Goal: Information Seeking & Learning: Learn about a topic

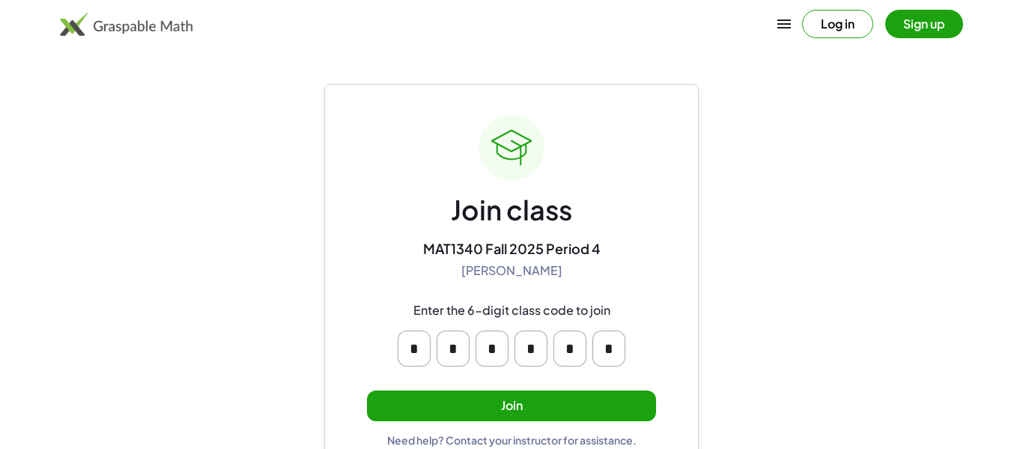
click at [506, 414] on button "Join" at bounding box center [511, 405] width 289 height 31
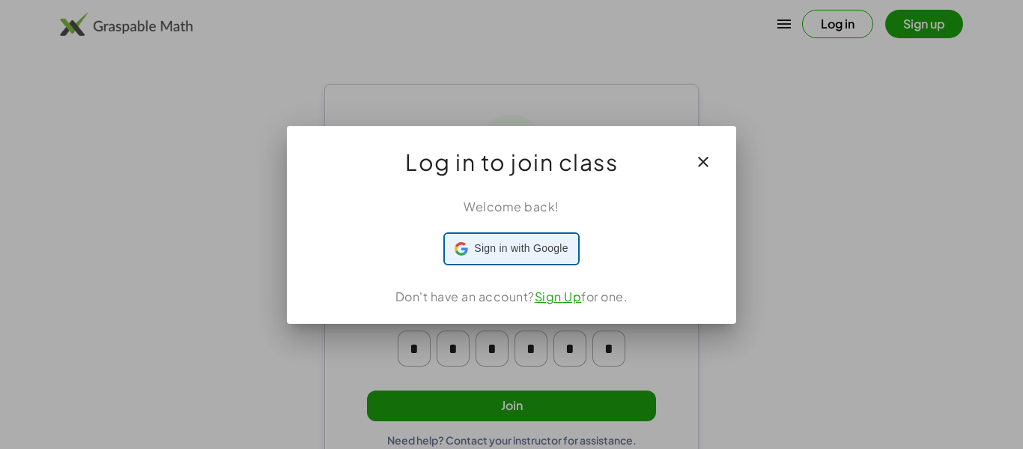
click at [503, 253] on span "Sign in with Google" at bounding box center [521, 248] width 94 height 16
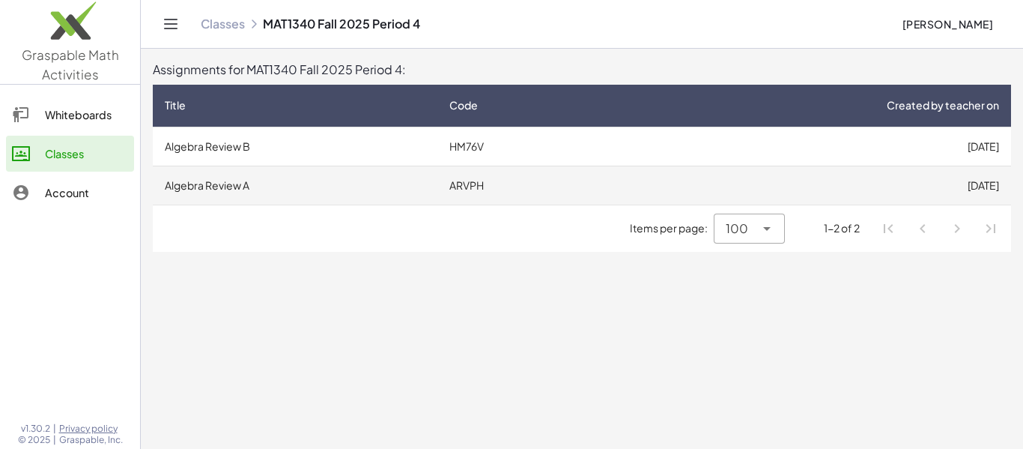
click at [515, 195] on td "ARVPH" at bounding box center [526, 185] width 178 height 39
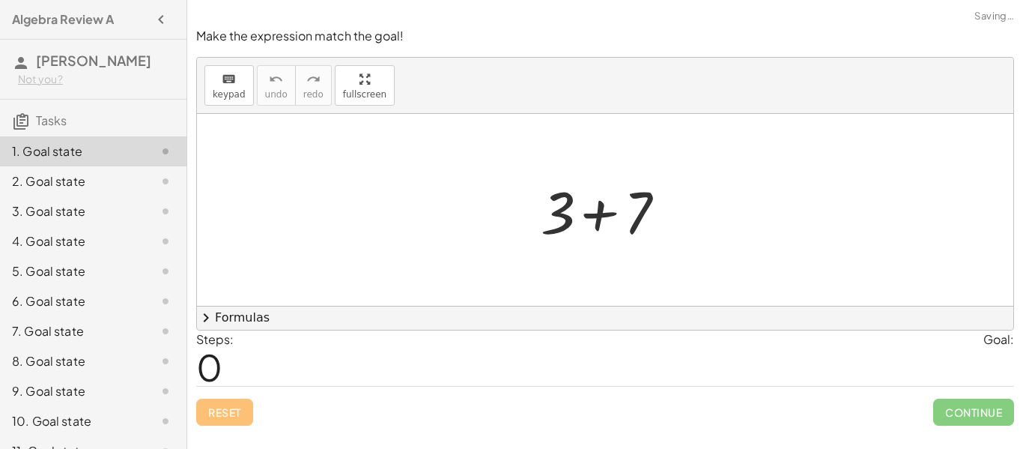
click at [330, 321] on button "chevron_right Formulas" at bounding box center [605, 318] width 817 height 24
click at [589, 208] on div at bounding box center [610, 210] width 154 height 77
click at [601, 218] on div at bounding box center [610, 210] width 154 height 77
click at [563, 220] on div "+ 3 + 7" at bounding box center [604, 210] width 173 height 85
click at [644, 198] on div at bounding box center [610, 210] width 154 height 77
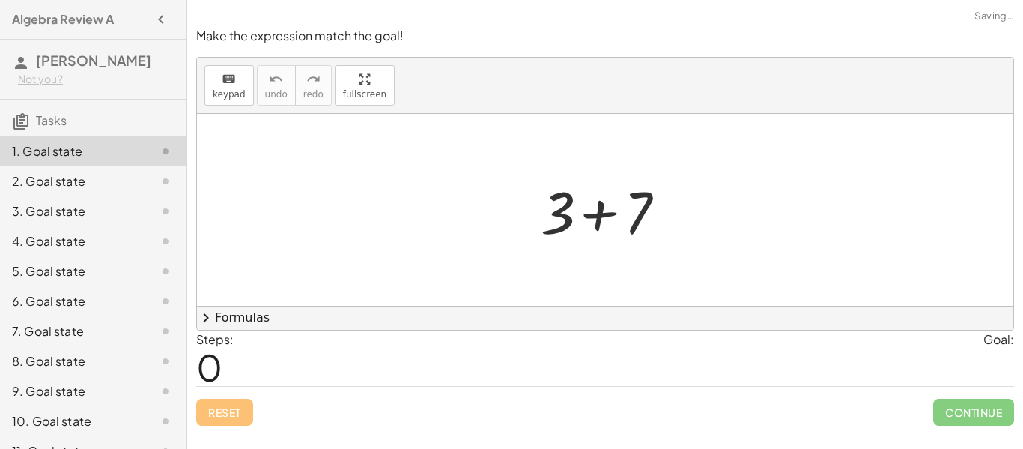
click at [593, 214] on div at bounding box center [610, 210] width 154 height 77
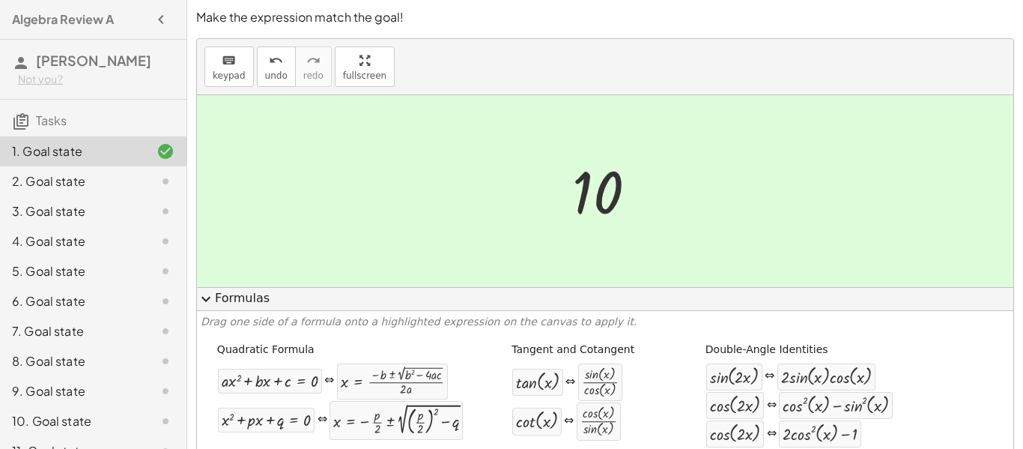
click at [590, 213] on div at bounding box center [611, 191] width 92 height 74
click at [67, 226] on div "2. Goal state" at bounding box center [93, 241] width 187 height 30
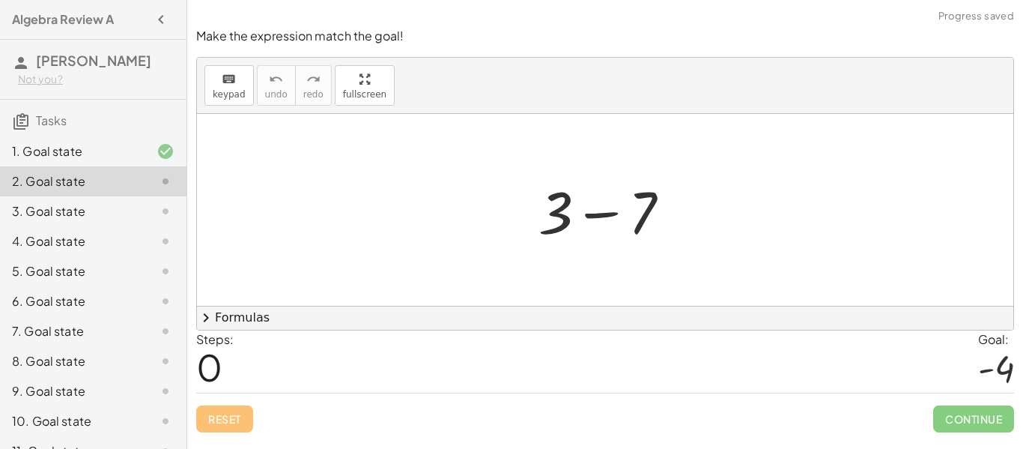
click at [595, 216] on div at bounding box center [610, 210] width 159 height 77
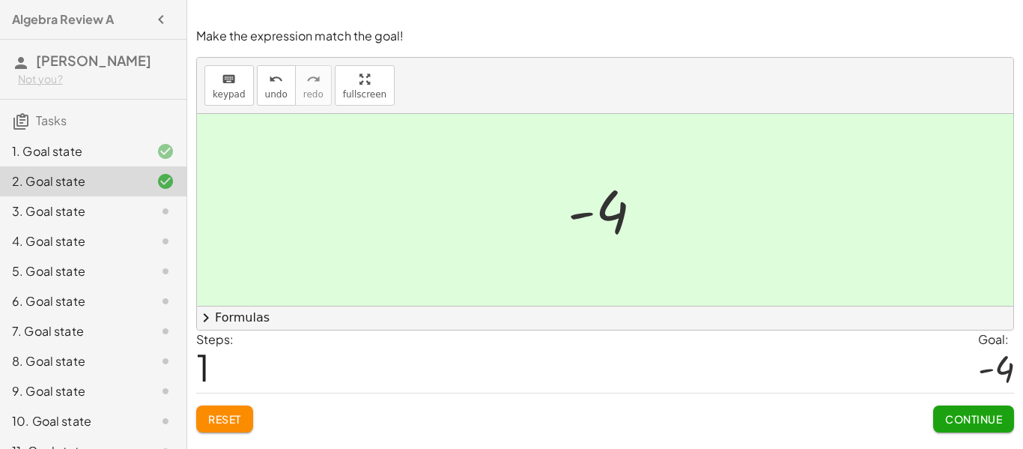
click at [960, 413] on span "Continue" at bounding box center [973, 418] width 57 height 13
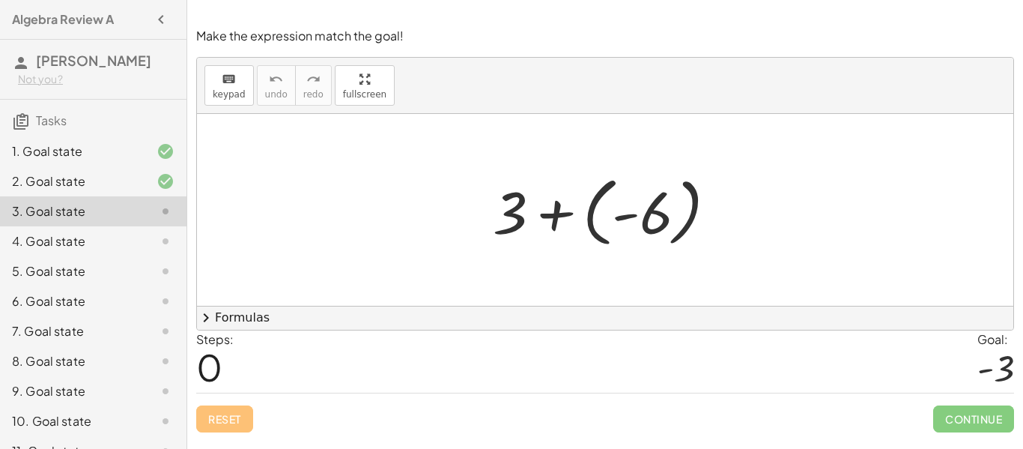
click at [554, 208] on div at bounding box center [611, 210] width 252 height 83
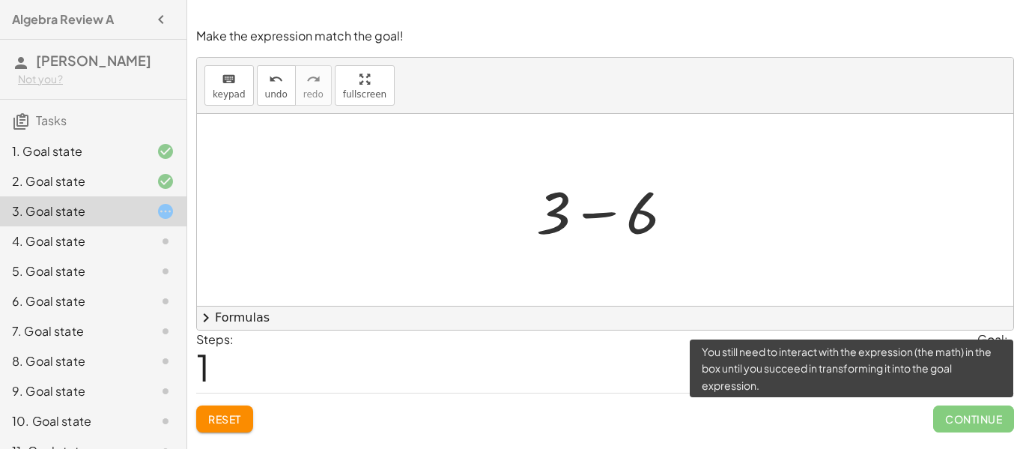
click at [982, 413] on span "Continue" at bounding box center [973, 418] width 81 height 27
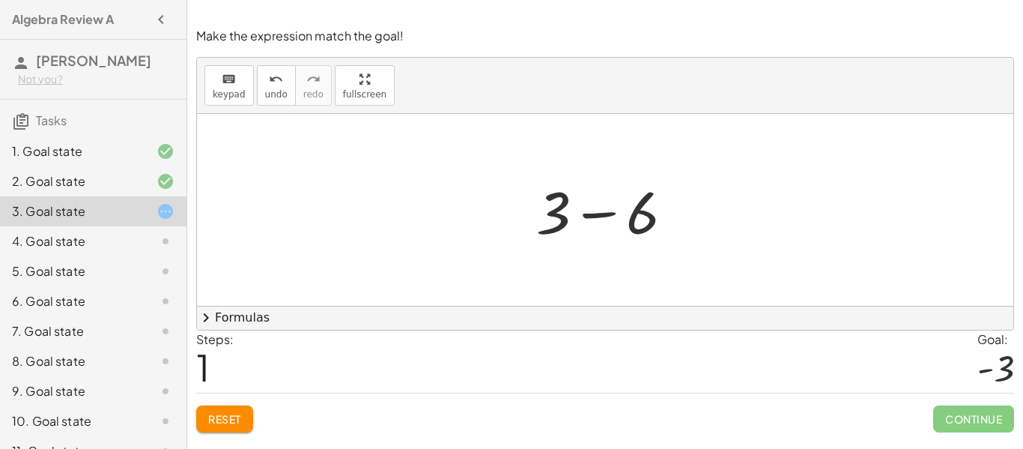
click at [601, 211] on div at bounding box center [611, 210] width 165 height 77
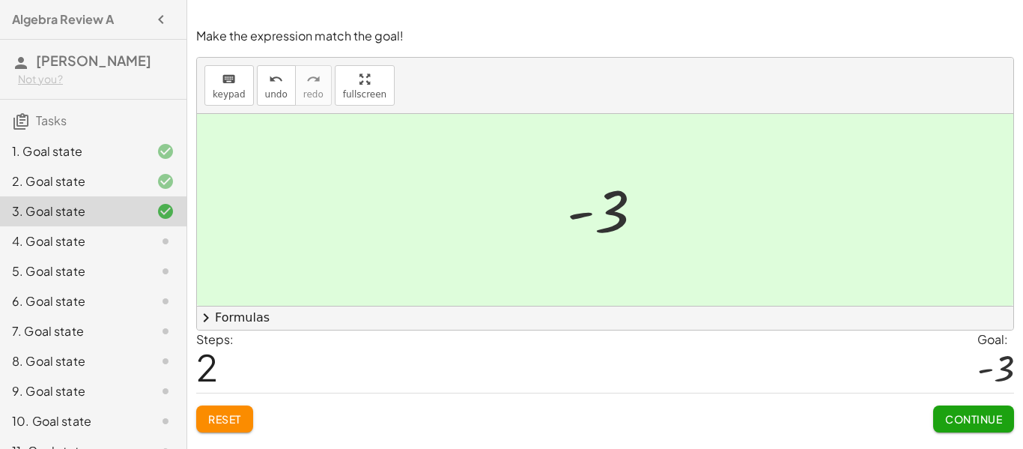
click at [997, 420] on span "Continue" at bounding box center [973, 418] width 57 height 13
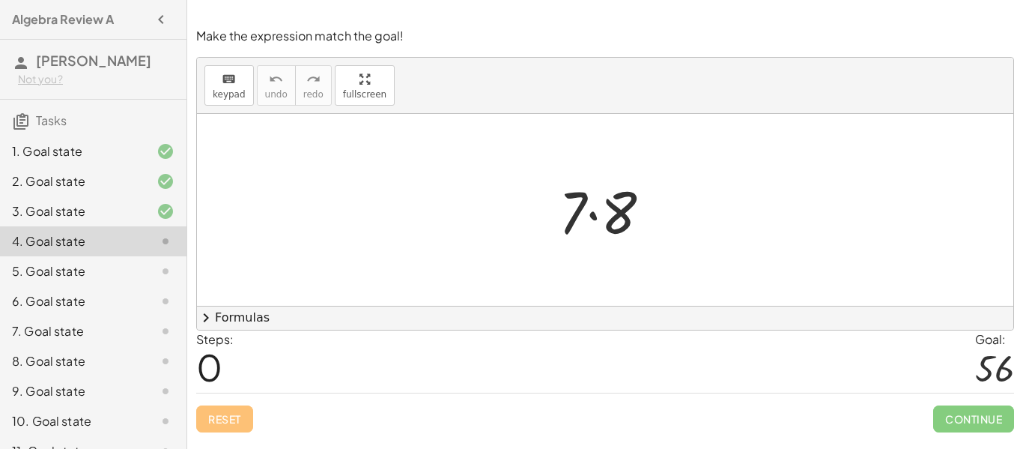
click at [596, 216] on div at bounding box center [610, 210] width 119 height 77
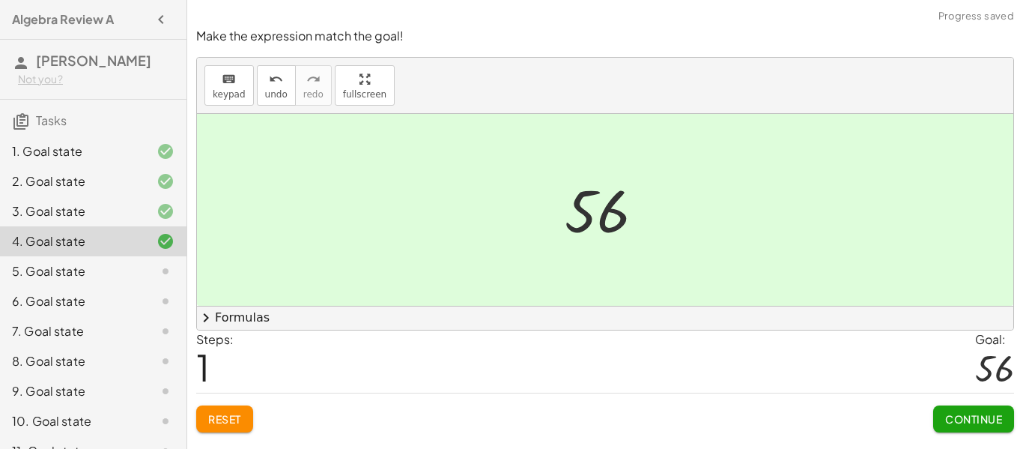
click at [990, 414] on span "Continue" at bounding box center [973, 418] width 57 height 13
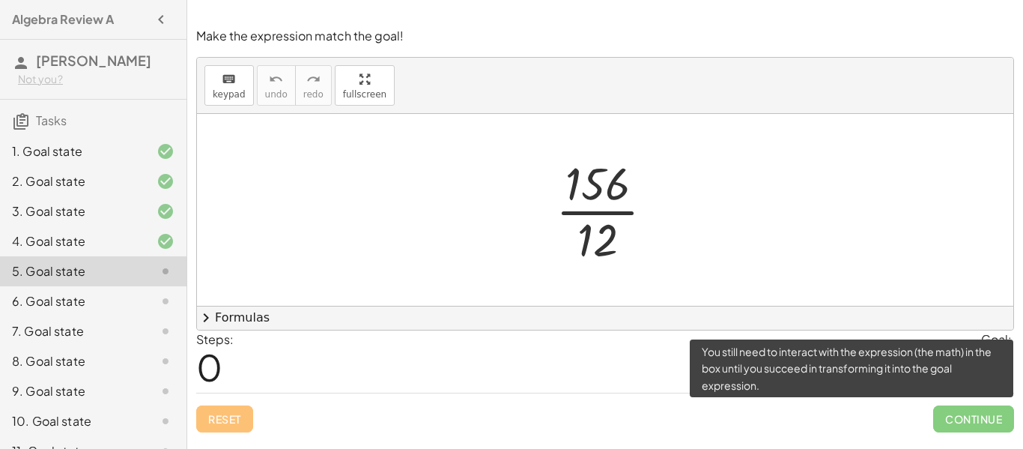
click at [990, 414] on span "Continue" at bounding box center [973, 418] width 81 height 27
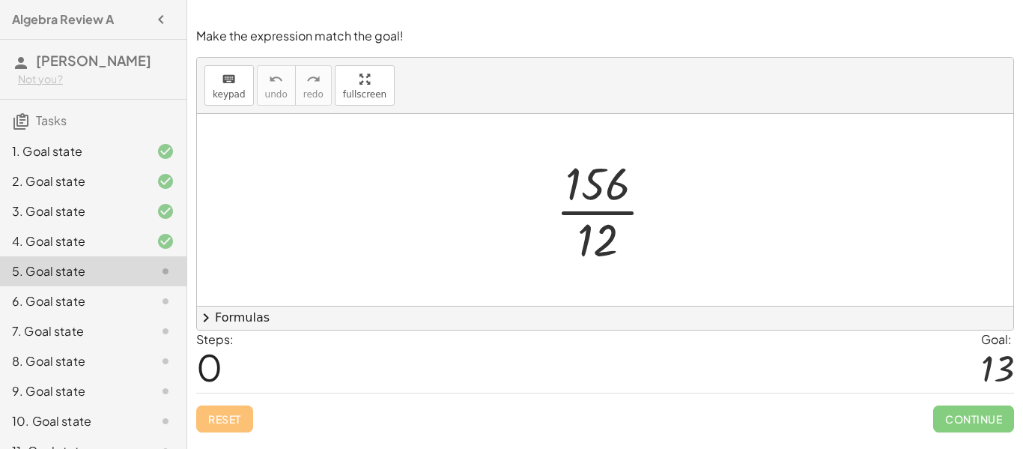
click at [766, 155] on div at bounding box center [605, 210] width 817 height 192
click at [611, 211] on div at bounding box center [610, 209] width 125 height 115
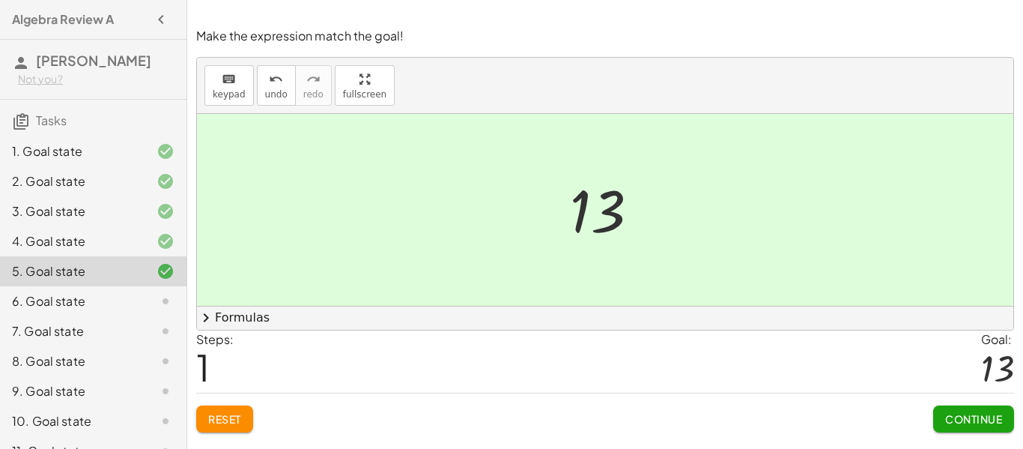
click at [995, 414] on span "Continue" at bounding box center [973, 418] width 57 height 13
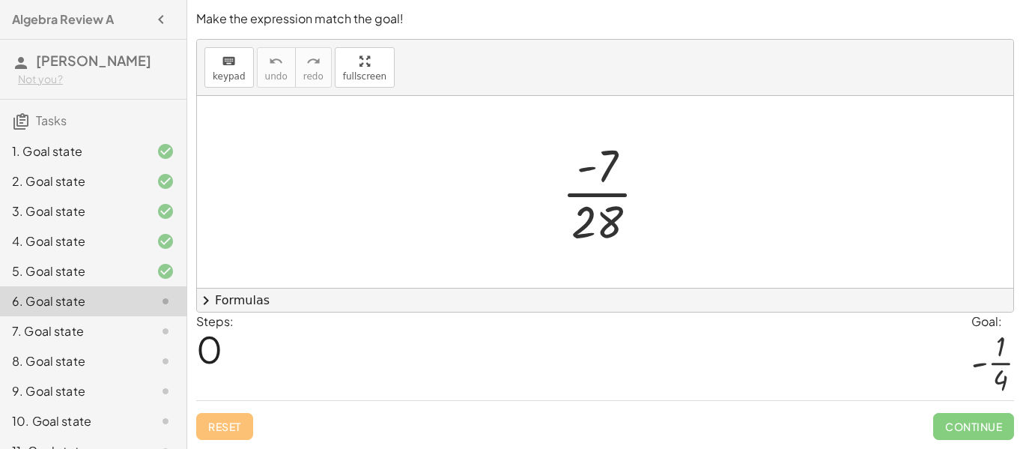
click at [601, 198] on div at bounding box center [610, 191] width 112 height 115
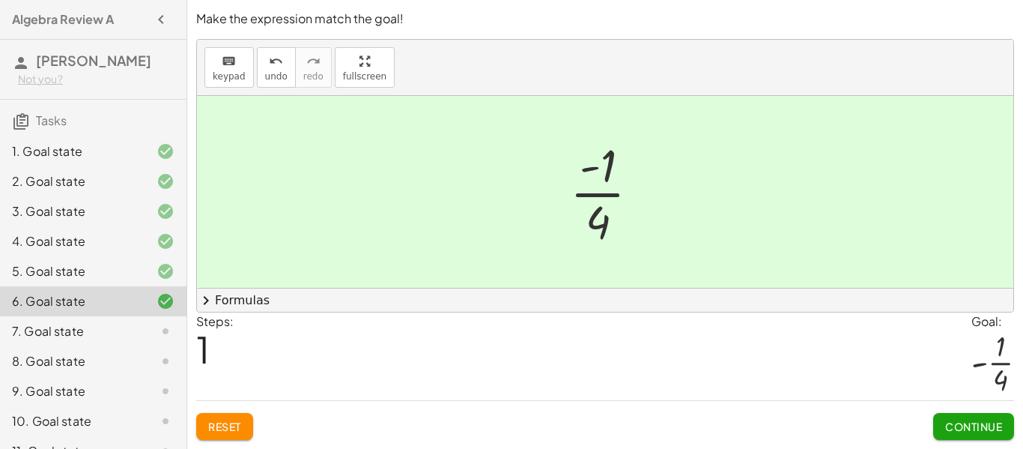
click at [969, 433] on button "Continue" at bounding box center [973, 426] width 81 height 27
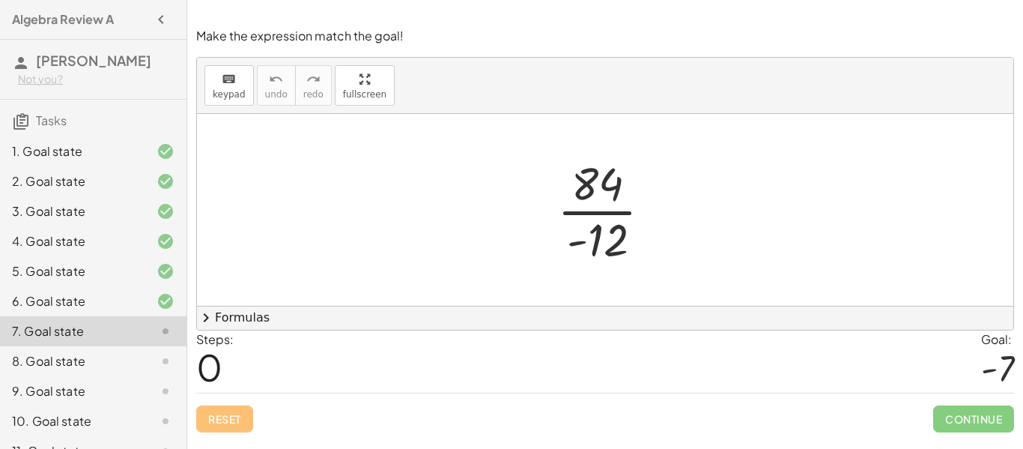
click at [598, 204] on div at bounding box center [610, 209] width 121 height 115
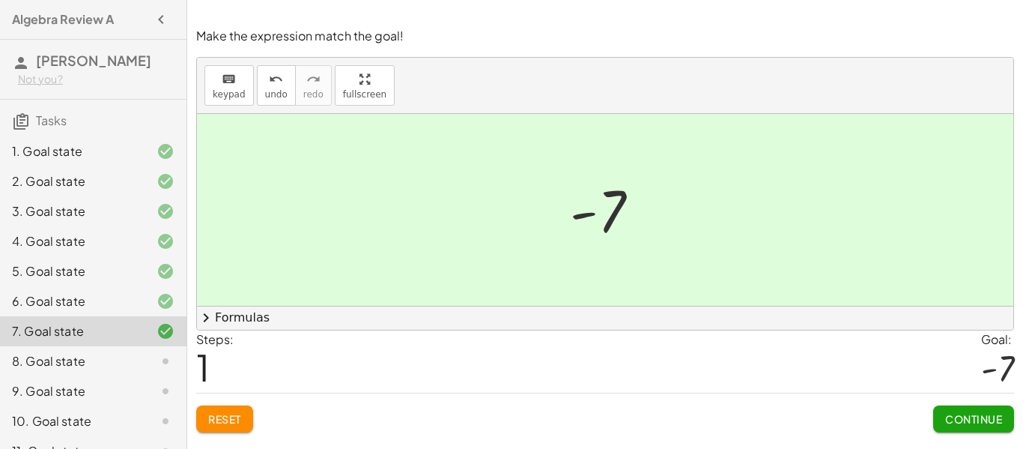
click at [980, 424] on span "Continue" at bounding box center [973, 418] width 57 height 13
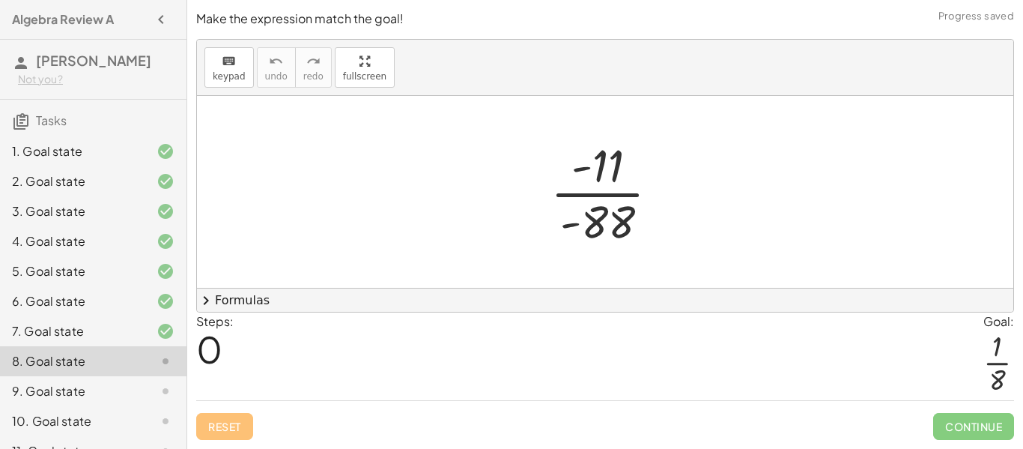
click at [591, 196] on div at bounding box center [611, 191] width 136 height 115
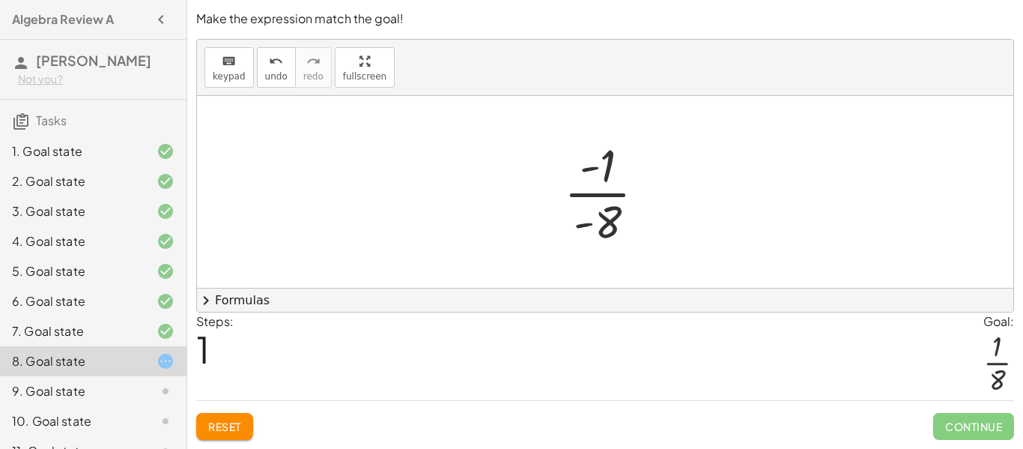
click at [608, 198] on div at bounding box center [611, 191] width 109 height 115
click at [593, 171] on div at bounding box center [611, 191] width 109 height 115
click at [582, 231] on div at bounding box center [611, 191] width 109 height 115
click at [608, 193] on div at bounding box center [611, 191] width 109 height 115
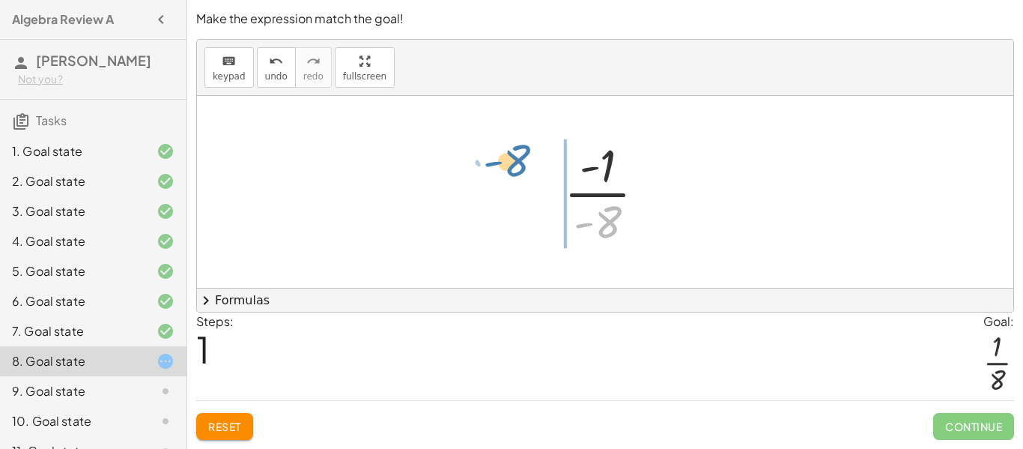
drag, startPoint x: 578, startPoint y: 224, endPoint x: 494, endPoint y: 186, distance: 92.2
click at [491, 181] on div "· - 11 · - 88 · - 1 · 11 · - 8 · 11 - · 8 · - 1 · - 8" at bounding box center [605, 192] width 817 height 192
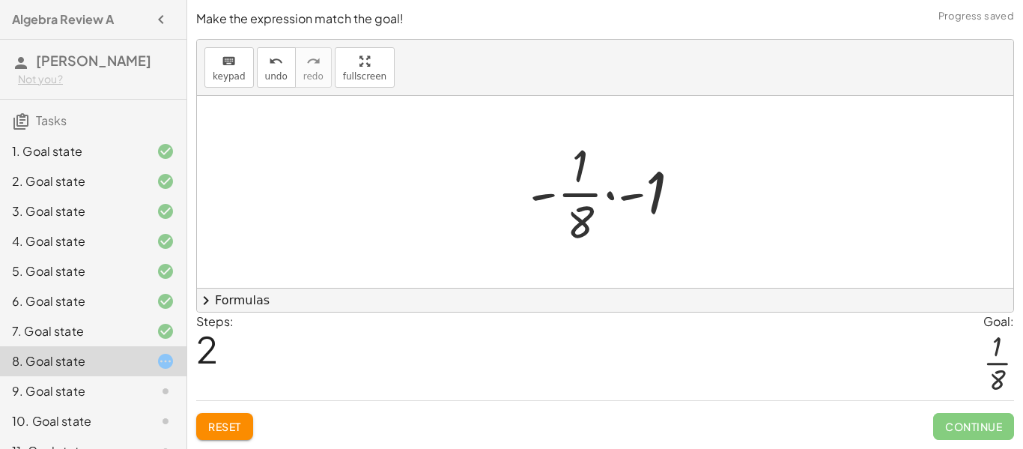
click at [617, 196] on div at bounding box center [611, 191] width 178 height 115
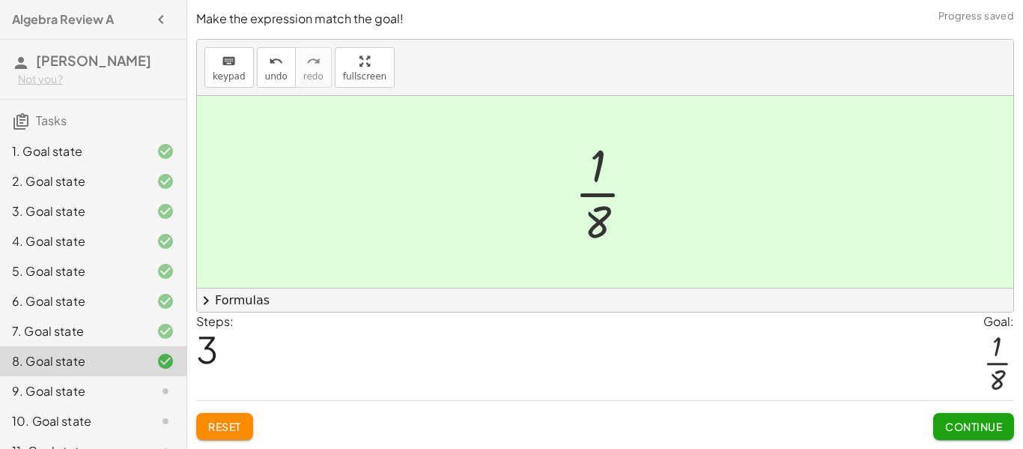
click at [975, 420] on span "Continue" at bounding box center [973, 426] width 57 height 13
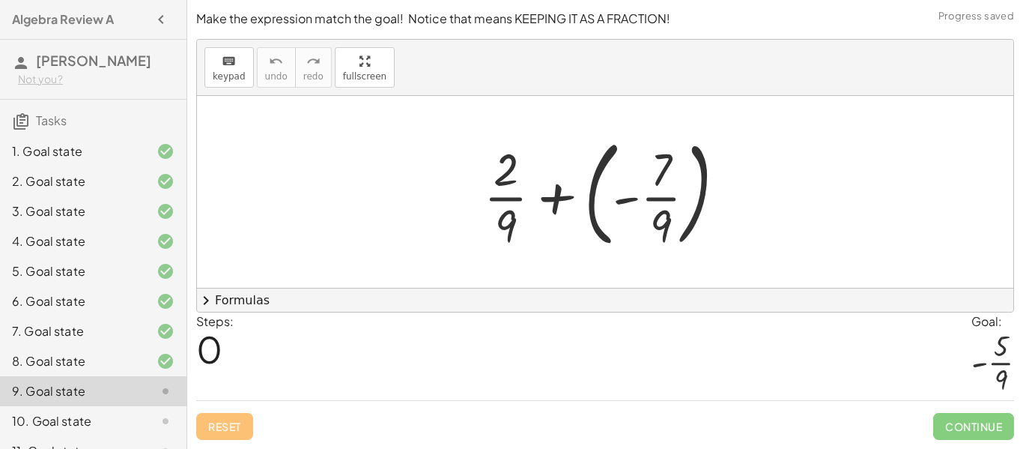
click at [555, 202] on div at bounding box center [611, 192] width 270 height 124
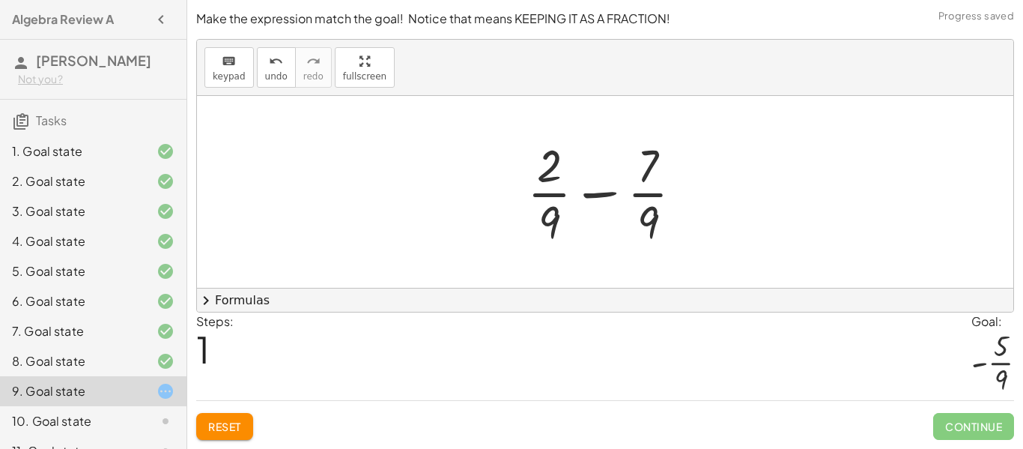
click at [603, 199] on div at bounding box center [611, 191] width 183 height 115
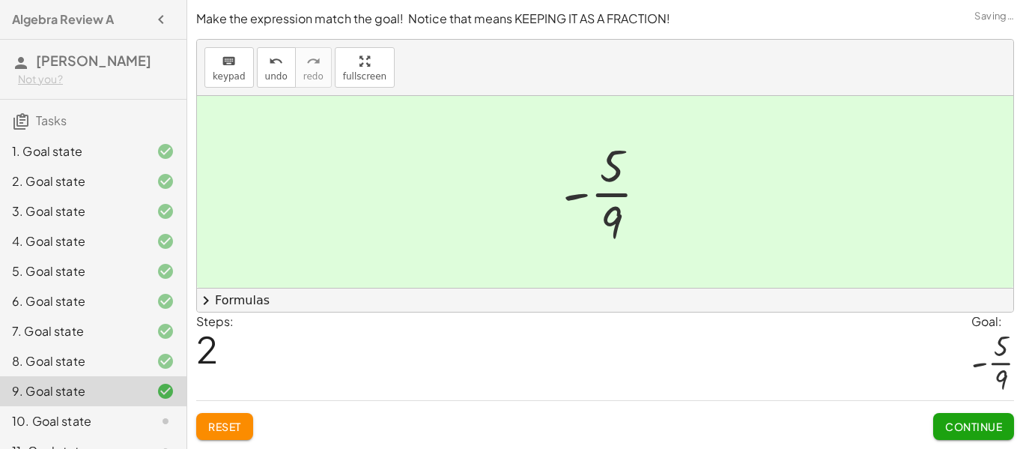
click at [960, 433] on button "Continue" at bounding box center [973, 426] width 81 height 27
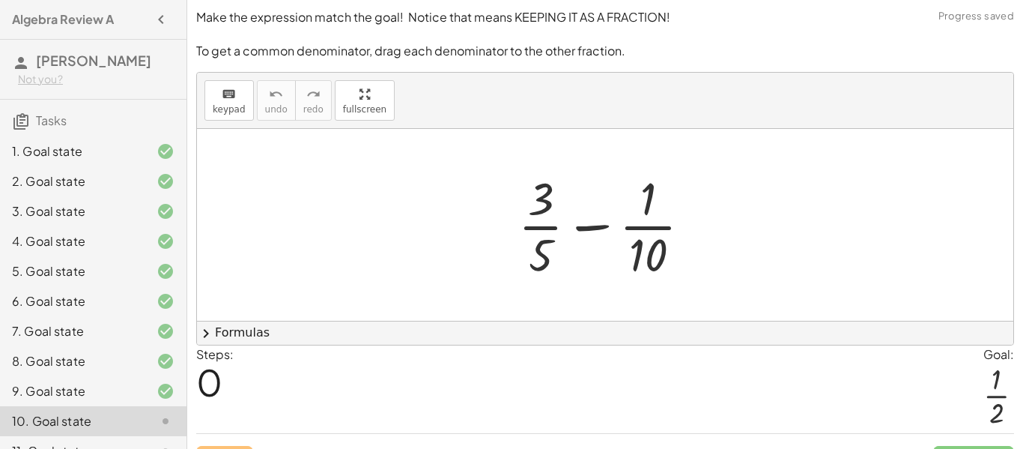
click at [590, 229] on div at bounding box center [611, 224] width 200 height 115
drag, startPoint x: 551, startPoint y: 248, endPoint x: 551, endPoint y: 229, distance: 18.7
click at [551, 229] on div at bounding box center [611, 224] width 200 height 115
drag, startPoint x: 548, startPoint y: 249, endPoint x: 496, endPoint y: 215, distance: 61.7
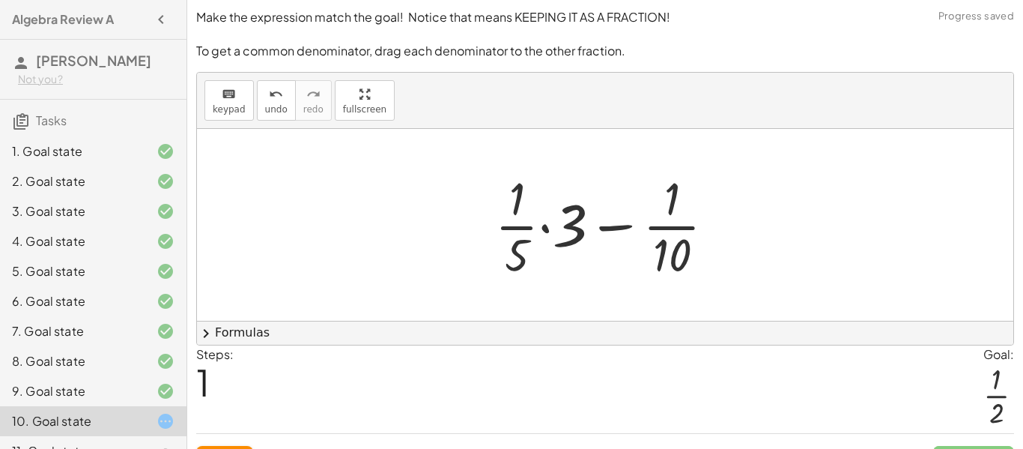
click at [540, 226] on div at bounding box center [611, 224] width 246 height 115
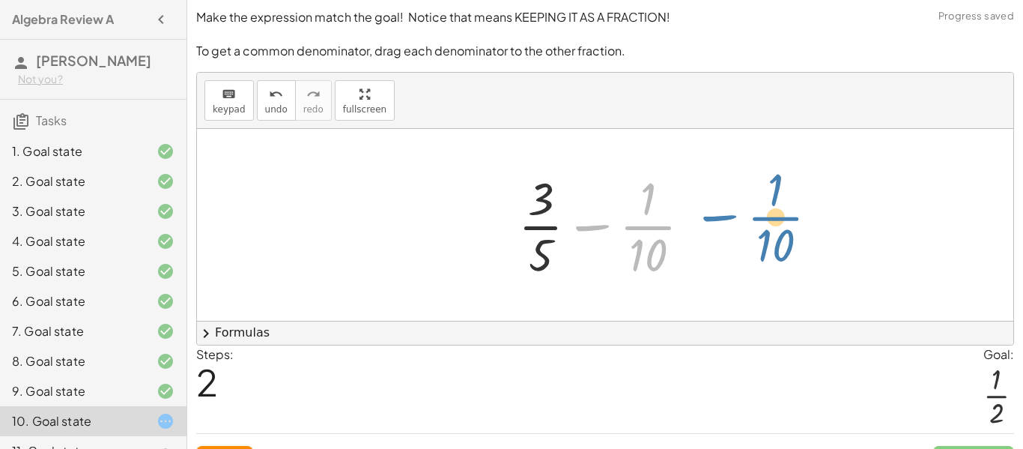
drag, startPoint x: 594, startPoint y: 228, endPoint x: 719, endPoint y: 219, distance: 125.5
click at [719, 219] on div "+ · 3 · 5 − · 1 · 10 + · · 1 · 5 · 3 − · 1 · 10 + · 1 · 3 · 5 − · 1 · 10 − · 1 …" at bounding box center [605, 225] width 817 height 192
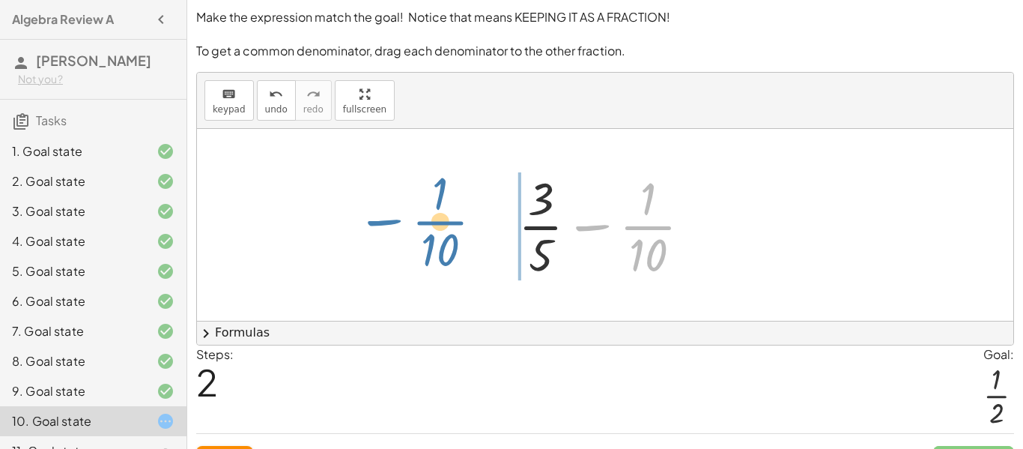
drag, startPoint x: 584, startPoint y: 228, endPoint x: 370, endPoint y: 213, distance: 214.1
click at [370, 213] on div "+ · 3 · 5 − · 1 · 10 + · · 1 · 5 · 3 − · 1 · 10 + · 1 · 3 · 5 − · 1 · 10 − · 1 …" at bounding box center [605, 225] width 817 height 192
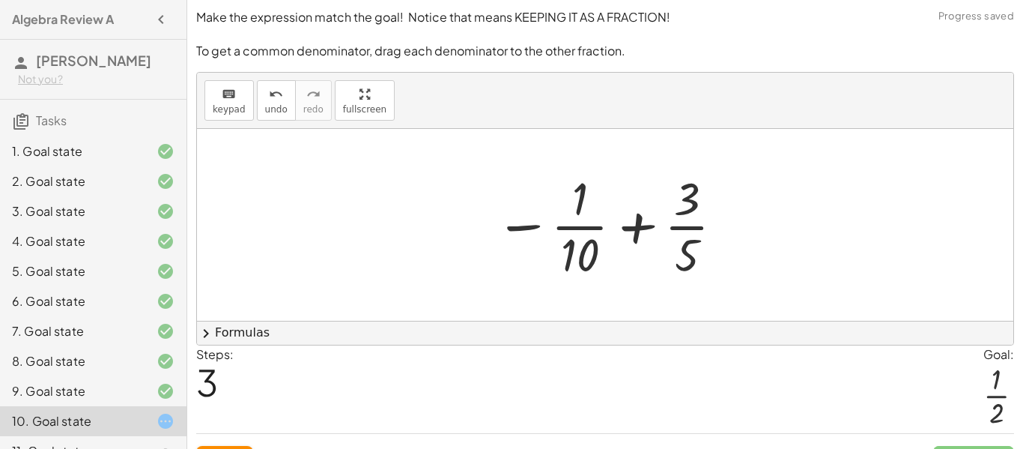
click at [632, 231] on div at bounding box center [611, 224] width 246 height 115
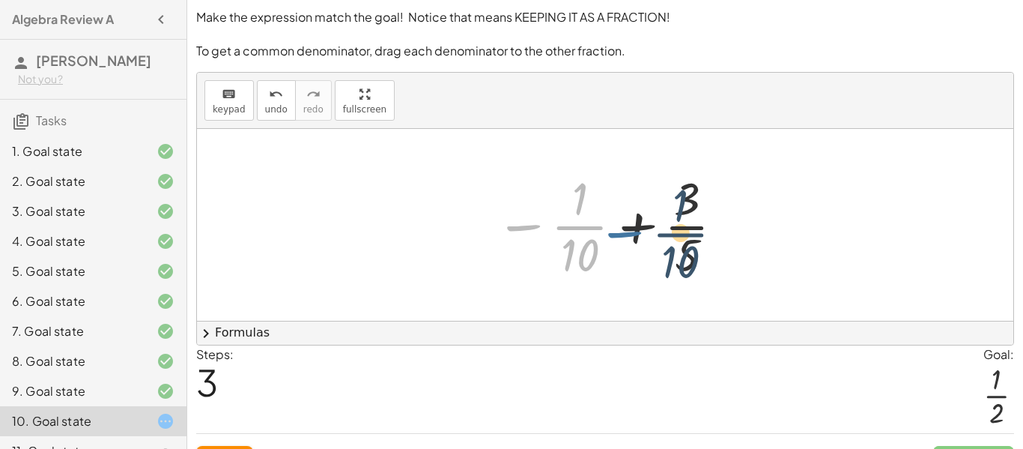
drag, startPoint x: 522, startPoint y: 226, endPoint x: 626, endPoint y: 231, distance: 103.5
click at [626, 231] on div at bounding box center [611, 224] width 246 height 115
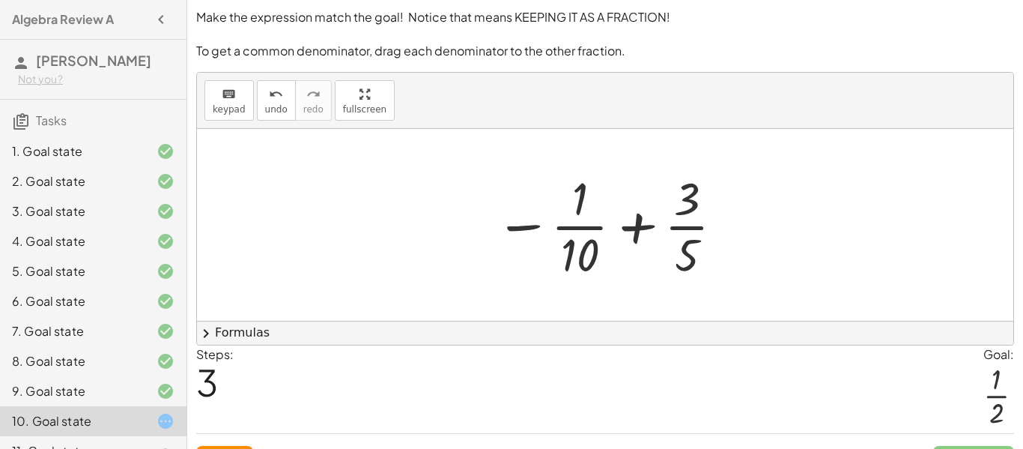
click at [635, 229] on div at bounding box center [611, 224] width 246 height 115
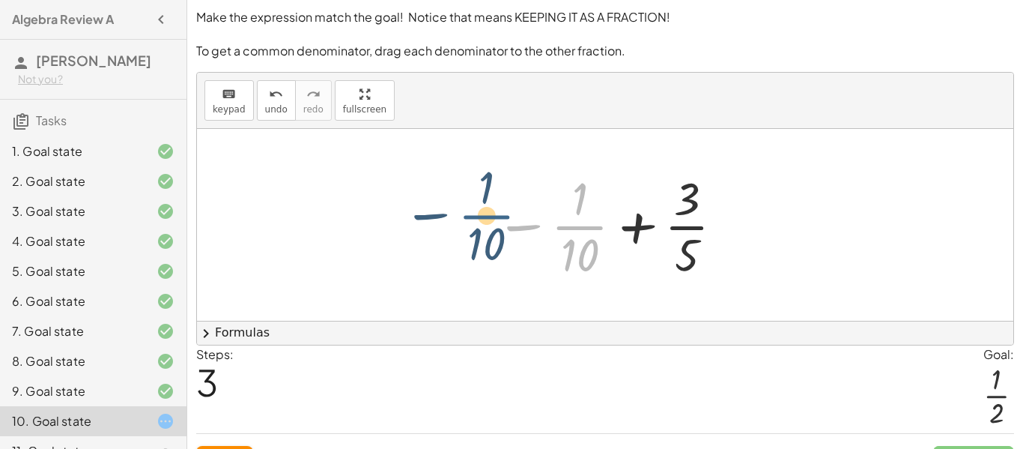
drag, startPoint x: 575, startPoint y: 228, endPoint x: 446, endPoint y: 217, distance: 128.6
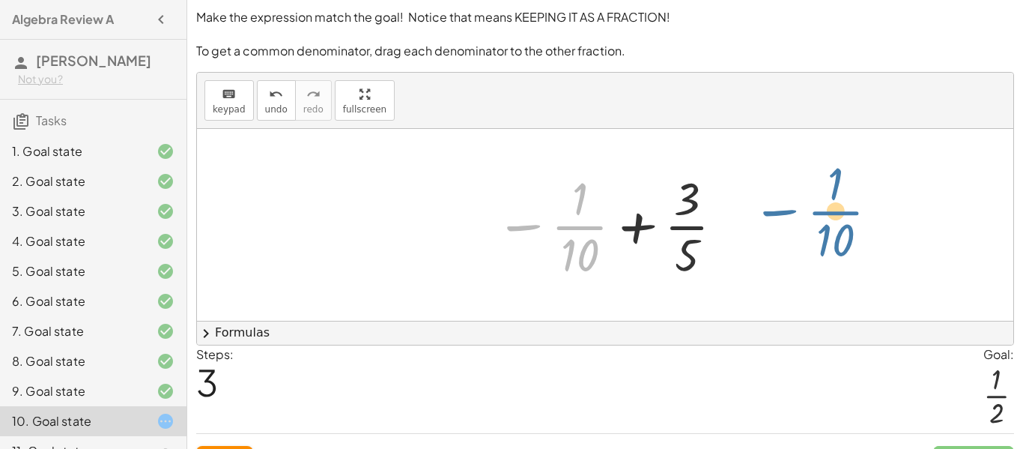
drag, startPoint x: 569, startPoint y: 226, endPoint x: 829, endPoint y: 207, distance: 260.7
click at [829, 207] on div "+ · 3 · 5 − · 1 · 10 + · · 1 · 5 · 3 − · 1 · 10 + · 1 · 3 · 5 − · 1 · 10 + · 3 …" at bounding box center [605, 225] width 817 height 192
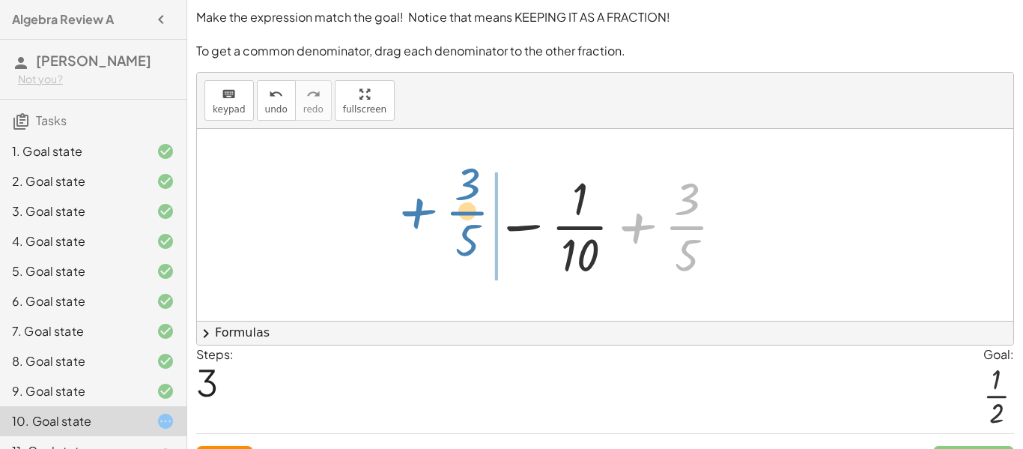
drag, startPoint x: 691, startPoint y: 225, endPoint x: 470, endPoint y: 211, distance: 221.5
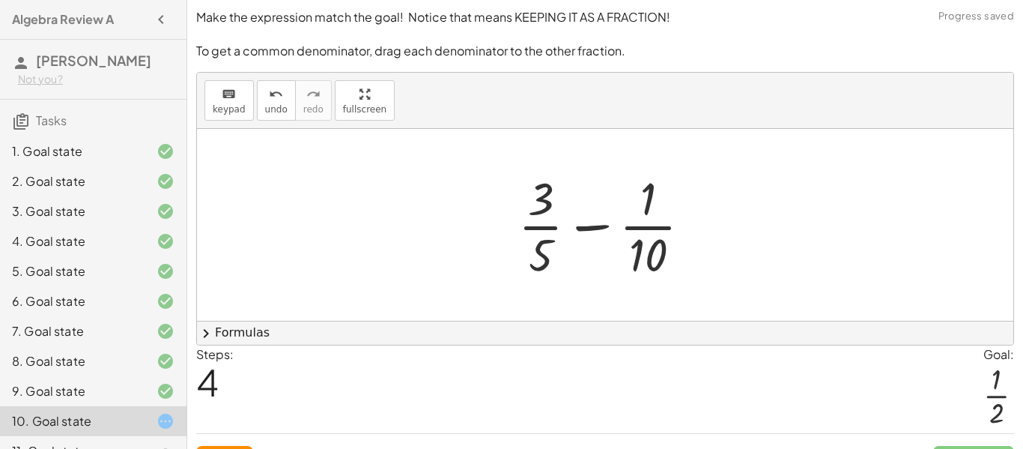
click at [586, 228] on div at bounding box center [611, 224] width 200 height 115
drag, startPoint x: 545, startPoint y: 208, endPoint x: 467, endPoint y: 231, distance: 80.4
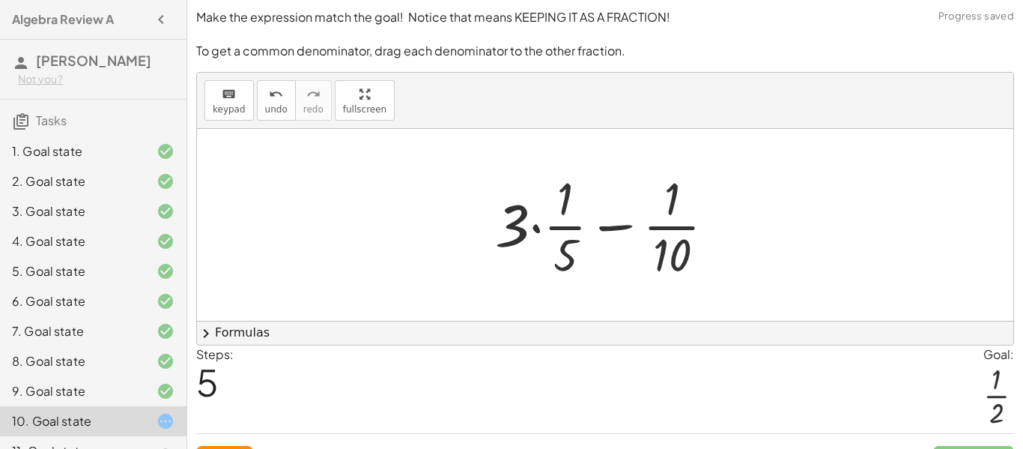
click at [611, 228] on div at bounding box center [611, 224] width 246 height 115
click at [539, 230] on div at bounding box center [611, 224] width 246 height 115
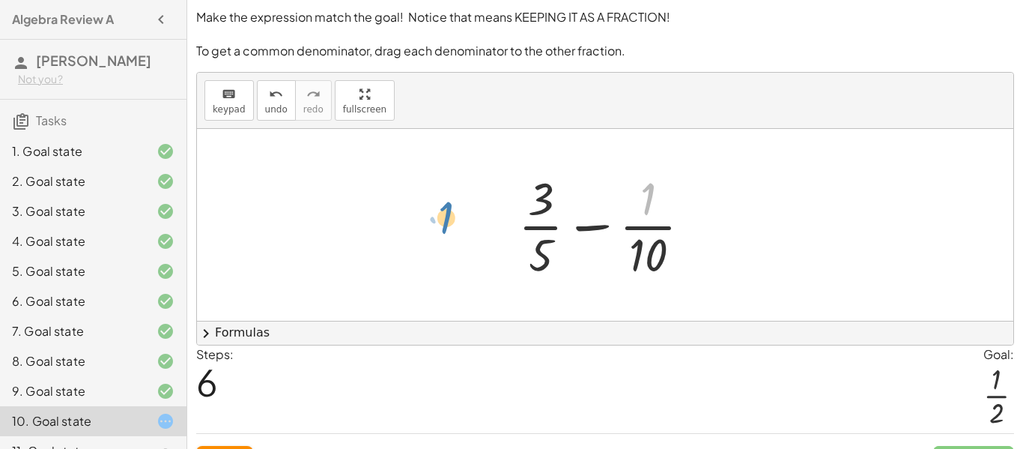
drag, startPoint x: 650, startPoint y: 199, endPoint x: 441, endPoint y: 198, distance: 209.0
click at [596, 228] on div at bounding box center [611, 224] width 200 height 115
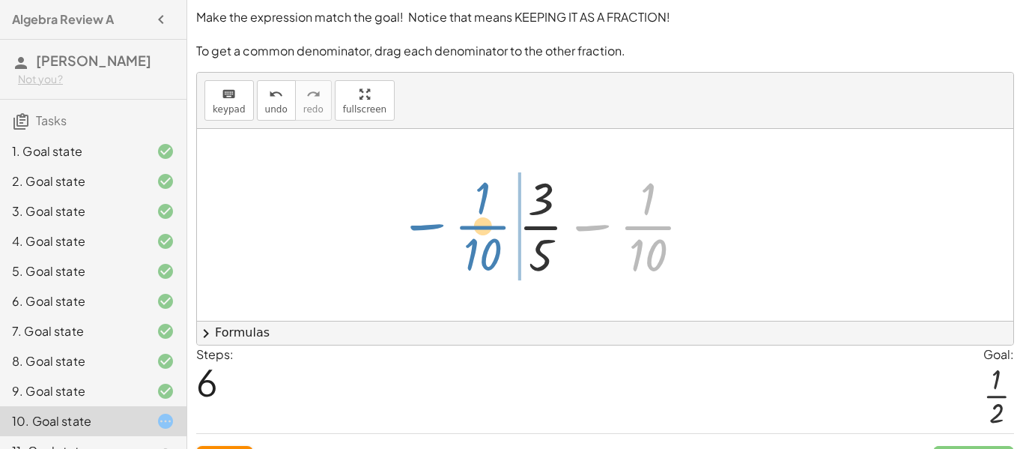
drag, startPoint x: 654, startPoint y: 234, endPoint x: 474, endPoint y: 232, distance: 179.8
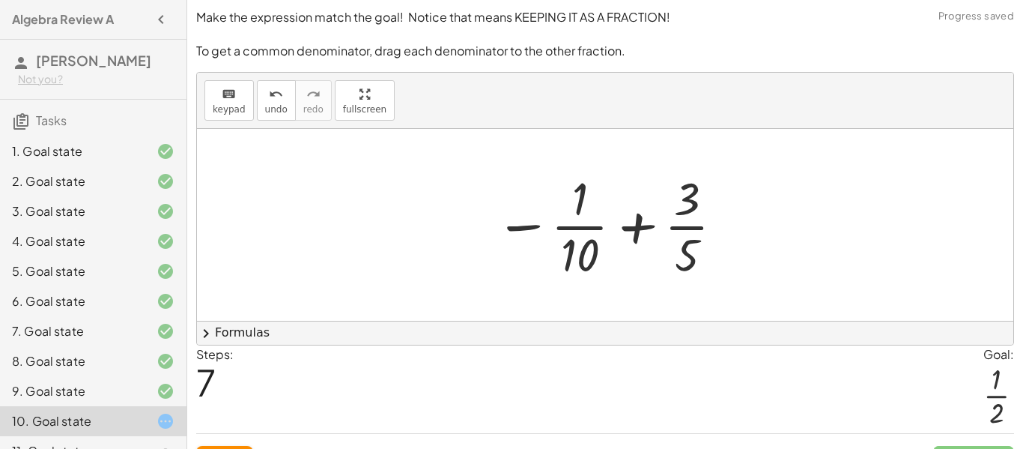
click at [631, 226] on div at bounding box center [611, 224] width 246 height 115
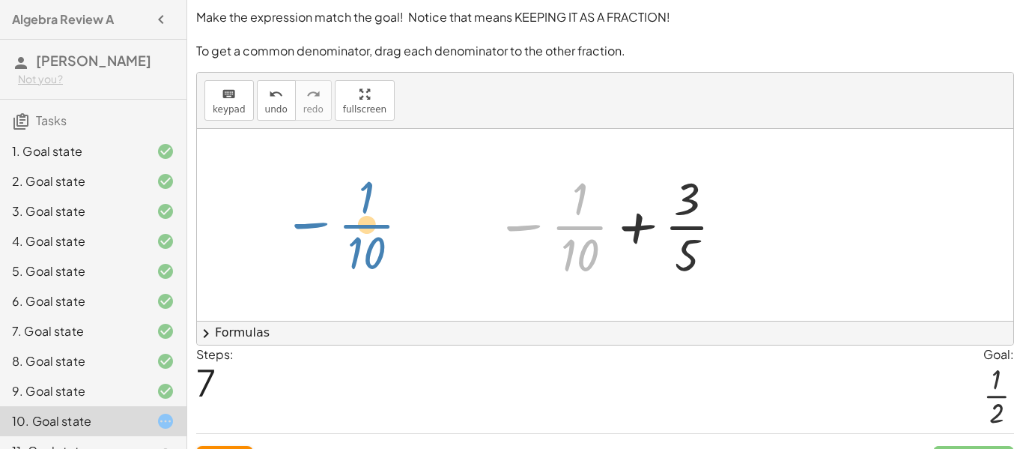
drag, startPoint x: 530, startPoint y: 226, endPoint x: 316, endPoint y: 225, distance: 213.5
click at [316, 225] on div "+ · 3 · 5 − · 1 · 10 + · · 1 · 5 · 3 − · 1 · 10 + · 1 · 3 · 5 − · 1 · 10 + · 3 …" at bounding box center [605, 225] width 817 height 192
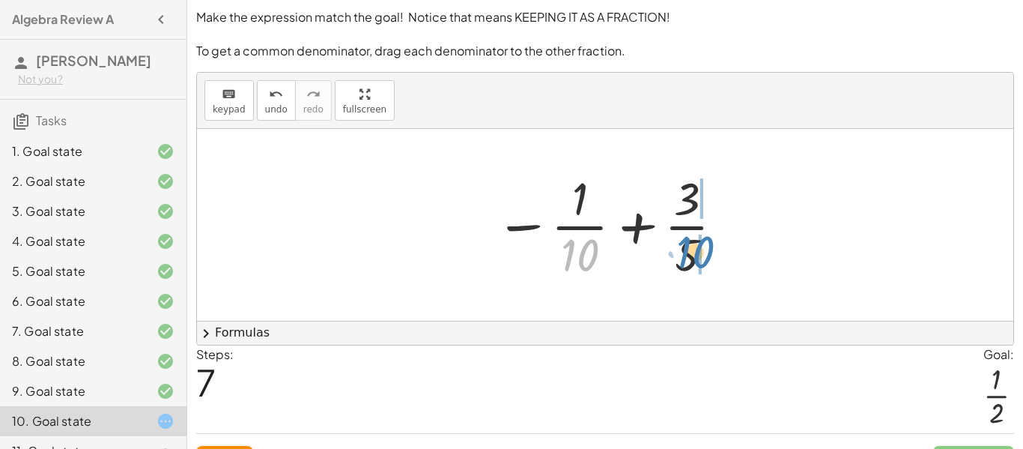
drag, startPoint x: 576, startPoint y: 255, endPoint x: 702, endPoint y: 245, distance: 126.3
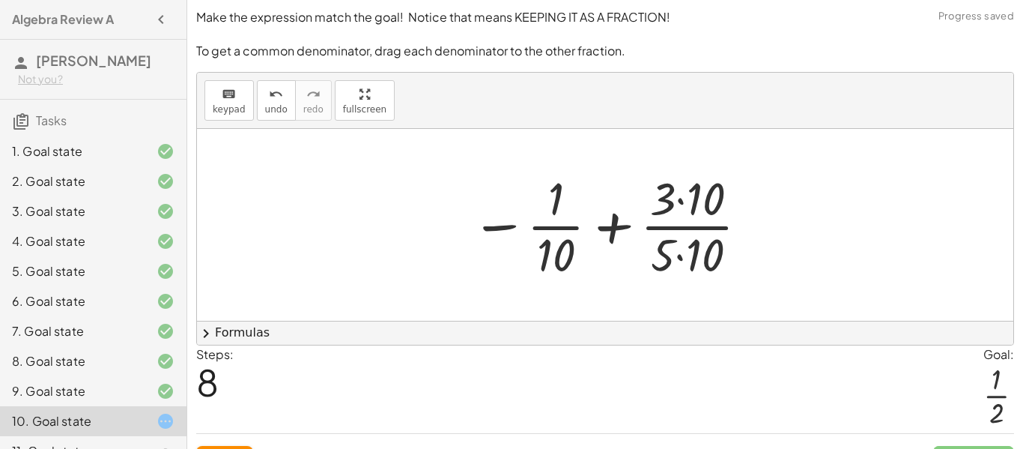
click at [685, 228] on div at bounding box center [611, 224] width 294 height 115
click at [611, 225] on div at bounding box center [611, 224] width 294 height 115
click at [682, 199] on div at bounding box center [611, 224] width 294 height 115
click at [688, 257] on div at bounding box center [610, 224] width 293 height 115
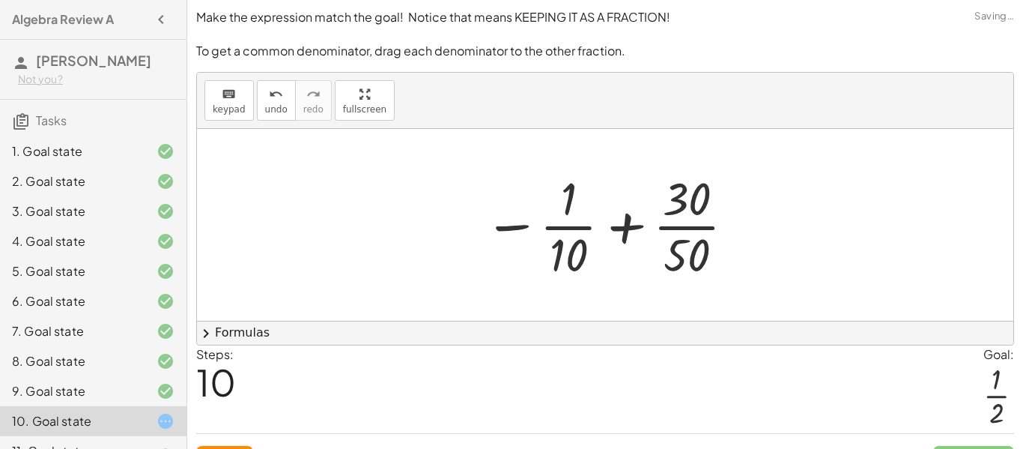
click at [630, 227] on div at bounding box center [610, 224] width 268 height 115
click at [533, 285] on div "+ · 3 · 5 − · 1 · 10 + · · 1 · 5 · 3 − · 1 · 10 + · 1 · 3 · 5 − · 1 · 10 + · 3 …" at bounding box center [604, 224] width 287 height 123
click at [512, 233] on div at bounding box center [610, 224] width 268 height 115
click at [555, 294] on div "+ · 3 · 5 − · 1 · 10 + · · 1 · 5 · 3 − · 1 · 10 + · 1 · 3 · 5 − · 1 · 10 + · 3 …" at bounding box center [605, 225] width 817 height 192
click at [572, 205] on div at bounding box center [610, 224] width 268 height 115
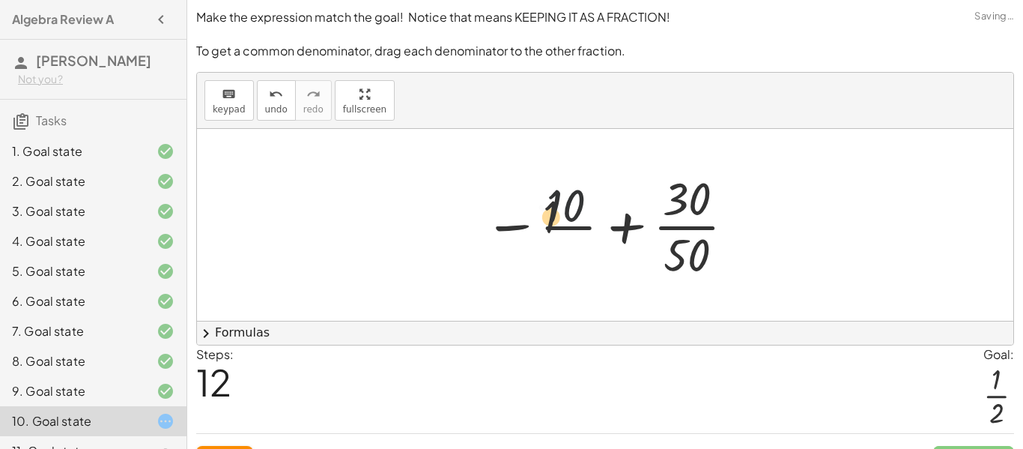
drag, startPoint x: 572, startPoint y: 205, endPoint x: 533, endPoint y: 242, distance: 53.0
click at [541, 238] on div at bounding box center [610, 224] width 268 height 115
click at [514, 225] on div at bounding box center [610, 224] width 268 height 115
click at [626, 231] on div at bounding box center [610, 224] width 268 height 115
drag, startPoint x: 569, startPoint y: 196, endPoint x: 601, endPoint y: 243, distance: 56.7
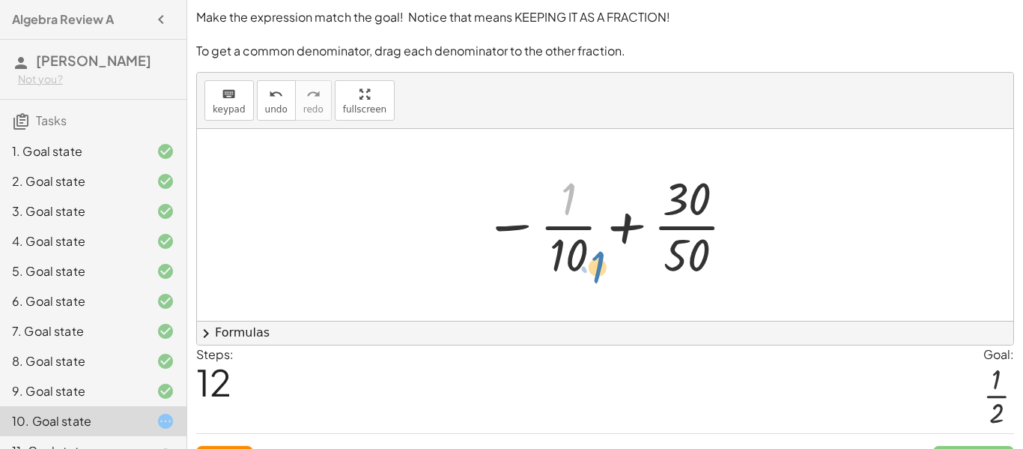
click at [601, 243] on div at bounding box center [610, 224] width 268 height 115
drag, startPoint x: 584, startPoint y: 250, endPoint x: 619, endPoint y: 199, distance: 62.5
click at [619, 199] on div at bounding box center [610, 224] width 268 height 115
drag, startPoint x: 580, startPoint y: 252, endPoint x: 743, endPoint y: 253, distance: 163.3
click at [743, 253] on div at bounding box center [610, 224] width 268 height 115
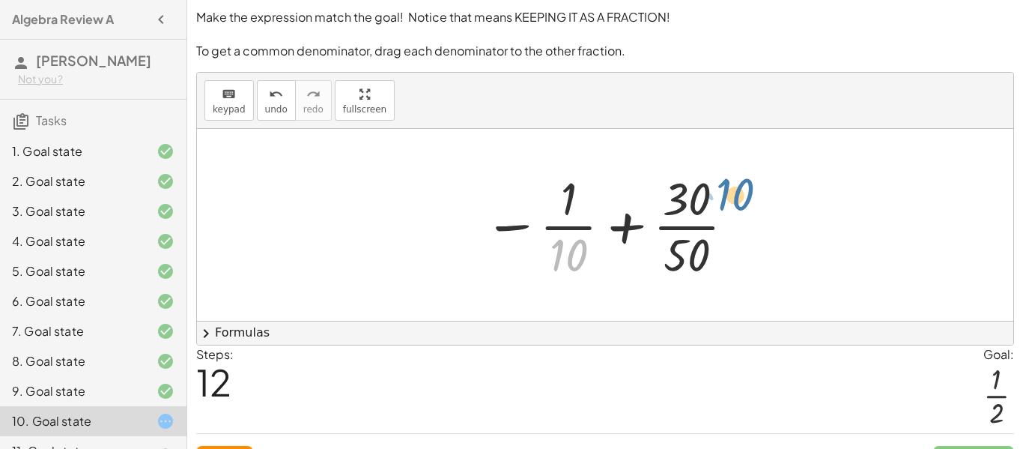
drag, startPoint x: 584, startPoint y: 255, endPoint x: 749, endPoint y: 193, distance: 176.6
click at [749, 193] on div "+ · 3 · 5 − · 1 · 10 + · · 1 · 5 · 3 − · 1 · 10 + · 1 · 3 · 5 − · 1 · 10 + · 3 …" at bounding box center [605, 225] width 817 height 192
click at [261, 99] on button "undo undo" at bounding box center [276, 100] width 39 height 40
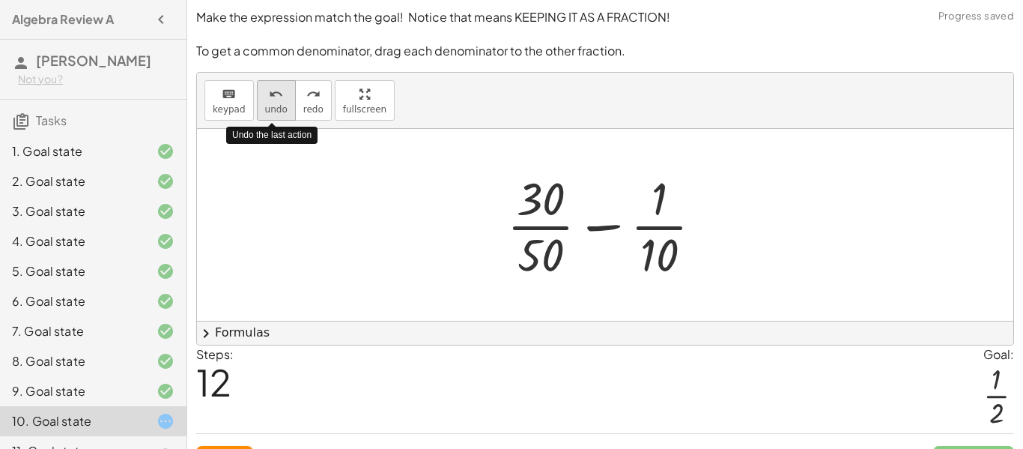
click at [277, 114] on span "undo" at bounding box center [276, 109] width 22 height 10
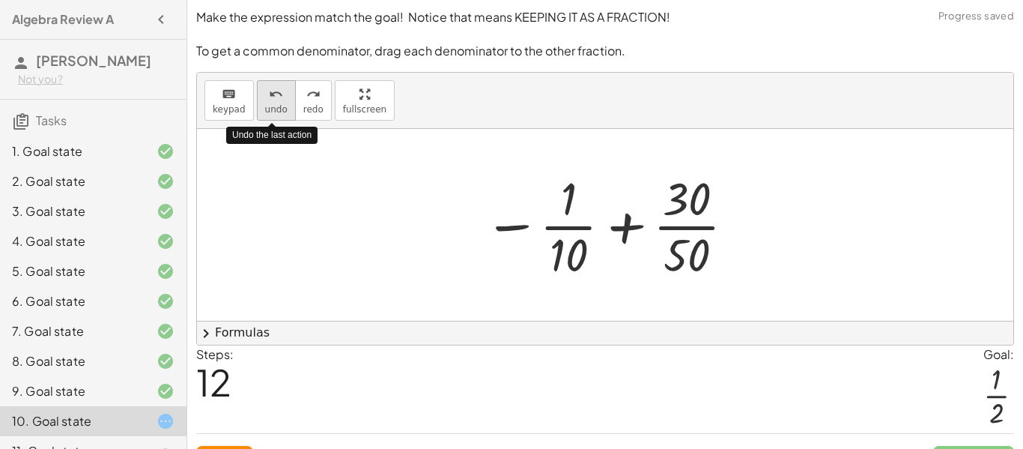
click at [277, 114] on span "undo" at bounding box center [276, 109] width 22 height 10
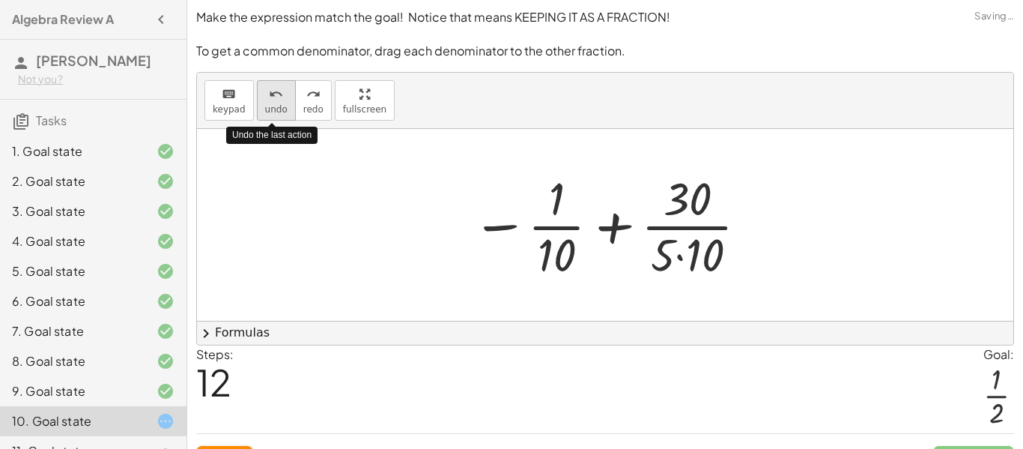
click at [277, 114] on span "undo" at bounding box center [276, 109] width 22 height 10
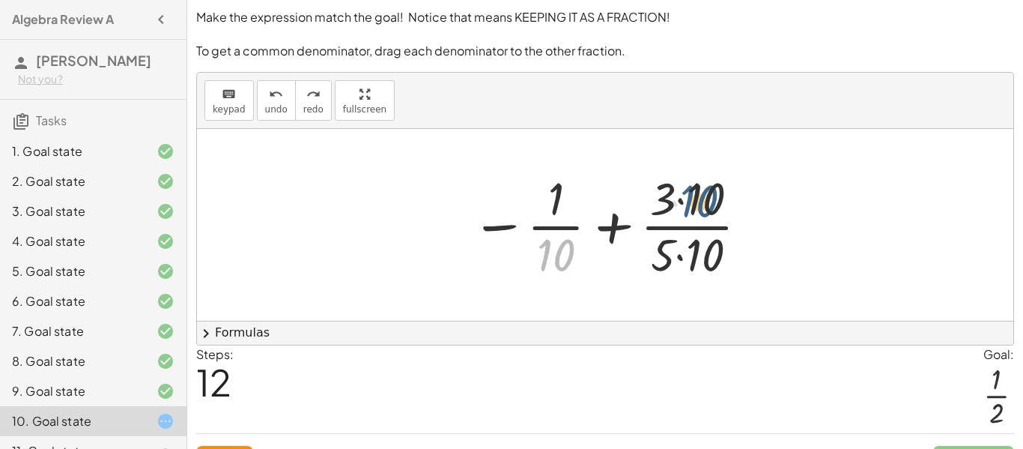
drag, startPoint x: 566, startPoint y: 258, endPoint x: 725, endPoint y: 202, distance: 168.5
click at [725, 202] on div at bounding box center [611, 224] width 294 height 115
click at [617, 225] on div at bounding box center [611, 224] width 294 height 115
click at [677, 196] on div at bounding box center [611, 224] width 294 height 115
click at [680, 260] on div at bounding box center [610, 224] width 293 height 115
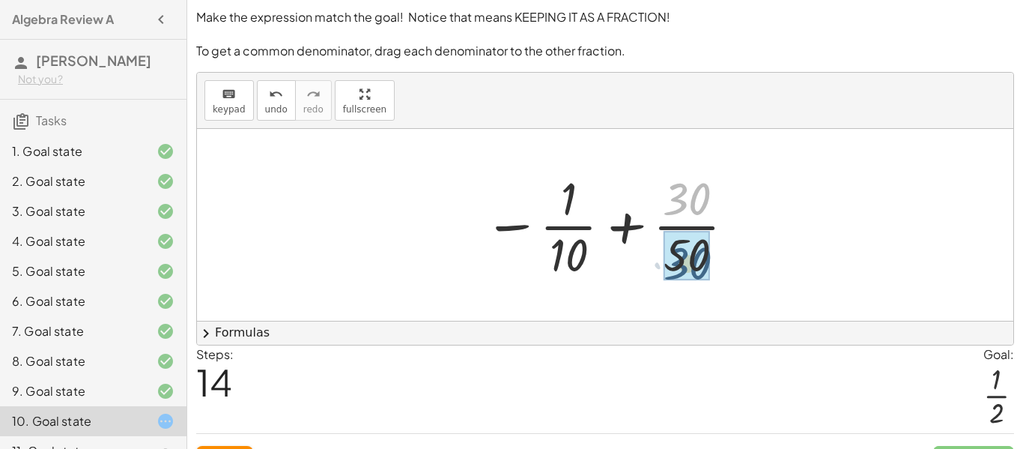
drag, startPoint x: 683, startPoint y: 182, endPoint x: 682, endPoint y: 254, distance: 71.9
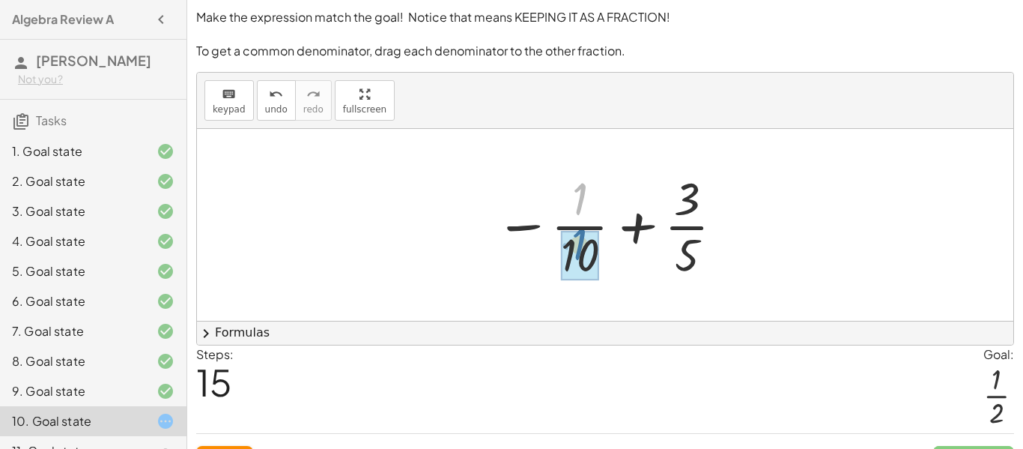
drag, startPoint x: 582, startPoint y: 202, endPoint x: 581, endPoint y: 252, distance: 50.9
drag, startPoint x: 694, startPoint y: 192, endPoint x: 568, endPoint y: 193, distance: 125.9
click at [568, 193] on div at bounding box center [611, 224] width 246 height 115
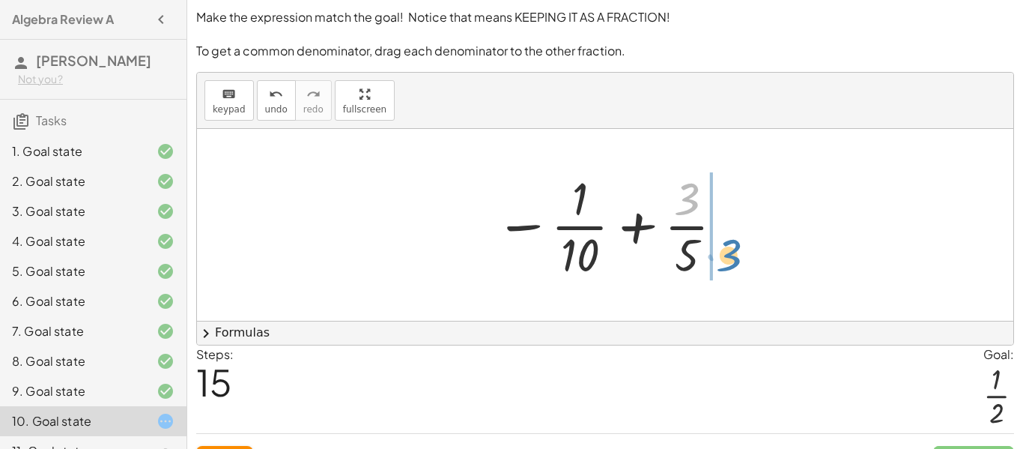
drag, startPoint x: 686, startPoint y: 206, endPoint x: 725, endPoint y: 260, distance: 66.5
click at [725, 260] on div at bounding box center [611, 224] width 246 height 115
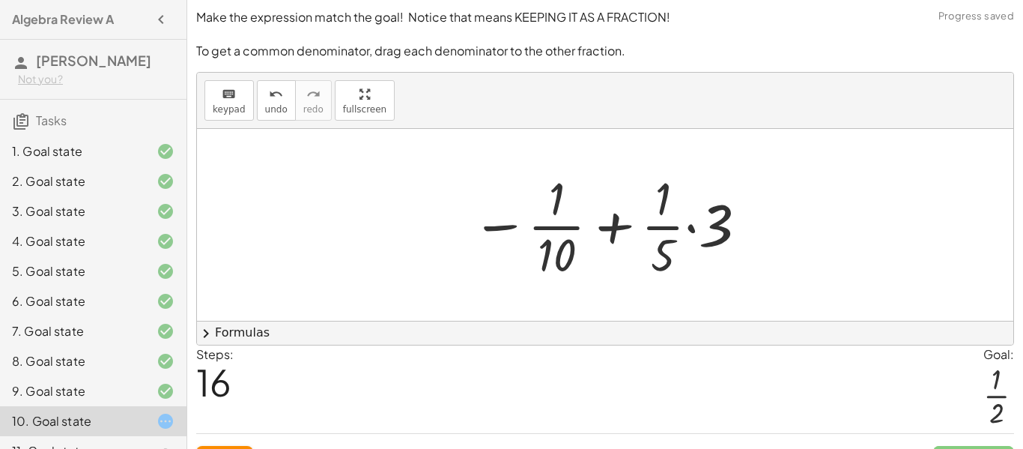
click at [692, 226] on div at bounding box center [610, 224] width 293 height 115
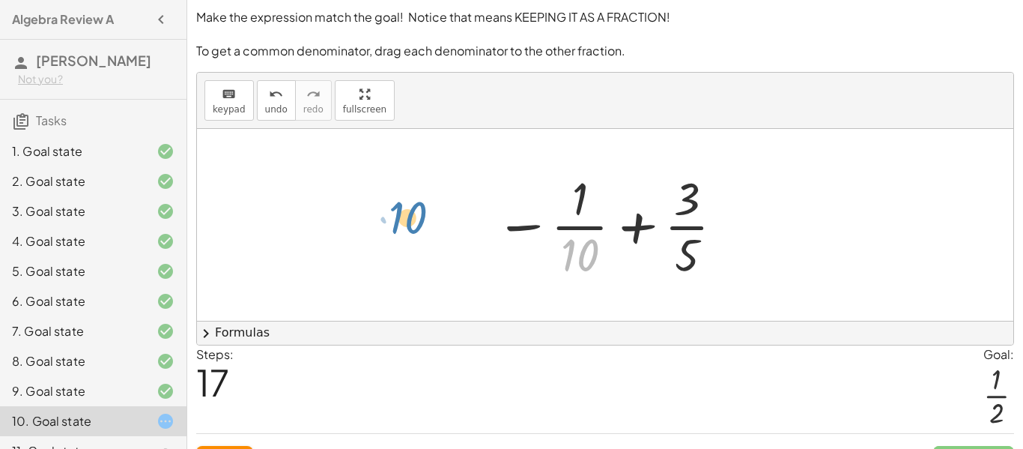
drag, startPoint x: 575, startPoint y: 250, endPoint x: 403, endPoint y: 213, distance: 176.3
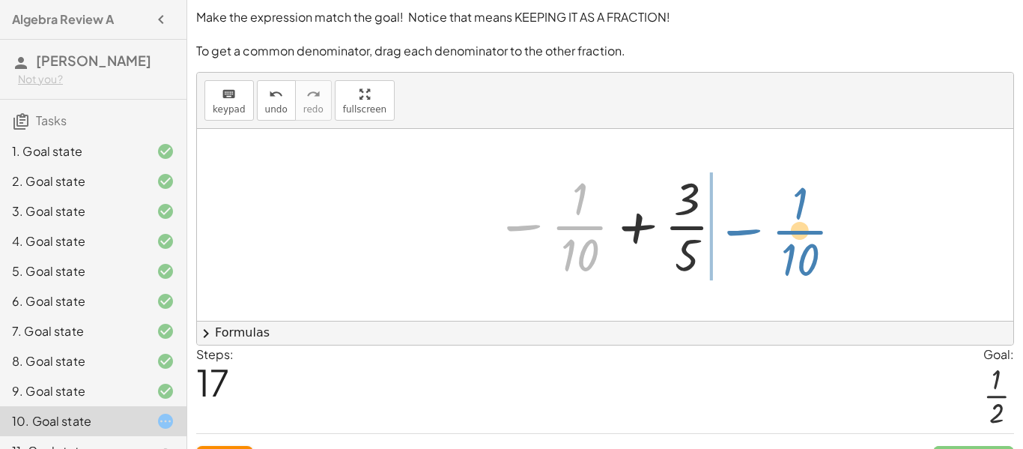
drag, startPoint x: 588, startPoint y: 226, endPoint x: 807, endPoint y: 231, distance: 218.8
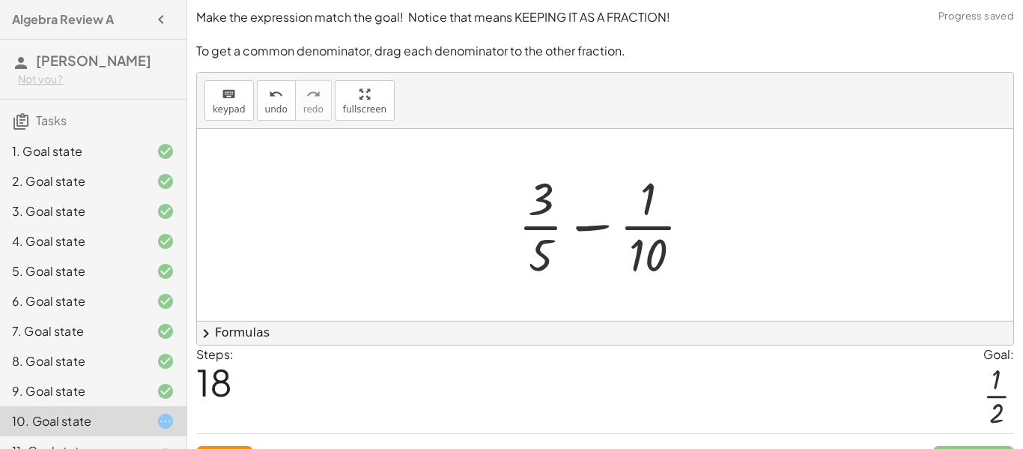
click at [593, 223] on div at bounding box center [611, 224] width 200 height 115
drag, startPoint x: 648, startPoint y: 265, endPoint x: 649, endPoint y: 202, distance: 62.9
click at [649, 202] on div at bounding box center [611, 224] width 200 height 115
click at [561, 250] on div at bounding box center [611, 224] width 200 height 115
drag, startPoint x: 645, startPoint y: 259, endPoint x: 557, endPoint y: 253, distance: 87.9
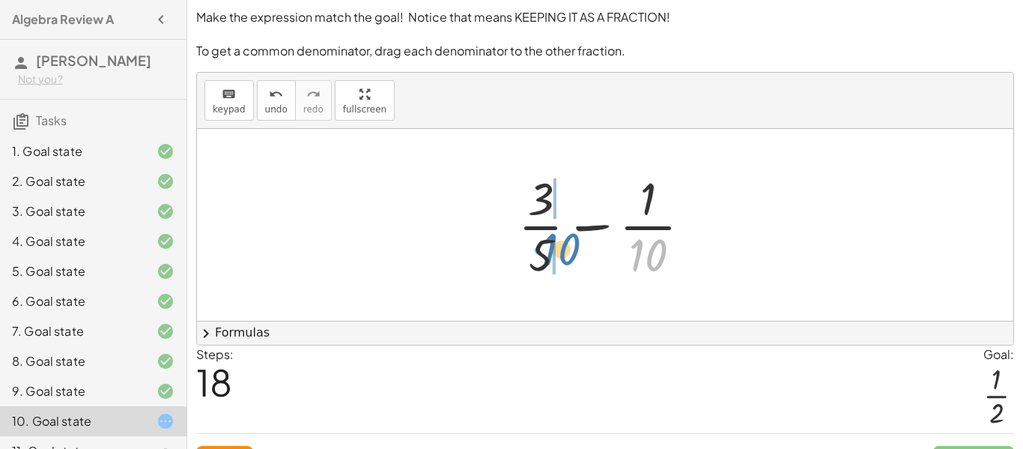
click at [557, 253] on div at bounding box center [611, 224] width 200 height 115
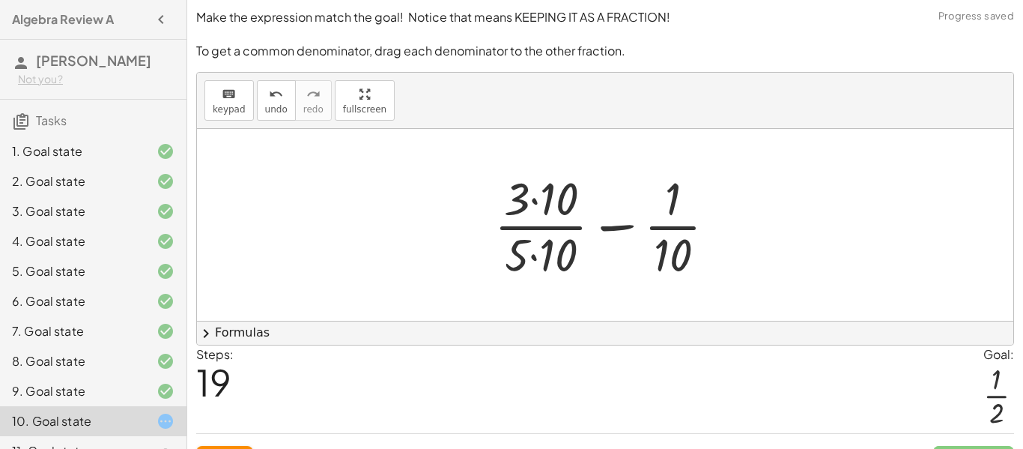
click at [540, 200] on div at bounding box center [611, 224] width 249 height 115
click at [536, 255] on div at bounding box center [611, 224] width 247 height 115
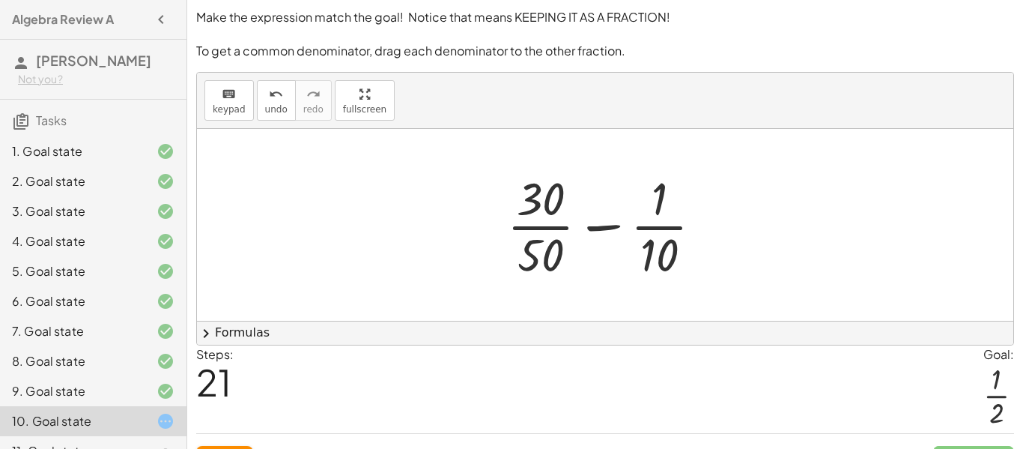
click at [547, 242] on div at bounding box center [611, 224] width 222 height 115
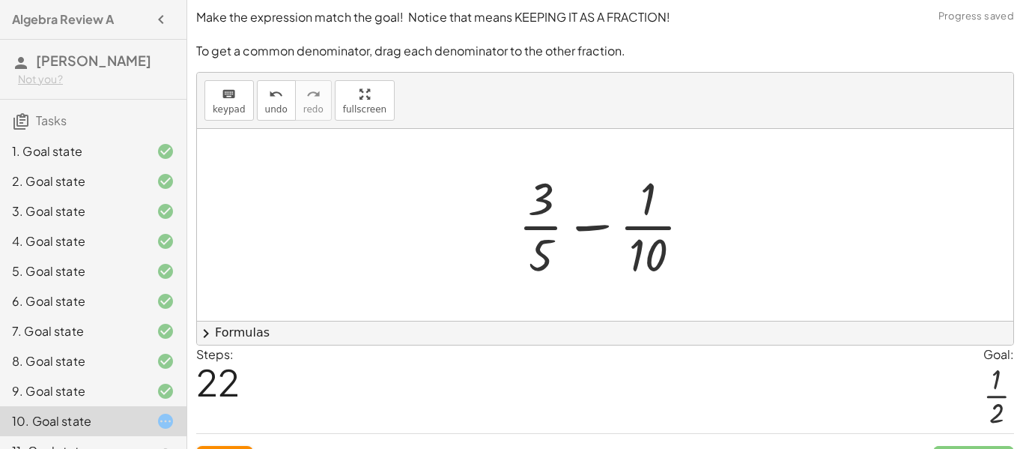
click at [596, 228] on div at bounding box center [611, 224] width 200 height 115
drag, startPoint x: 647, startPoint y: 200, endPoint x: 639, endPoint y: 273, distance: 73.9
drag, startPoint x: 647, startPoint y: 258, endPoint x: 533, endPoint y: 200, distance: 127.0
click at [533, 200] on div at bounding box center [611, 224] width 200 height 115
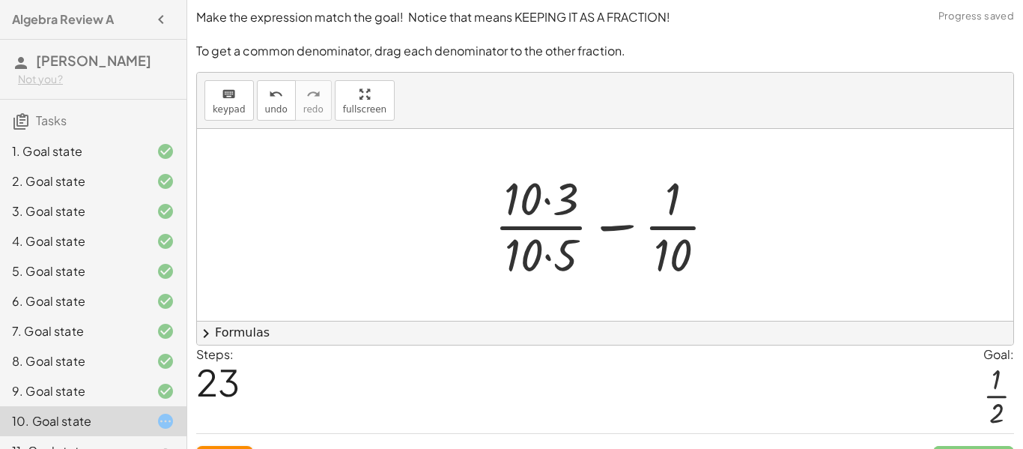
click at [548, 206] on div at bounding box center [611, 224] width 249 height 115
click at [556, 274] on div at bounding box center [611, 224] width 247 height 115
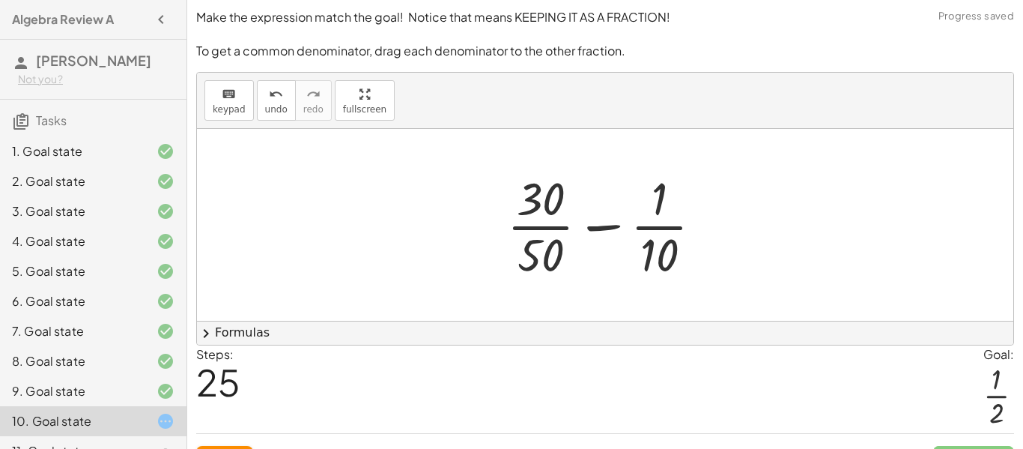
click at [541, 193] on div at bounding box center [611, 224] width 222 height 115
drag, startPoint x: 655, startPoint y: 261, endPoint x: 531, endPoint y: 264, distance: 124.4
click at [531, 264] on div at bounding box center [611, 224] width 222 height 115
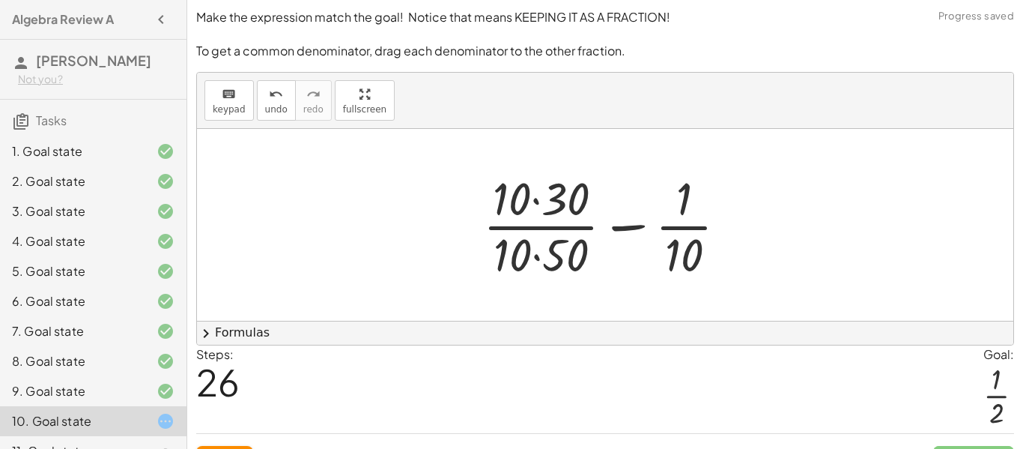
click at [557, 205] on div at bounding box center [611, 224] width 271 height 115
click at [554, 246] on div at bounding box center [611, 224] width 270 height 115
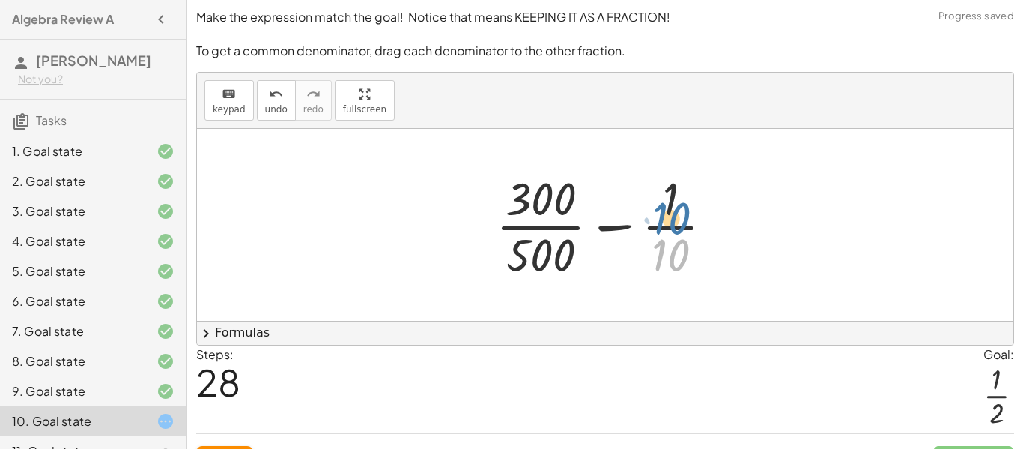
drag, startPoint x: 662, startPoint y: 258, endPoint x: 659, endPoint y: 214, distance: 45.0
click at [659, 214] on div at bounding box center [610, 224] width 245 height 115
drag, startPoint x: 670, startPoint y: 244, endPoint x: 737, endPoint y: 216, distance: 73.2
click at [737, 216] on div "+ · 3 · 5 − · 1 · 10 + · · 1 · 5 · 3 − · 1 · 10 + · 1 · 3 · 5 − · 1 · 10 + · 3 …" at bounding box center [605, 225] width 817 height 192
drag, startPoint x: 665, startPoint y: 263, endPoint x: 416, endPoint y: 227, distance: 252.0
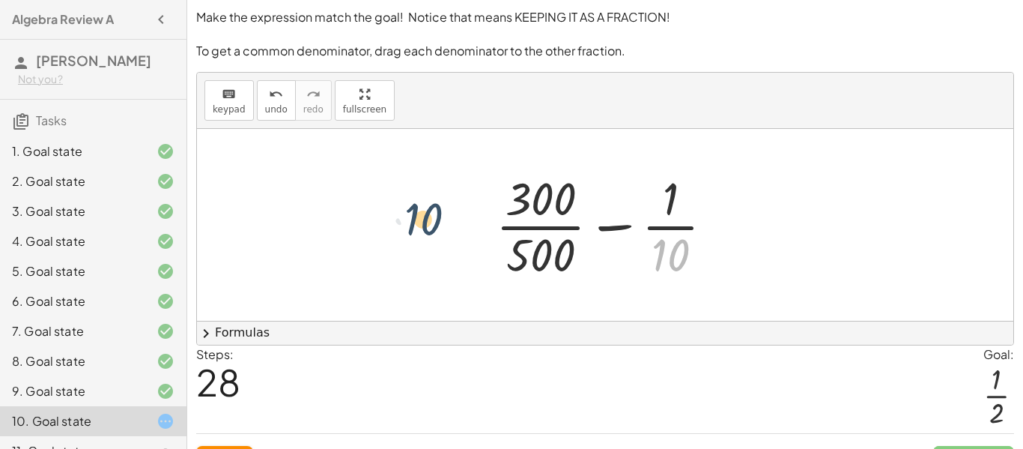
click at [416, 227] on div at bounding box center [605, 225] width 817 height 192
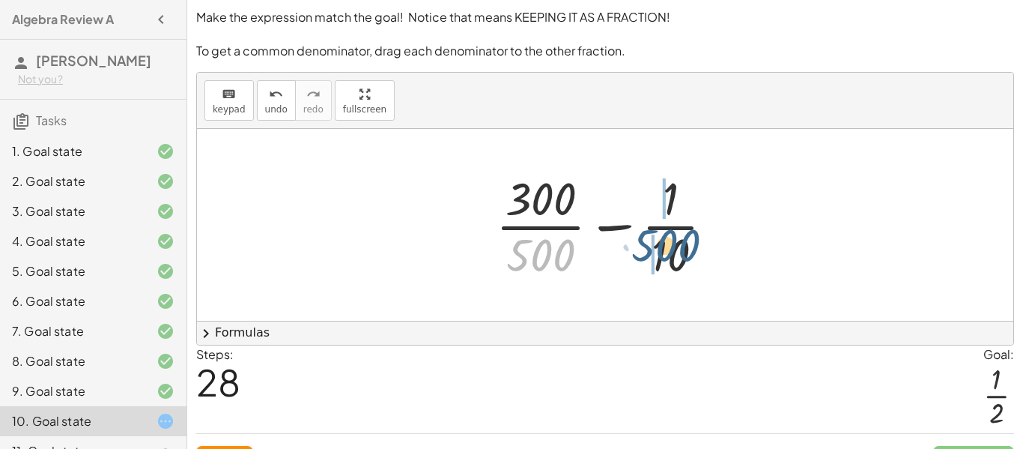
drag, startPoint x: 547, startPoint y: 256, endPoint x: 679, endPoint y: 243, distance: 132.5
click at [679, 243] on div at bounding box center [610, 224] width 245 height 115
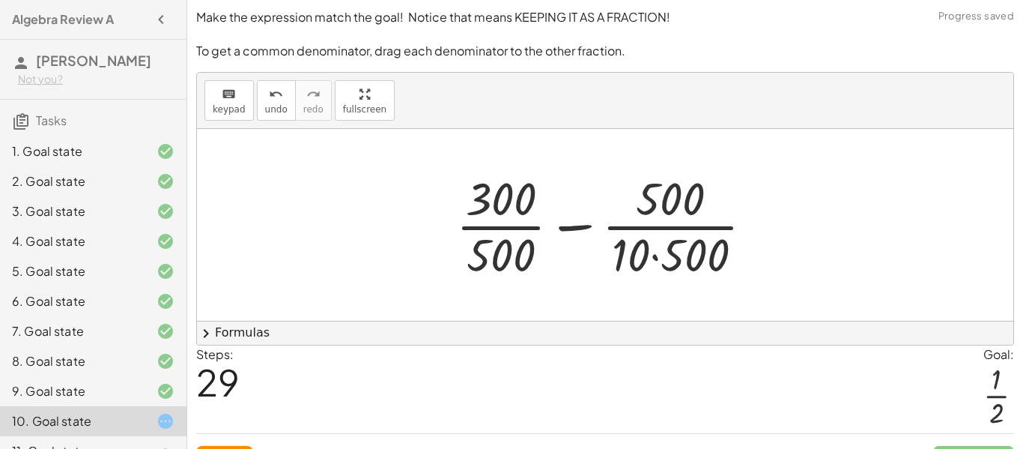
click at [652, 254] on div at bounding box center [611, 224] width 324 height 115
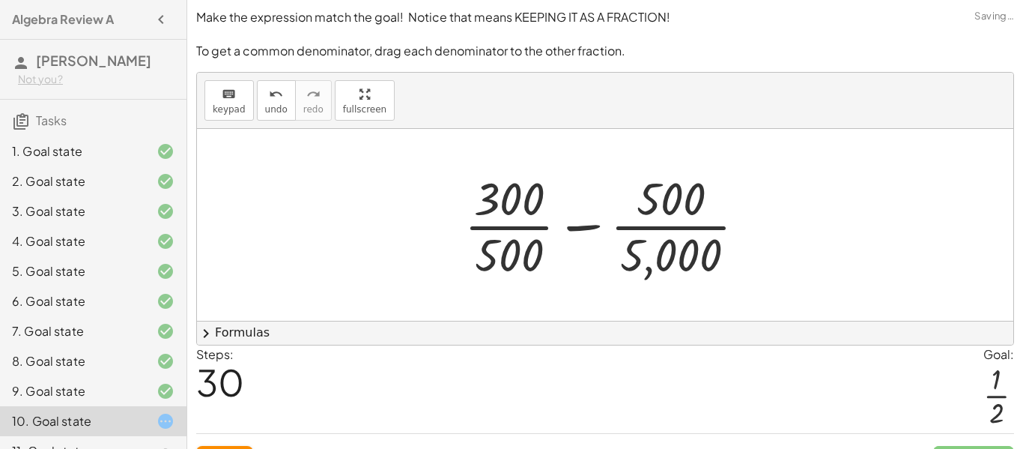
click at [679, 190] on div at bounding box center [611, 224] width 309 height 115
drag, startPoint x: 536, startPoint y: 211, endPoint x: 715, endPoint y: 274, distance: 190.5
click at [762, 289] on div "+ · 3 · 5 − · 1 · 10 + · · 1 · 5 · 3 − · 1 · 10 + · 1 · 3 · 5 − · 1 · 10 + · 3 …" at bounding box center [605, 225] width 817 height 192
click at [715, 274] on div "+ · 3 · 5 − · 1 · 10 + · · 1 · 5 · 3 − · 1 · 10 + · 1 · 3 · 5 − · 1 · 10 + · 3 …" at bounding box center [605, 225] width 817 height 192
drag, startPoint x: 499, startPoint y: 204, endPoint x: 629, endPoint y: 207, distance: 130.4
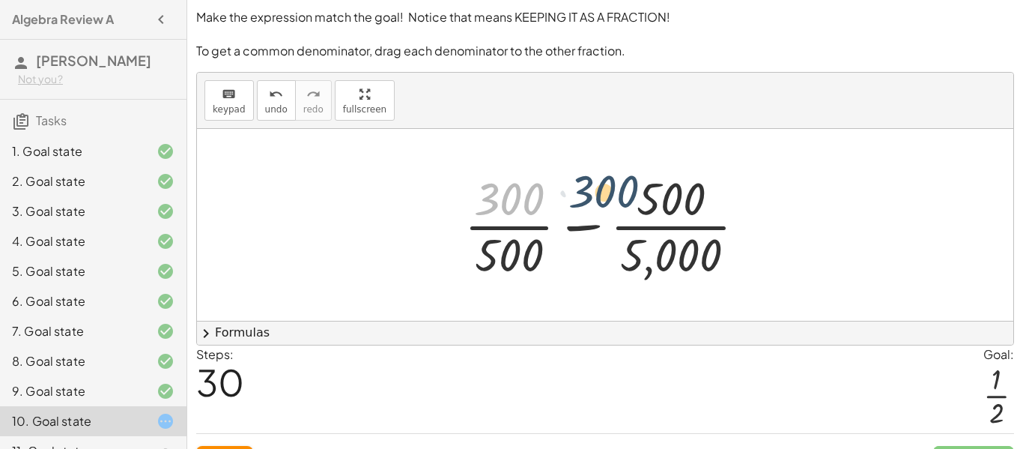
click at [629, 207] on div at bounding box center [611, 224] width 309 height 115
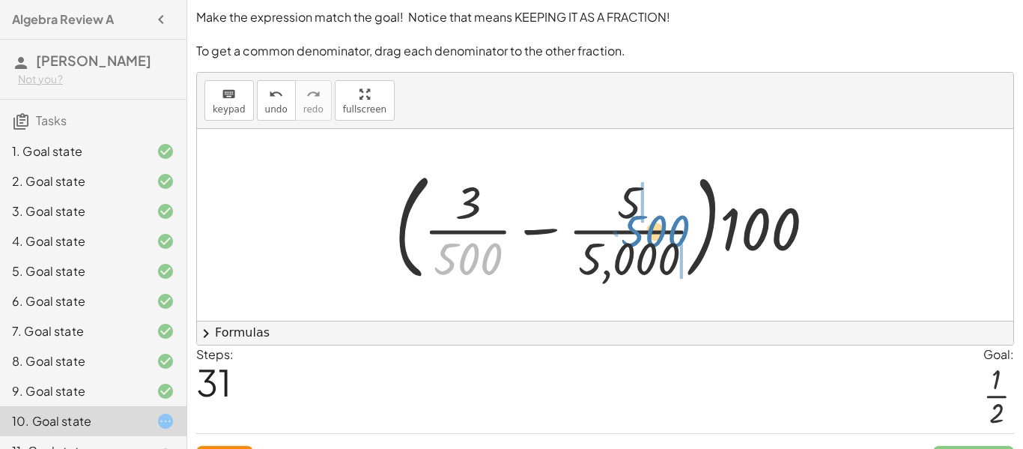
drag, startPoint x: 471, startPoint y: 247, endPoint x: 658, endPoint y: 217, distance: 189.8
click at [658, 217] on div at bounding box center [610, 225] width 447 height 124
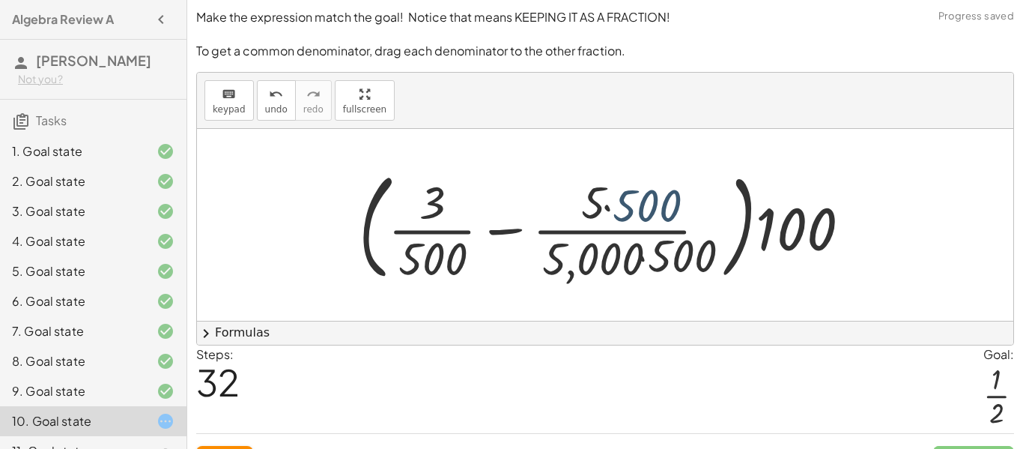
click at [658, 216] on div at bounding box center [611, 225] width 527 height 124
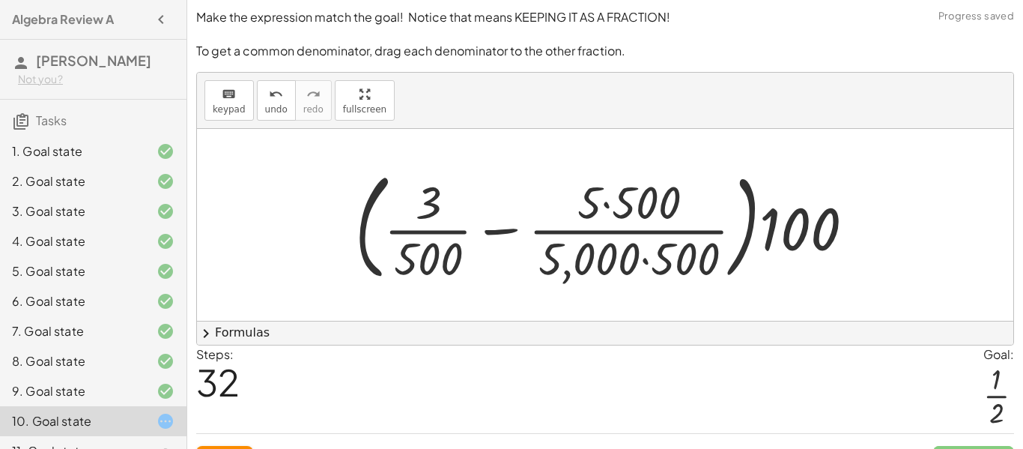
click at [671, 264] on div at bounding box center [611, 225] width 527 height 124
click at [648, 219] on div at bounding box center [611, 225] width 527 height 124
click at [437, 273] on div at bounding box center [611, 225] width 527 height 124
drag, startPoint x: 431, startPoint y: 210, endPoint x: 681, endPoint y: 285, distance: 261.2
click at [681, 285] on div at bounding box center [611, 225] width 527 height 124
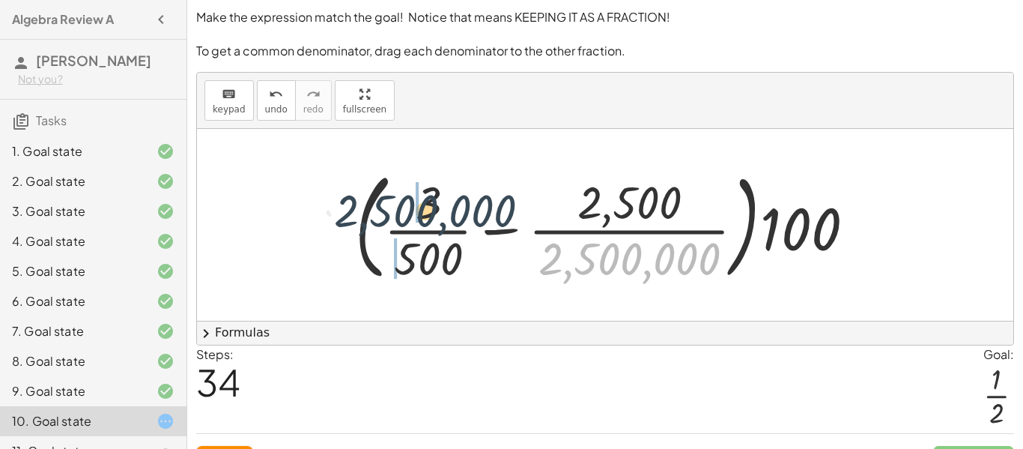
drag, startPoint x: 664, startPoint y: 261, endPoint x: 455, endPoint y: 212, distance: 214.6
click at [455, 212] on div at bounding box center [611, 225] width 527 height 124
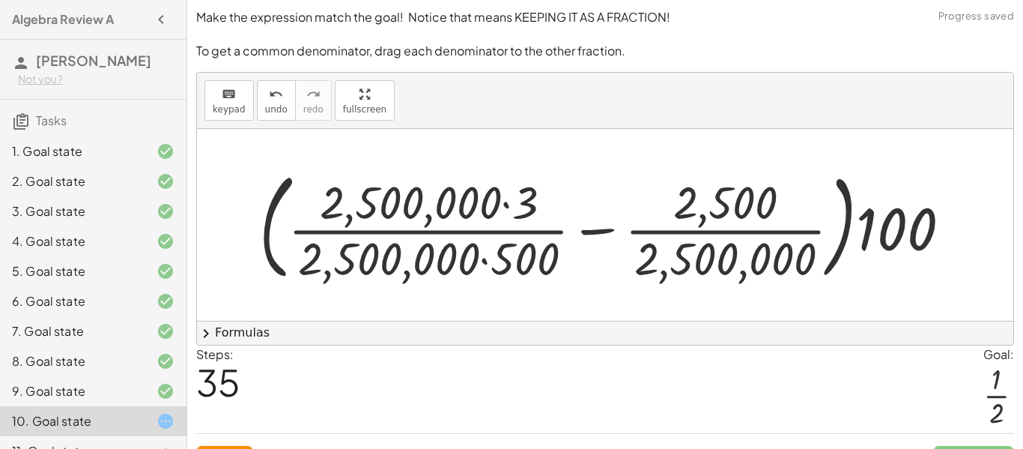
click at [440, 257] on div at bounding box center [611, 225] width 719 height 124
click at [480, 258] on div at bounding box center [611, 225] width 719 height 124
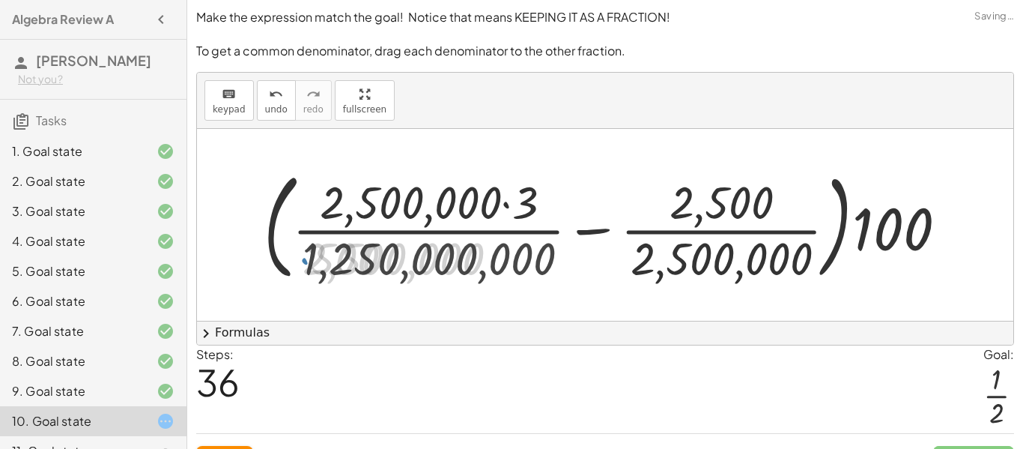
click at [460, 196] on div at bounding box center [611, 225] width 710 height 124
click at [467, 202] on div at bounding box center [611, 225] width 710 height 124
click at [765, 196] on div at bounding box center [611, 225] width 710 height 124
click at [280, 111] on span "undo" at bounding box center [276, 109] width 22 height 10
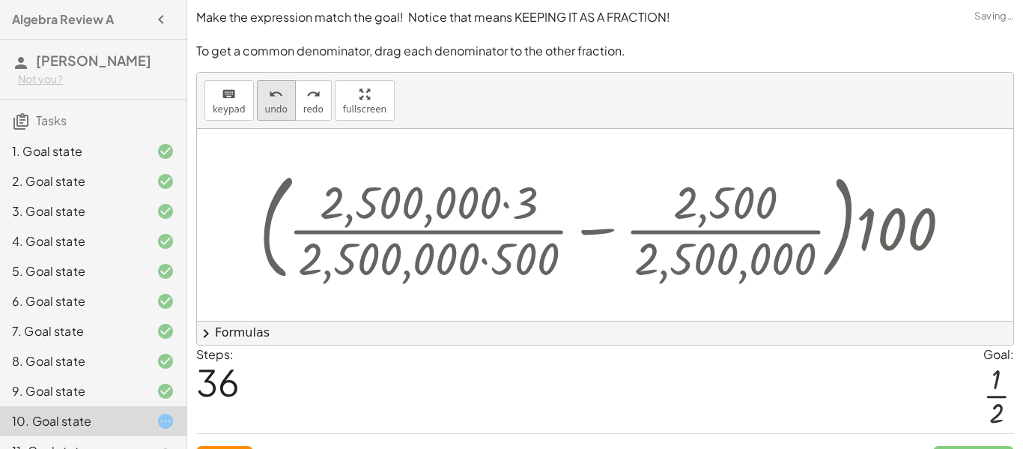
click at [280, 111] on span "undo" at bounding box center [276, 109] width 22 height 10
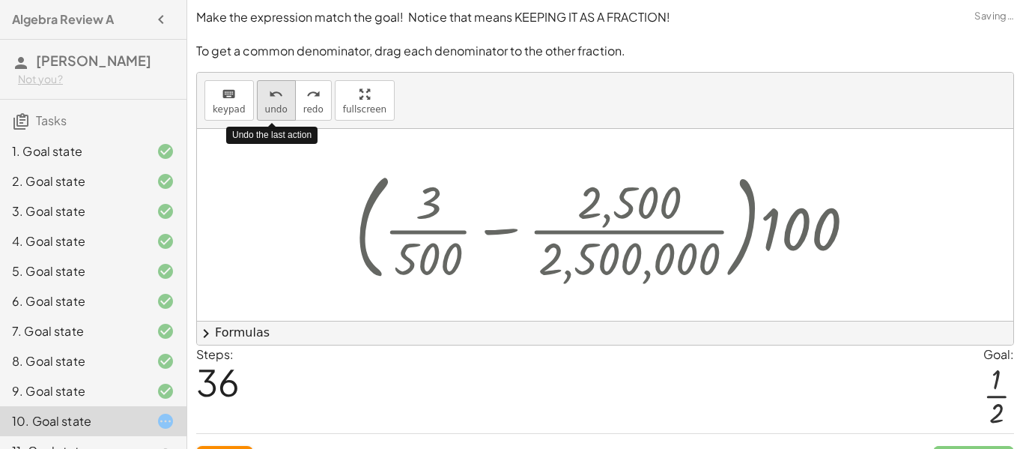
click at [279, 109] on span "undo" at bounding box center [276, 109] width 22 height 10
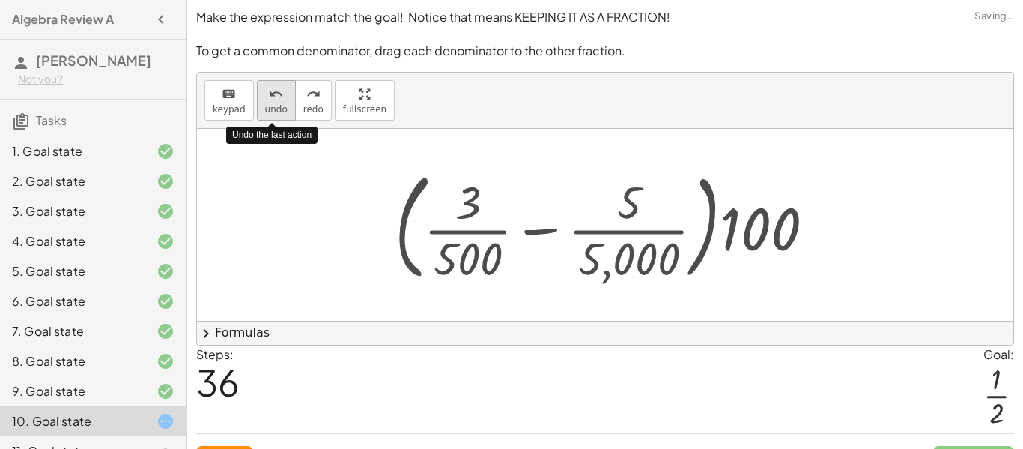
click at [279, 109] on span "undo" at bounding box center [276, 109] width 22 height 10
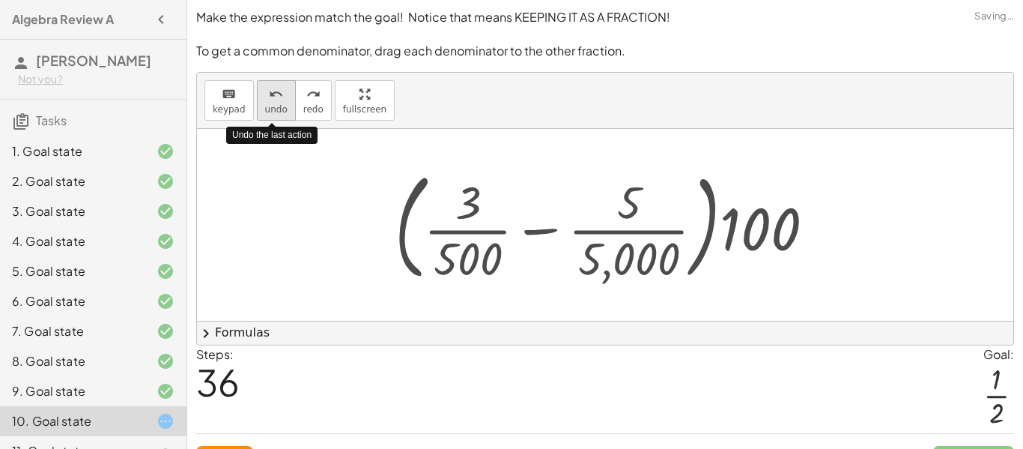
click at [279, 109] on span "undo" at bounding box center [276, 109] width 22 height 10
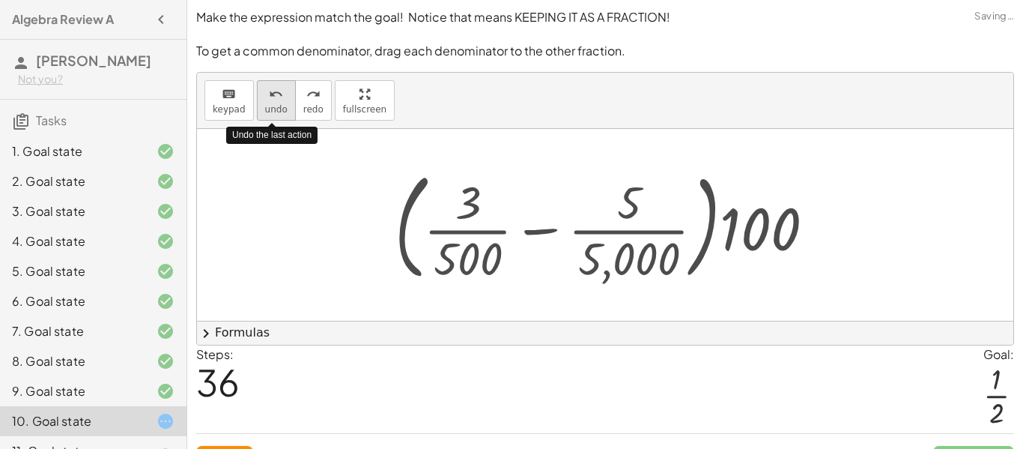
click at [279, 109] on span "undo" at bounding box center [276, 109] width 22 height 10
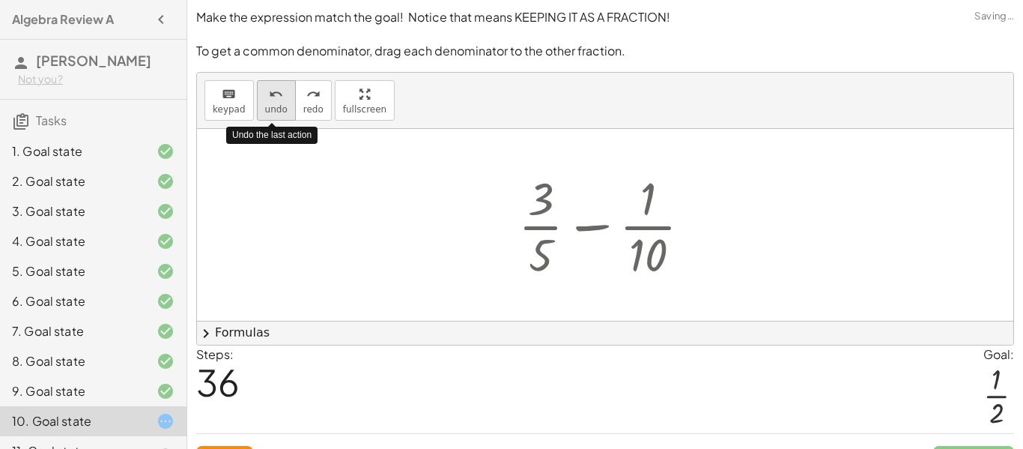
click at [279, 109] on span "undo" at bounding box center [276, 109] width 22 height 10
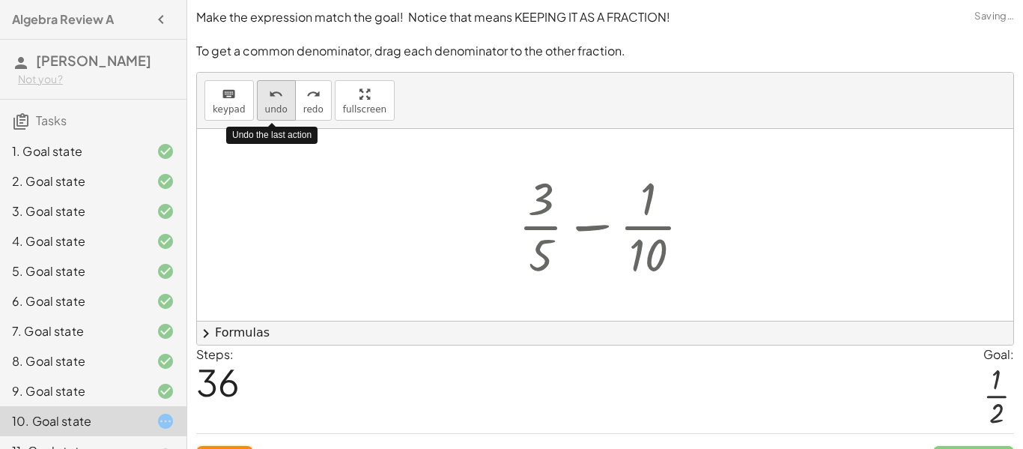
click at [279, 109] on span "undo" at bounding box center [276, 109] width 22 height 10
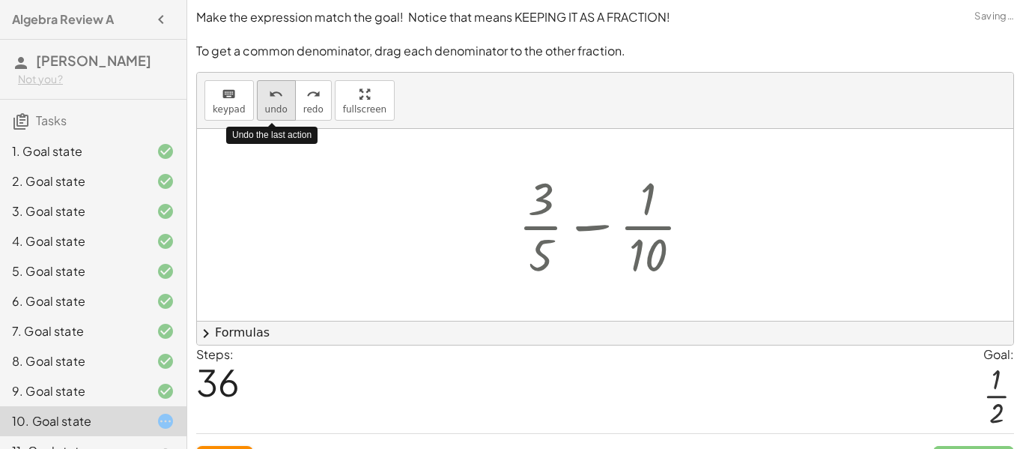
click at [279, 109] on span "undo" at bounding box center [276, 109] width 22 height 10
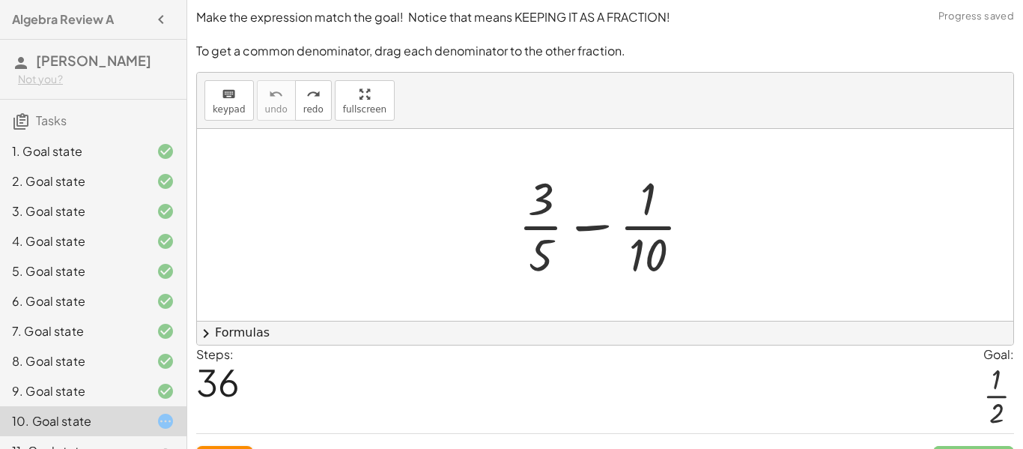
click at [617, 225] on div at bounding box center [611, 224] width 200 height 115
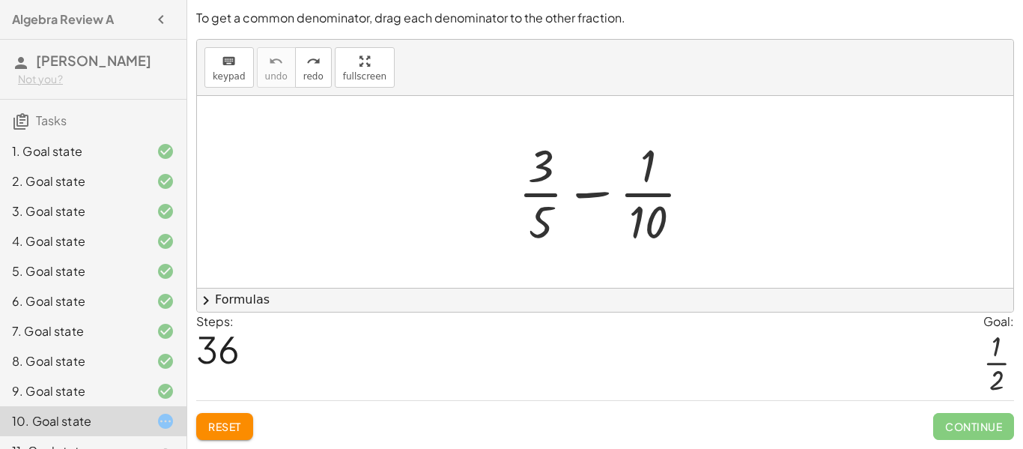
click at [234, 430] on span "Reset" at bounding box center [224, 426] width 33 height 13
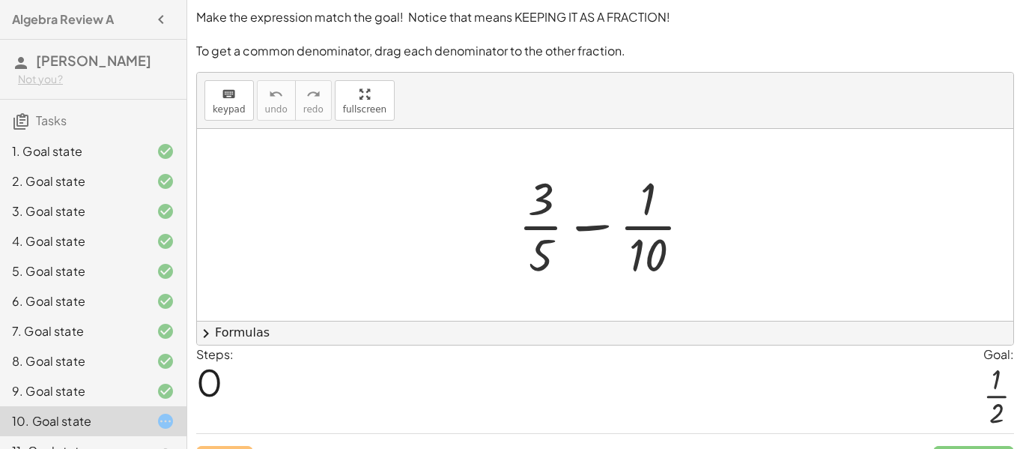
click at [538, 222] on div at bounding box center [611, 224] width 200 height 115
drag, startPoint x: 543, startPoint y: 252, endPoint x: 549, endPoint y: 261, distance: 10.2
click at [549, 261] on div at bounding box center [611, 224] width 200 height 115
drag, startPoint x: 647, startPoint y: 255, endPoint x: 518, endPoint y: 236, distance: 129.6
click at [518, 236] on div at bounding box center [611, 224] width 200 height 115
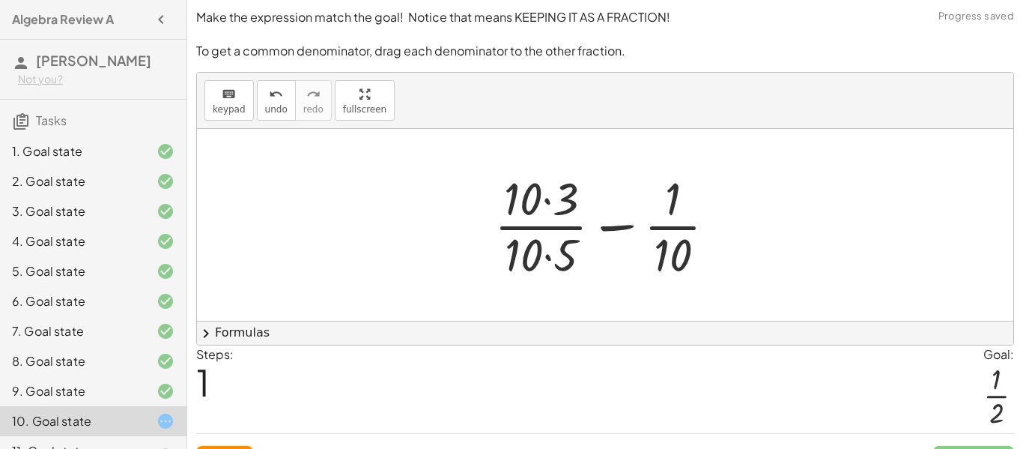
click at [555, 246] on div at bounding box center [611, 224] width 249 height 115
click at [548, 213] on div at bounding box center [611, 224] width 249 height 115
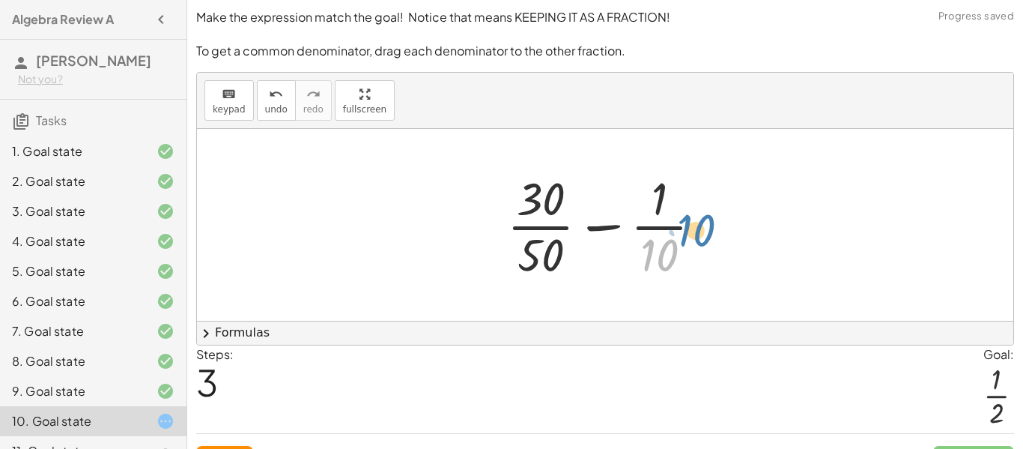
drag, startPoint x: 664, startPoint y: 255, endPoint x: 701, endPoint y: 231, distance: 44.9
click at [701, 231] on div at bounding box center [611, 224] width 222 height 115
click at [703, 230] on div at bounding box center [611, 224] width 222 height 115
click at [599, 231] on div at bounding box center [611, 224] width 222 height 115
click at [547, 204] on div at bounding box center [611, 224] width 222 height 115
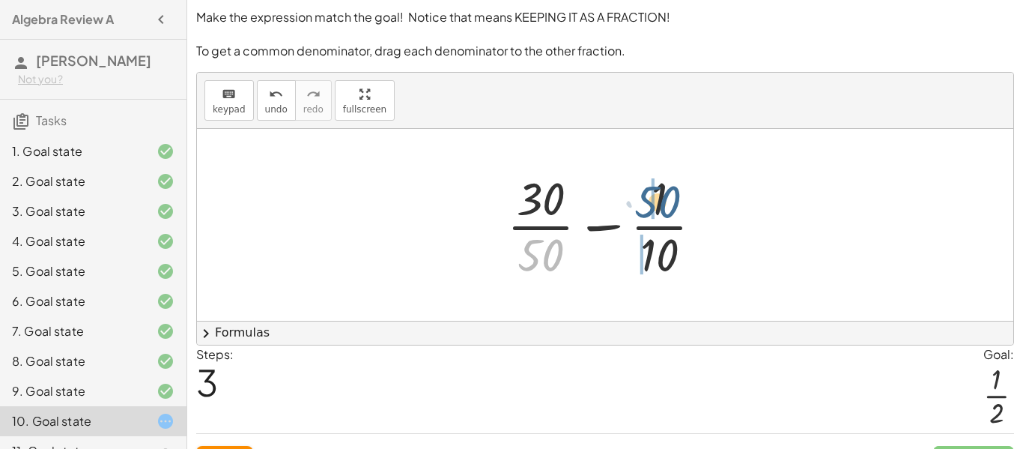
drag, startPoint x: 546, startPoint y: 258, endPoint x: 665, endPoint y: 203, distance: 131.1
click at [665, 203] on div at bounding box center [611, 224] width 222 height 115
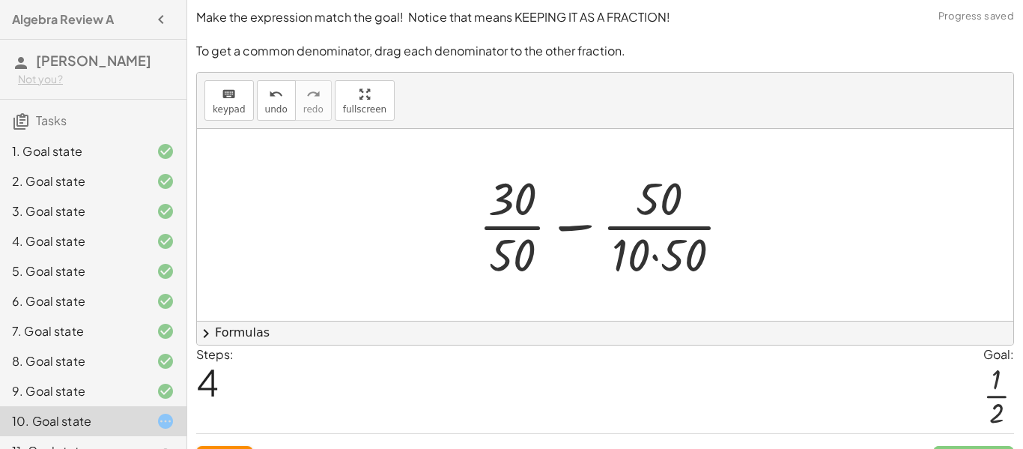
click at [662, 204] on div at bounding box center [610, 224] width 279 height 115
click at [674, 270] on div at bounding box center [610, 224] width 279 height 115
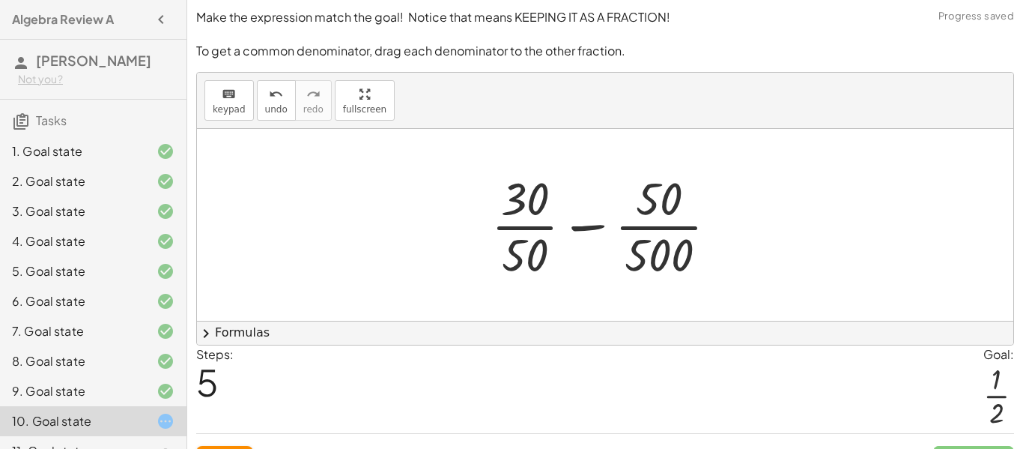
click at [662, 189] on div at bounding box center [610, 224] width 253 height 115
drag, startPoint x: 521, startPoint y: 205, endPoint x: 521, endPoint y: 266, distance: 60.7
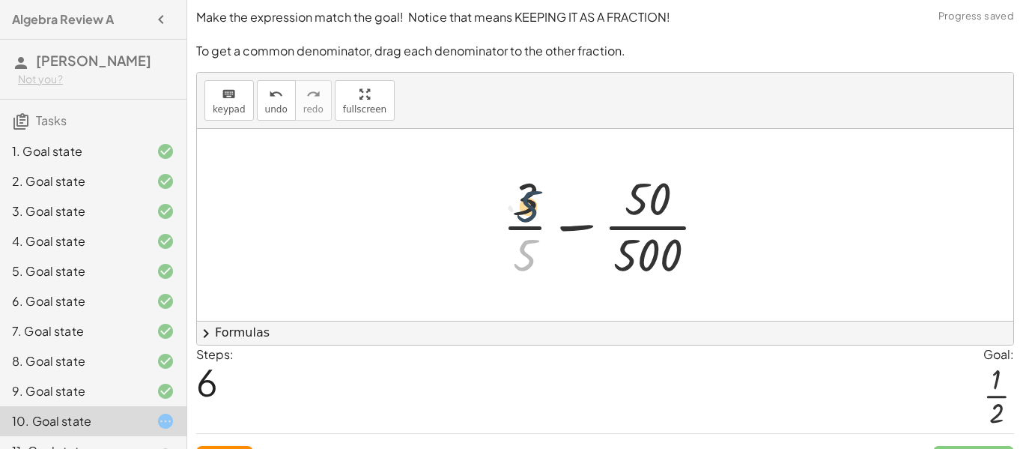
drag, startPoint x: 521, startPoint y: 266, endPoint x: 522, endPoint y: 207, distance: 59.2
click at [522, 207] on div at bounding box center [610, 224] width 231 height 115
drag, startPoint x: 528, startPoint y: 205, endPoint x: 527, endPoint y: 249, distance: 45.0
click at [527, 249] on div at bounding box center [610, 224] width 231 height 115
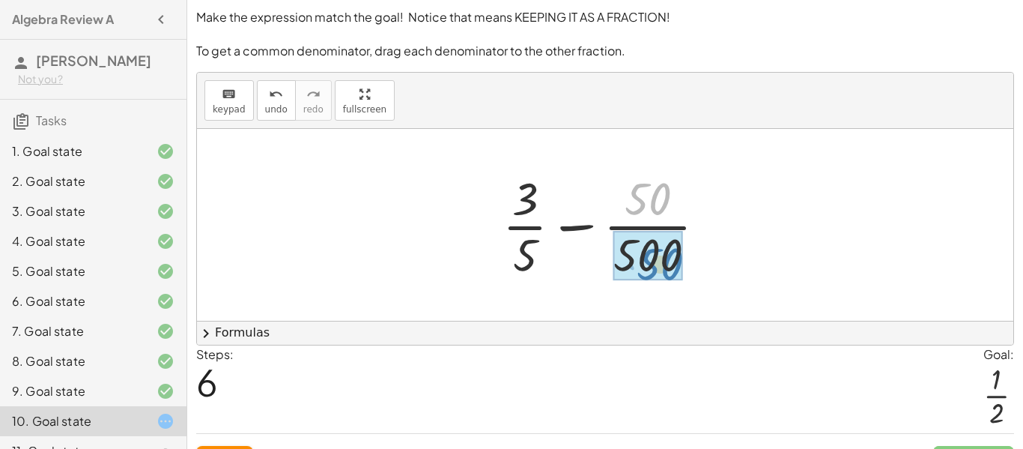
drag, startPoint x: 672, startPoint y: 196, endPoint x: 685, endPoint y: 253, distance: 59.2
click at [685, 253] on div at bounding box center [610, 224] width 231 height 115
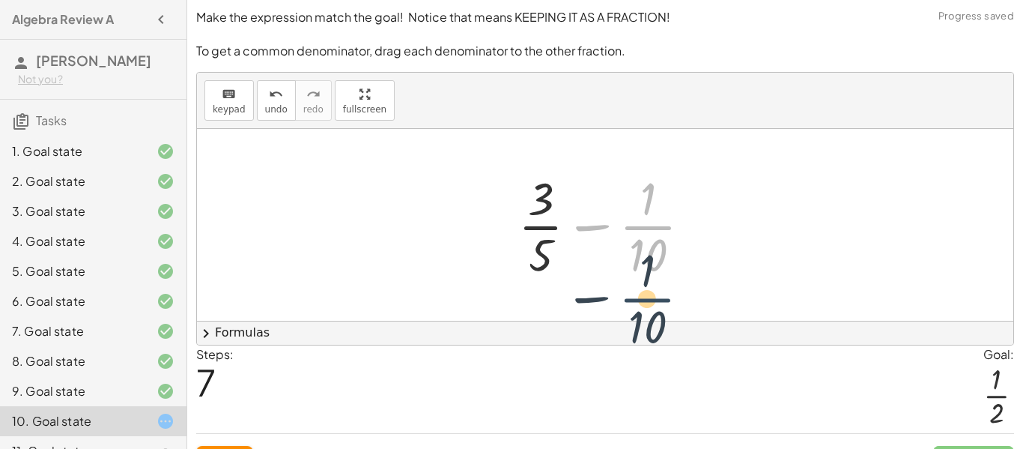
drag, startPoint x: 641, startPoint y: 215, endPoint x: 640, endPoint y: 288, distance: 72.7
click at [640, 288] on div "+ · 3 · 5 − · 1 · 10 + · [DATE] · 5 − · 1 · 10 + · [DATE] − · 1 · 10 + · 30 · 5…" at bounding box center [605, 225] width 817 height 192
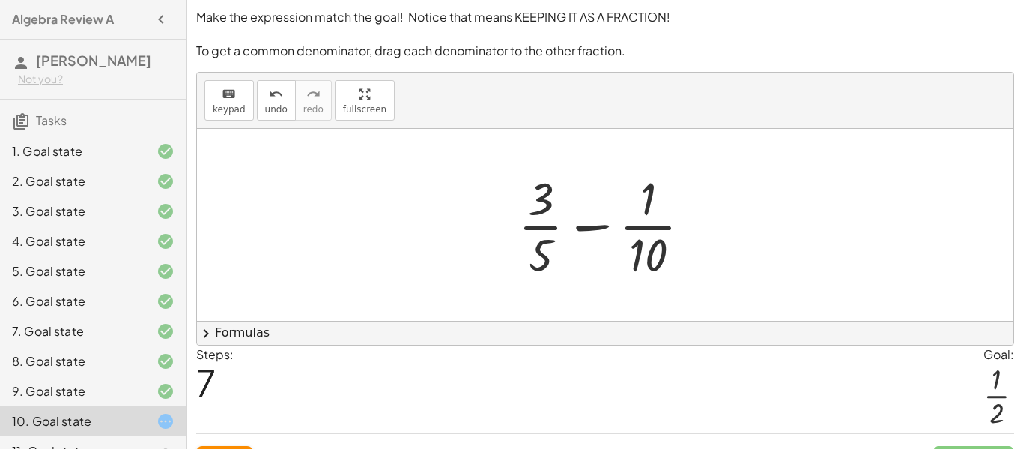
click at [647, 258] on div at bounding box center [611, 224] width 200 height 115
drag, startPoint x: 647, startPoint y: 258, endPoint x: 644, endPoint y: 208, distance: 49.6
click at [644, 208] on div at bounding box center [611, 224] width 200 height 115
drag, startPoint x: 651, startPoint y: 251, endPoint x: 647, endPoint y: 165, distance: 86.3
click at [647, 165] on div "+ · 3 · 5 − · 1 · 10 + · [DATE] · 5 − · 1 · 10 + · [DATE] − · 1 · 10 + · 30 · 5…" at bounding box center [605, 224] width 219 height 123
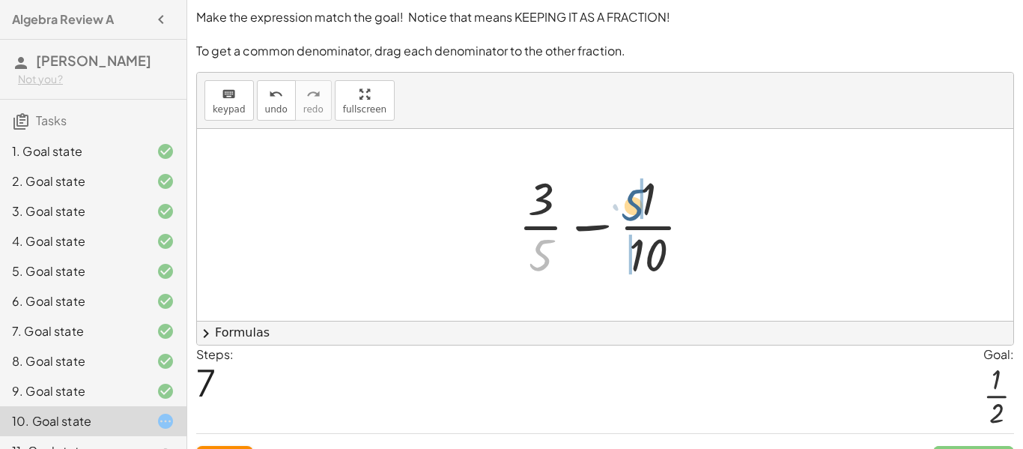
drag, startPoint x: 548, startPoint y: 248, endPoint x: 658, endPoint y: 193, distance: 123.0
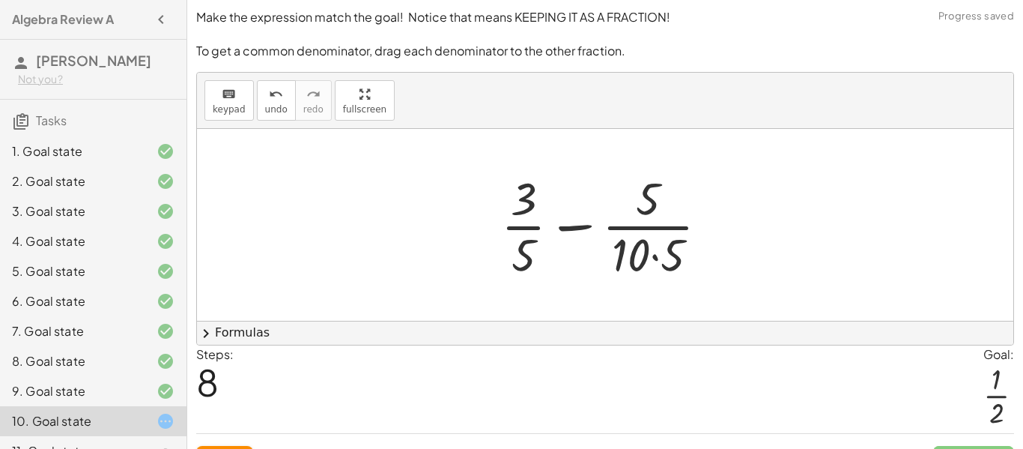
click at [650, 245] on div at bounding box center [611, 224] width 234 height 115
click at [647, 205] on div at bounding box center [611, 224] width 234 height 115
click at [637, 257] on div at bounding box center [611, 224] width 234 height 115
click at [689, 259] on div at bounding box center [611, 224] width 234 height 115
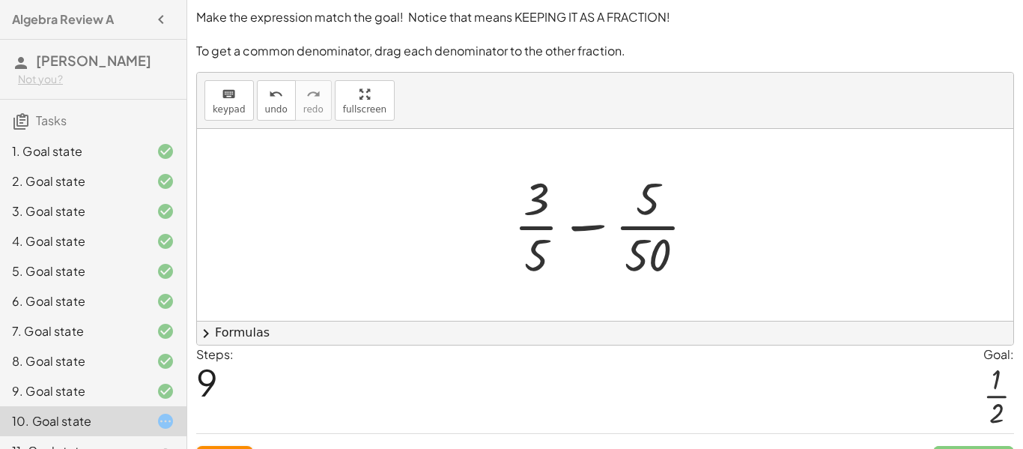
click at [653, 265] on div at bounding box center [610, 224] width 208 height 115
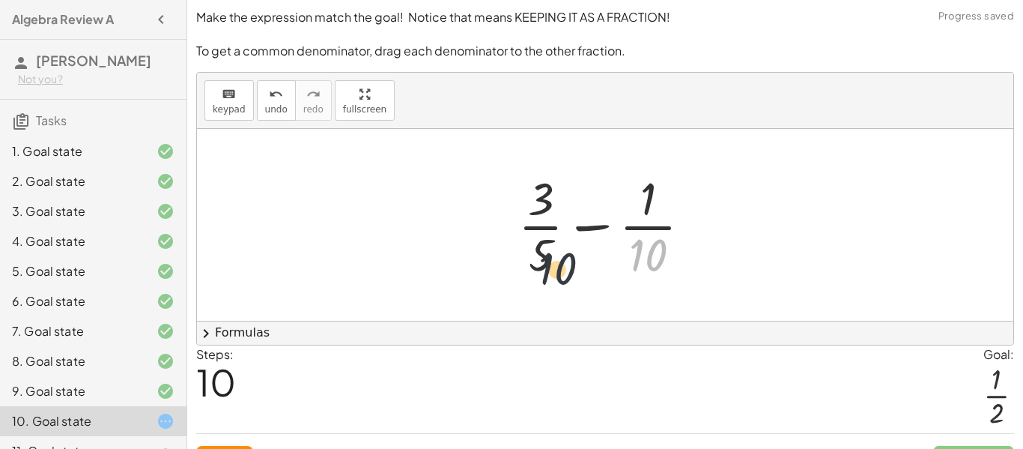
drag, startPoint x: 652, startPoint y: 252, endPoint x: 481, endPoint y: 276, distance: 172.6
drag, startPoint x: 649, startPoint y: 258, endPoint x: 553, endPoint y: 252, distance: 96.1
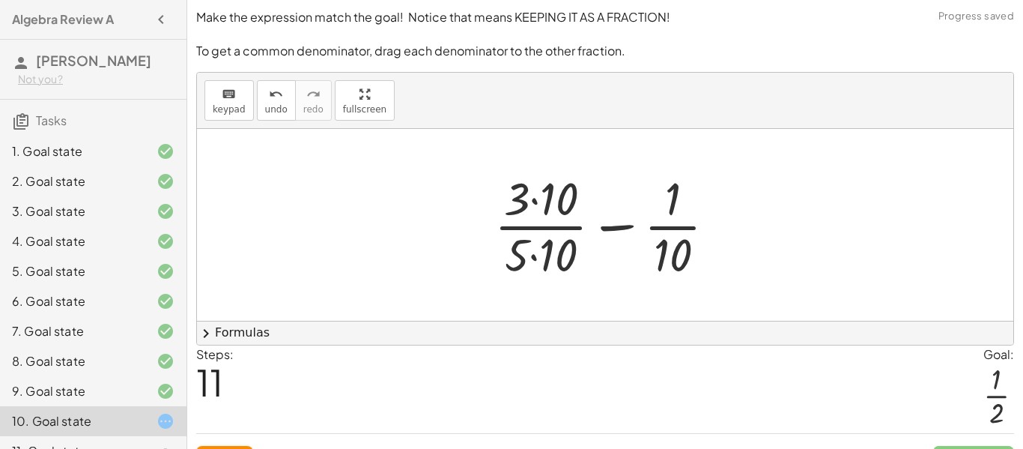
click at [532, 255] on div at bounding box center [611, 224] width 249 height 115
click at [557, 190] on div at bounding box center [611, 224] width 249 height 115
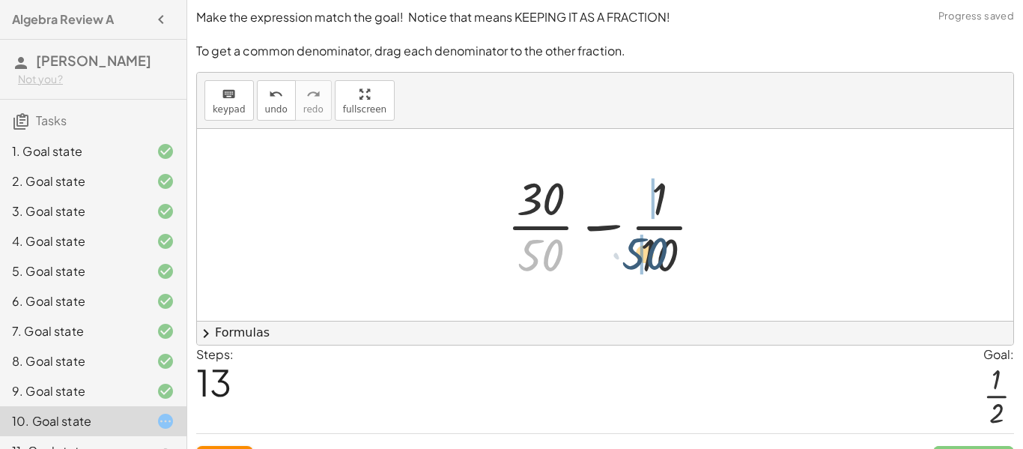
drag, startPoint x: 608, startPoint y: 261, endPoint x: 661, endPoint y: 258, distance: 54.0
click at [661, 258] on div at bounding box center [611, 224] width 222 height 115
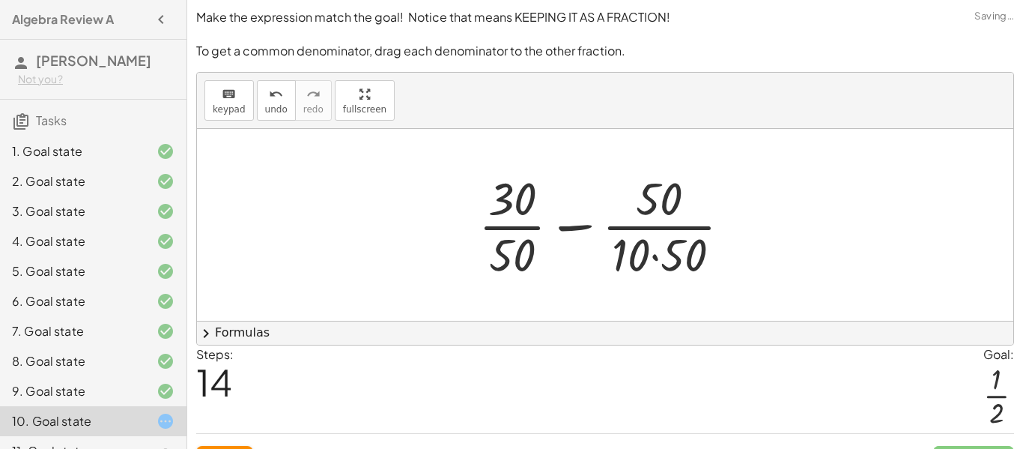
click at [661, 258] on div at bounding box center [610, 224] width 279 height 115
click at [664, 195] on div at bounding box center [610, 224] width 253 height 115
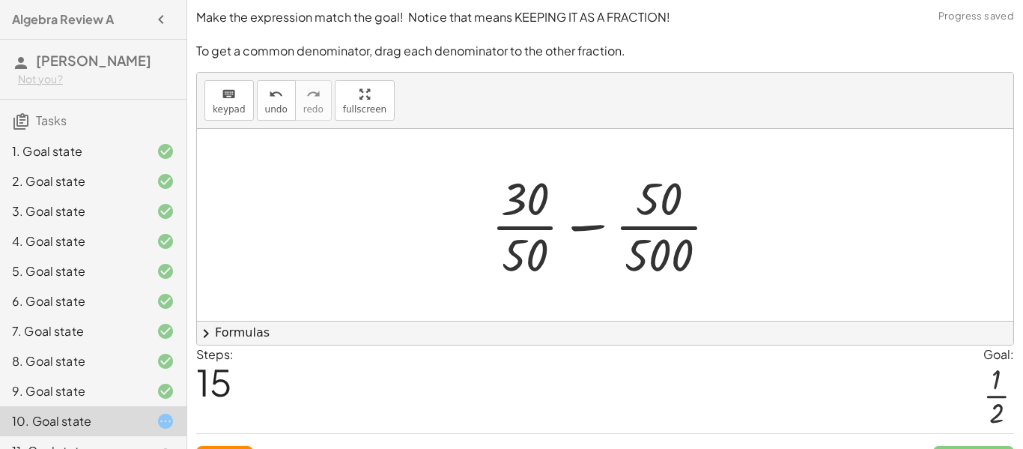
click at [591, 229] on div at bounding box center [610, 224] width 253 height 115
drag, startPoint x: 536, startPoint y: 264, endPoint x: 679, endPoint y: 269, distance: 143.2
click at [679, 269] on div at bounding box center [610, 224] width 253 height 115
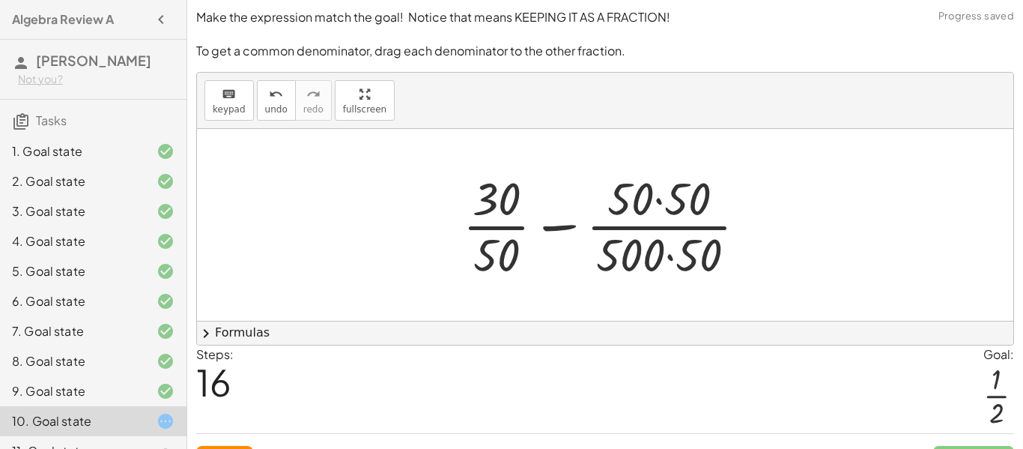
click at [648, 260] on div at bounding box center [610, 224] width 311 height 115
click at [659, 261] on div at bounding box center [610, 224] width 311 height 115
click at [660, 252] on div at bounding box center [610, 224] width 311 height 115
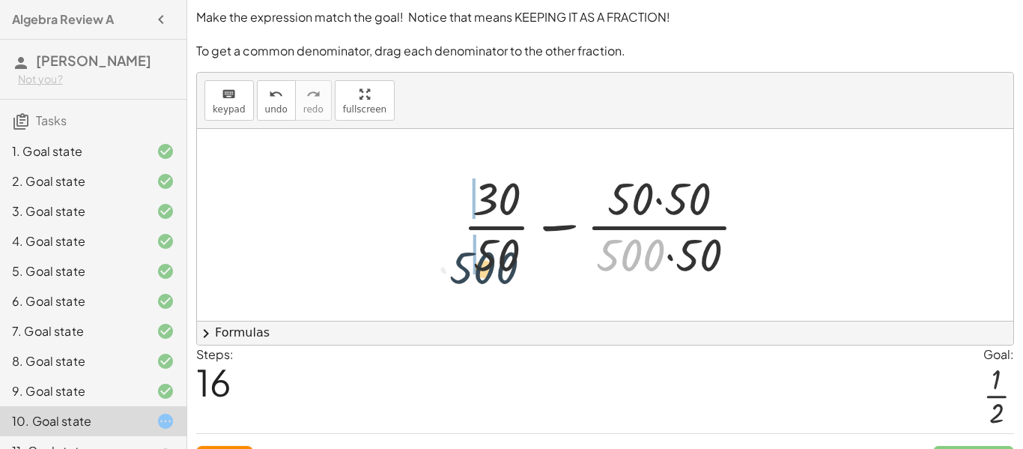
drag, startPoint x: 633, startPoint y: 258, endPoint x: 479, endPoint y: 270, distance: 154.0
click at [479, 270] on div at bounding box center [610, 224] width 311 height 115
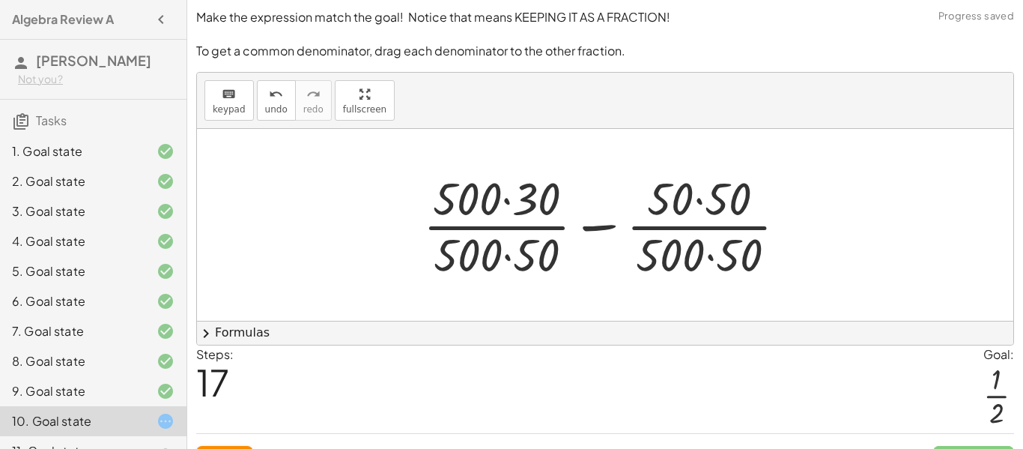
click at [525, 259] on div at bounding box center [611, 224] width 390 height 115
click at [500, 200] on div at bounding box center [611, 224] width 390 height 115
click at [721, 206] on div at bounding box center [611, 224] width 390 height 115
click at [721, 253] on div at bounding box center [611, 224] width 390 height 115
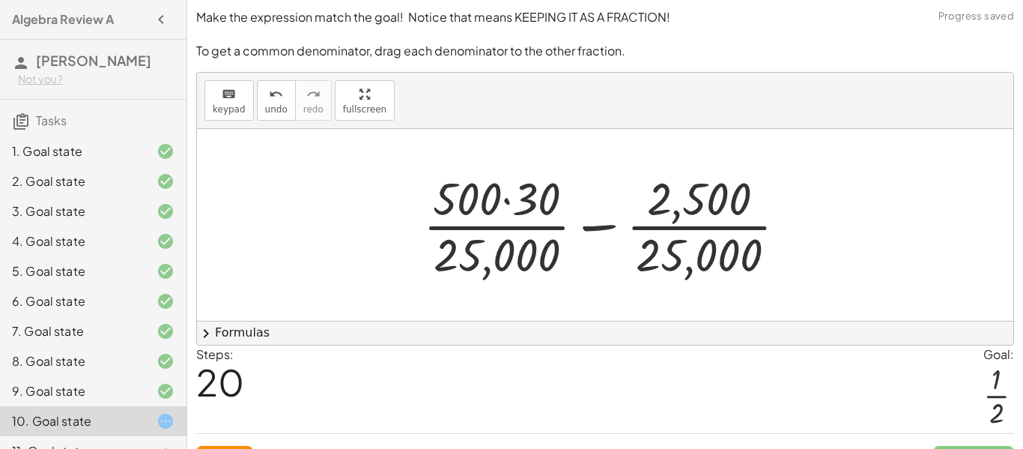
click at [520, 205] on div at bounding box center [611, 224] width 390 height 115
click at [608, 231] on div at bounding box center [611, 224] width 389 height 115
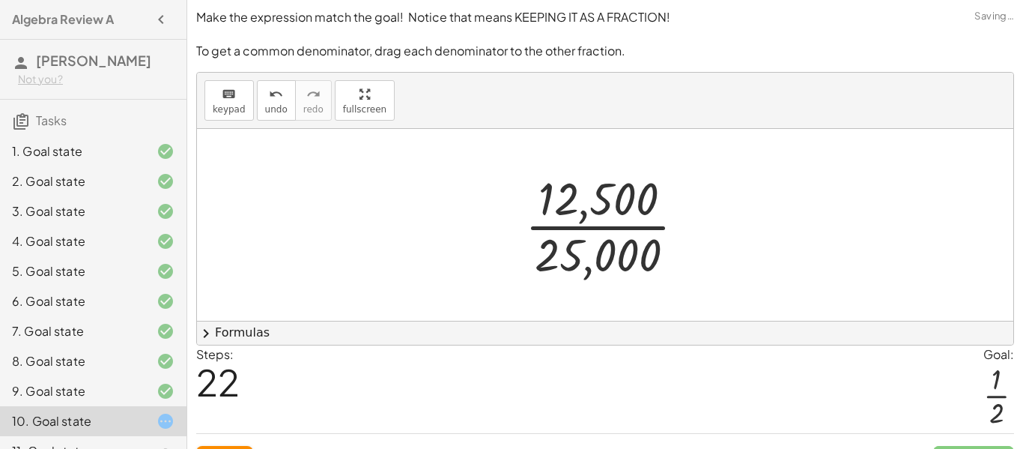
click at [603, 216] on div at bounding box center [611, 224] width 187 height 115
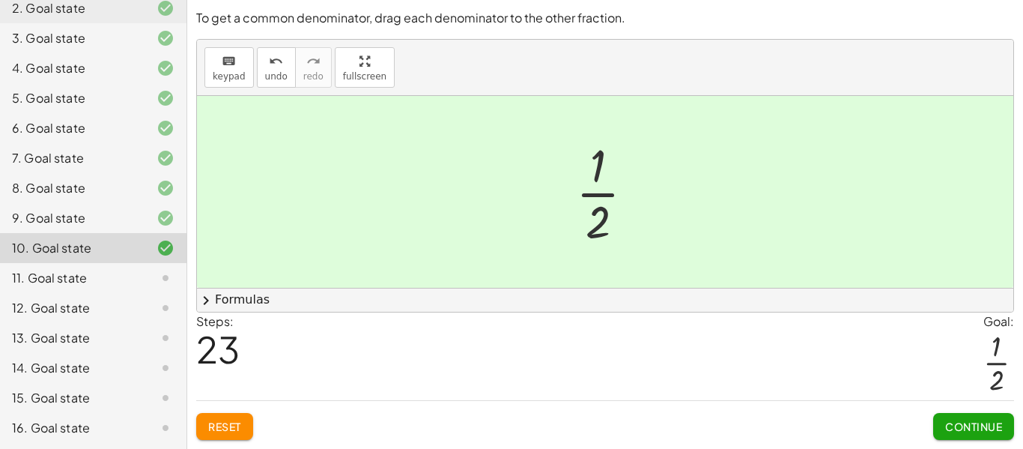
scroll to position [293, 0]
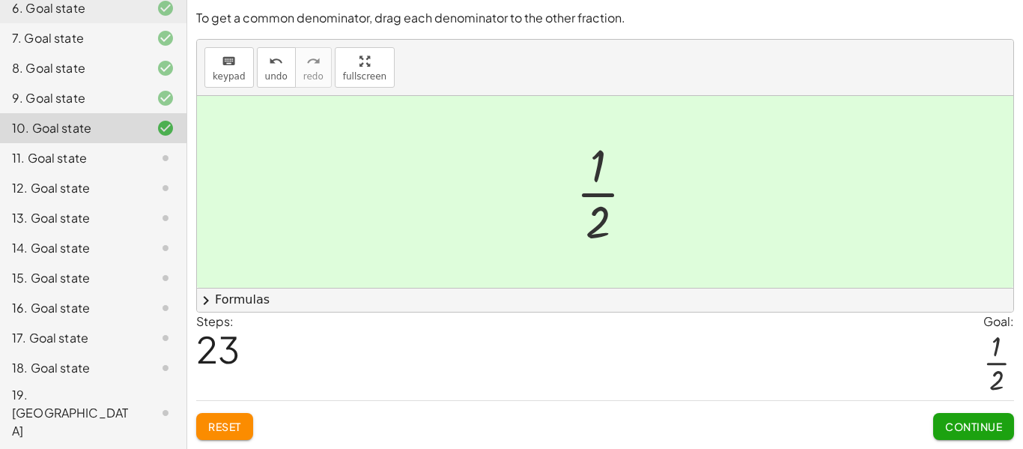
click at [978, 426] on span "Continue" at bounding box center [973, 426] width 57 height 13
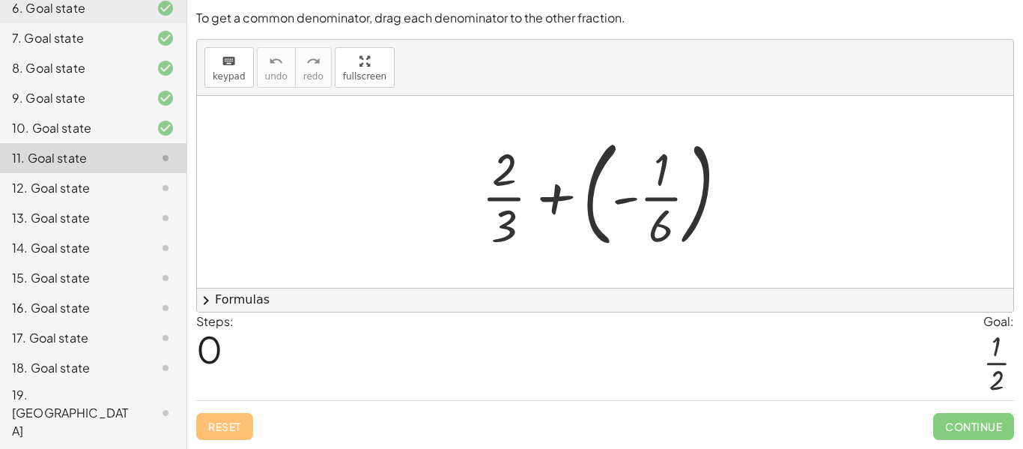
click at [552, 198] on div at bounding box center [610, 192] width 273 height 124
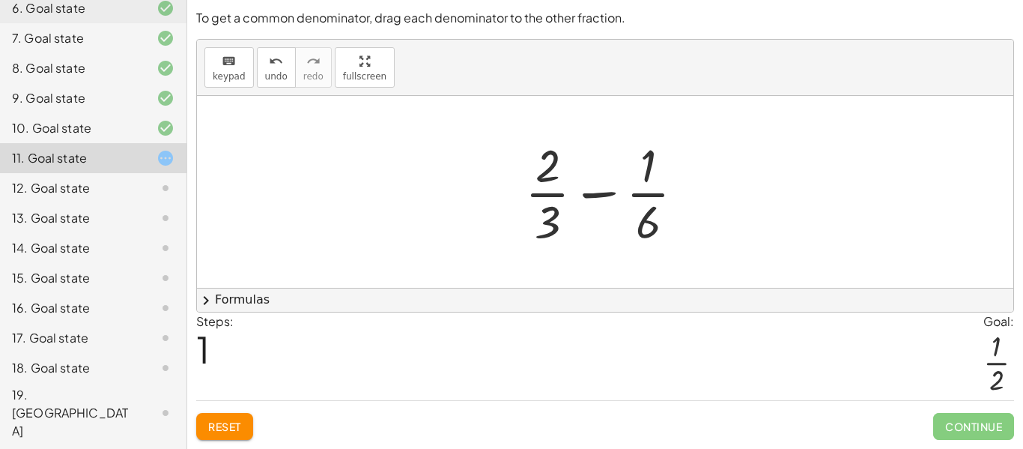
click at [596, 194] on div at bounding box center [611, 191] width 187 height 115
click at [558, 199] on div at bounding box center [611, 191] width 187 height 115
drag, startPoint x: 544, startPoint y: 169, endPoint x: 529, endPoint y: 249, distance: 81.5
click at [529, 249] on div at bounding box center [611, 191] width 187 height 115
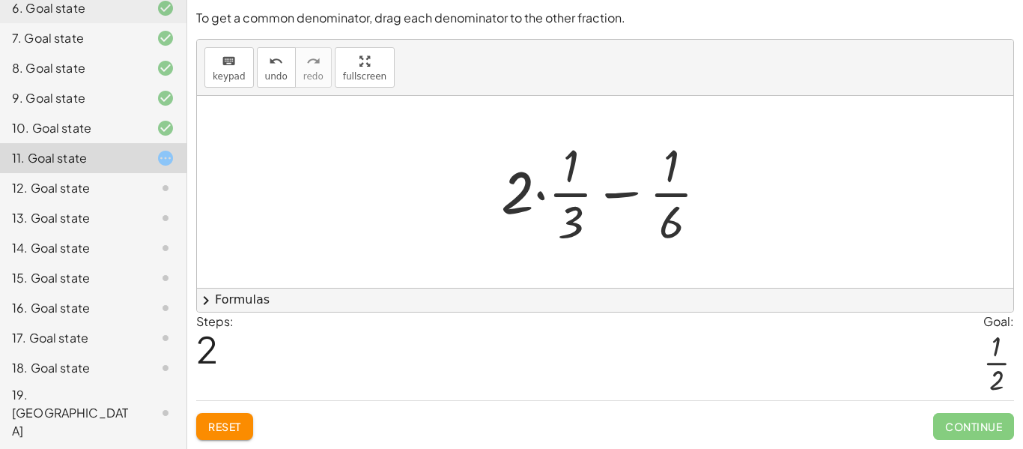
click at [539, 194] on div at bounding box center [611, 191] width 234 height 115
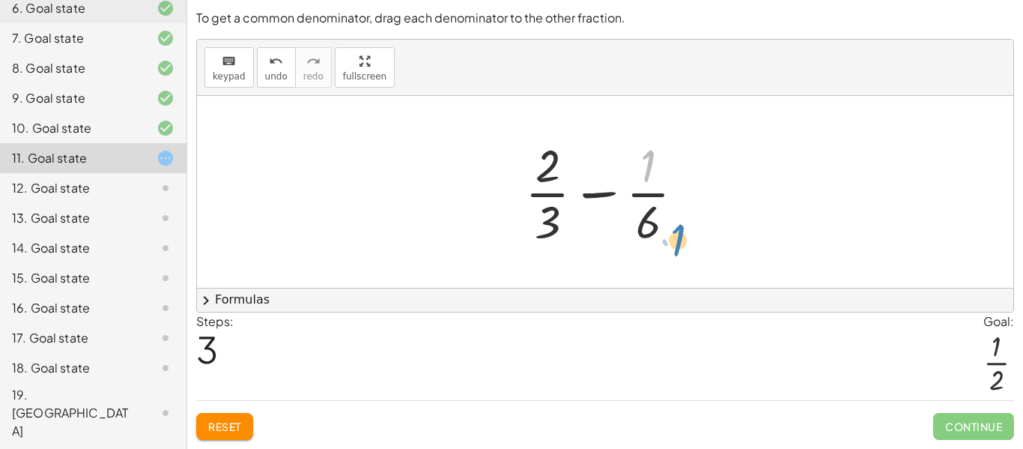
drag, startPoint x: 670, startPoint y: 174, endPoint x: 676, endPoint y: 246, distance: 72.1
click at [676, 246] on div at bounding box center [611, 191] width 187 height 115
drag, startPoint x: 653, startPoint y: 177, endPoint x: 579, endPoint y: 179, distance: 73.5
click at [579, 179] on div at bounding box center [611, 191] width 187 height 115
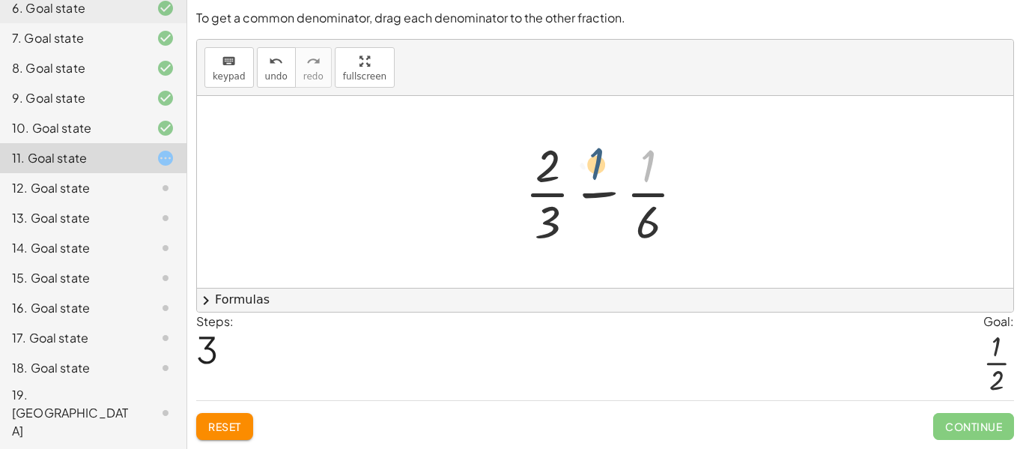
drag, startPoint x: 644, startPoint y: 168, endPoint x: 555, endPoint y: 168, distance: 89.1
click at [555, 168] on div at bounding box center [611, 191] width 187 height 115
drag, startPoint x: 649, startPoint y: 169, endPoint x: 545, endPoint y: 169, distance: 103.4
click at [545, 169] on div at bounding box center [611, 191] width 187 height 115
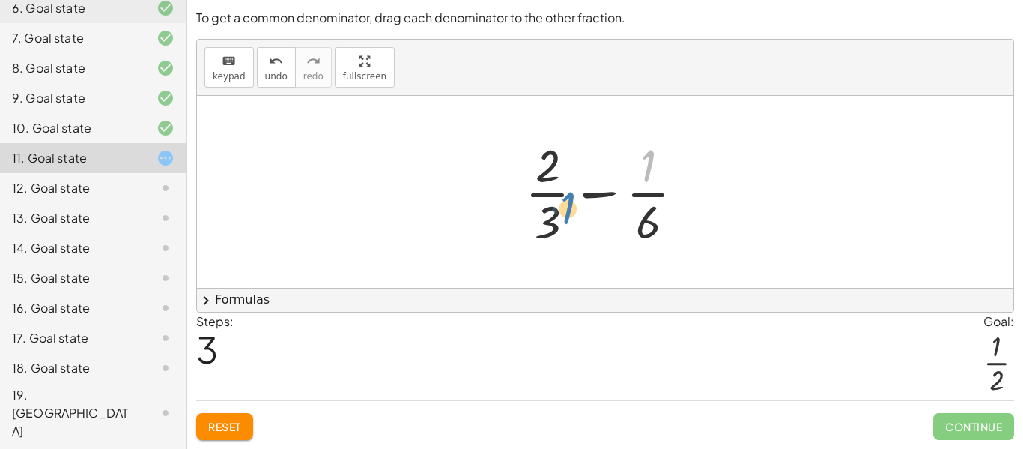
drag, startPoint x: 643, startPoint y: 169, endPoint x: 551, endPoint y: 219, distance: 104.3
click at [551, 219] on div at bounding box center [611, 191] width 187 height 115
click at [594, 197] on div at bounding box center [611, 191] width 187 height 115
drag, startPoint x: 642, startPoint y: 216, endPoint x: 678, endPoint y: 161, distance: 65.5
click at [678, 161] on div at bounding box center [611, 191] width 187 height 115
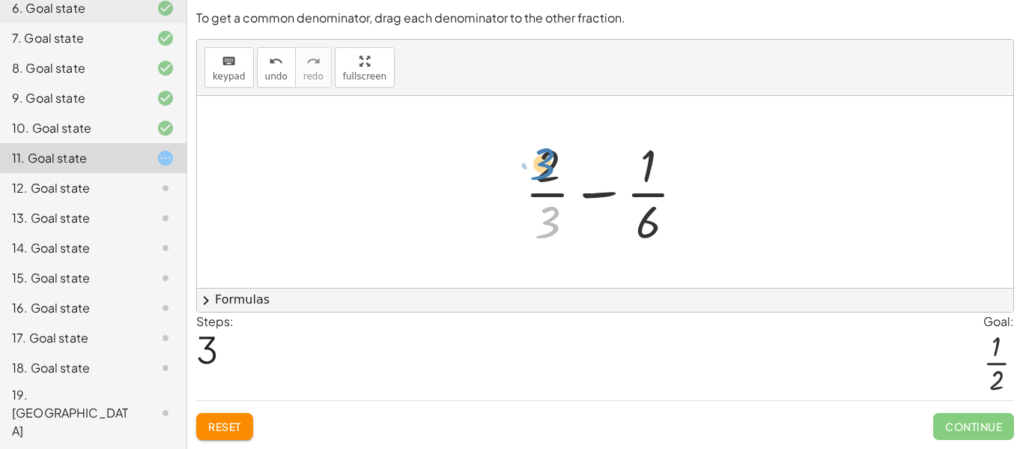
drag, startPoint x: 545, startPoint y: 227, endPoint x: 532, endPoint y: 169, distance: 59.8
click at [532, 169] on div at bounding box center [611, 191] width 187 height 115
click at [582, 191] on div at bounding box center [611, 191] width 187 height 115
drag, startPoint x: 653, startPoint y: 224, endPoint x: 683, endPoint y: 160, distance: 70.4
click at [683, 160] on div at bounding box center [611, 191] width 187 height 115
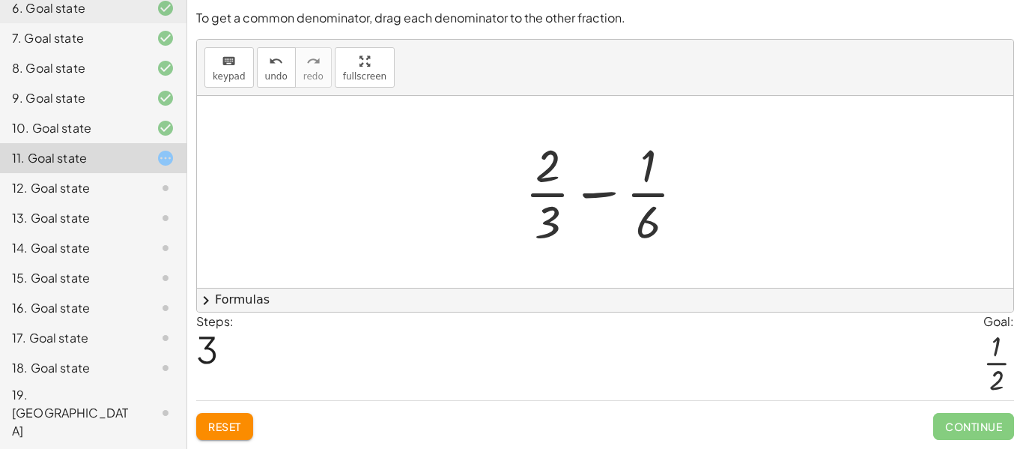
click at [588, 190] on div at bounding box center [611, 191] width 187 height 115
drag, startPoint x: 554, startPoint y: 211, endPoint x: 683, endPoint y: 209, distance: 128.9
click at [683, 209] on div at bounding box center [611, 191] width 187 height 115
drag, startPoint x: 548, startPoint y: 178, endPoint x: 587, endPoint y: 228, distance: 64.1
click at [587, 228] on div at bounding box center [611, 191] width 187 height 115
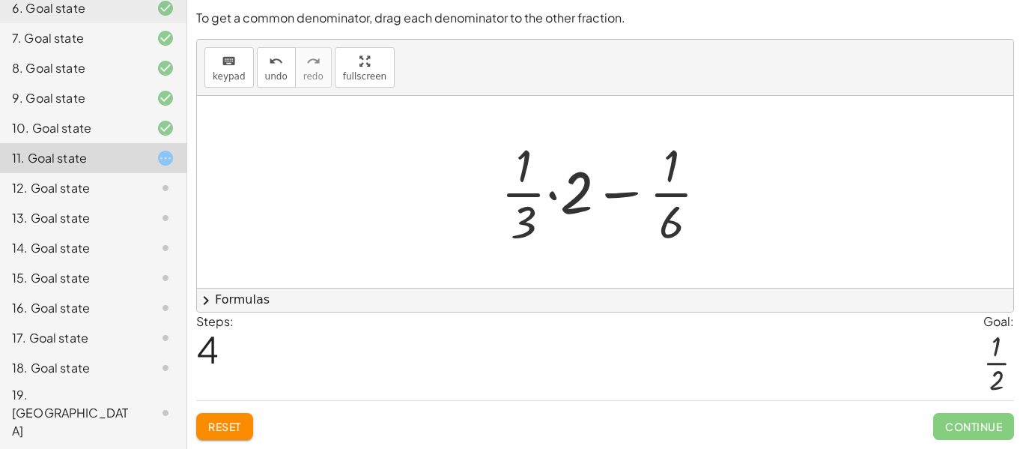
click at [553, 202] on div at bounding box center [611, 191] width 234 height 115
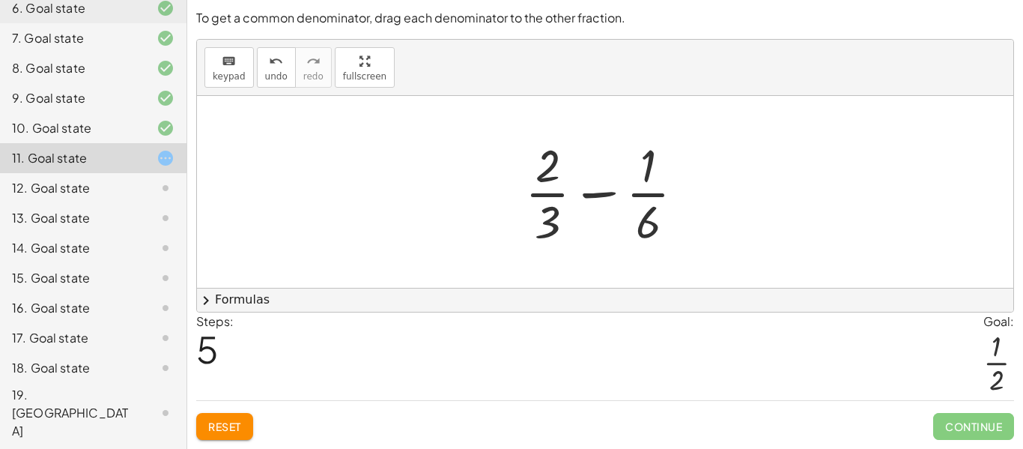
click at [592, 193] on div at bounding box center [611, 191] width 187 height 115
drag, startPoint x: 554, startPoint y: 217, endPoint x: 680, endPoint y: 215, distance: 125.9
click at [680, 215] on div at bounding box center [611, 191] width 187 height 115
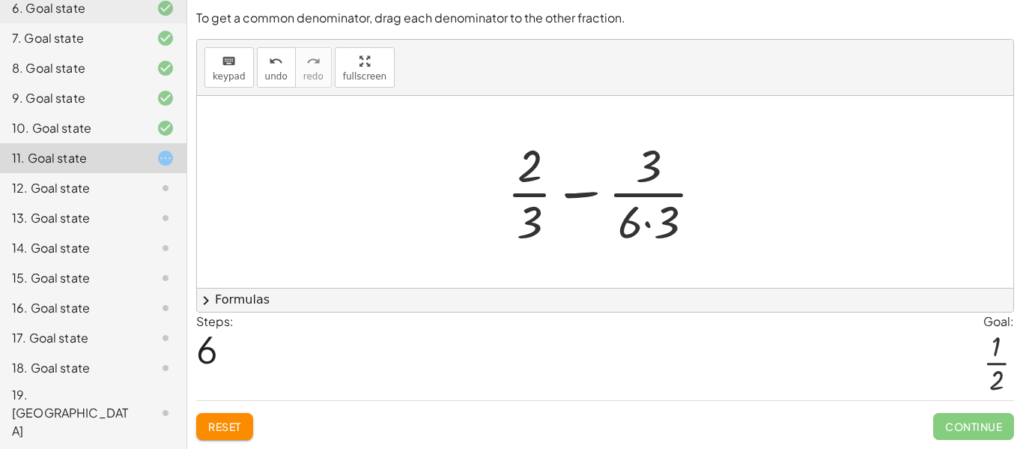
click at [655, 219] on div at bounding box center [611, 191] width 223 height 115
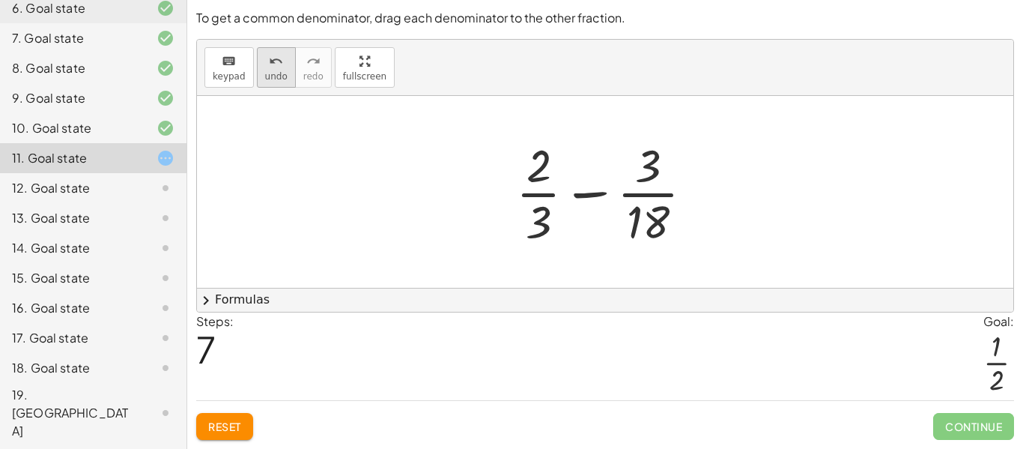
click at [272, 61] on icon "undo" at bounding box center [276, 61] width 14 height 18
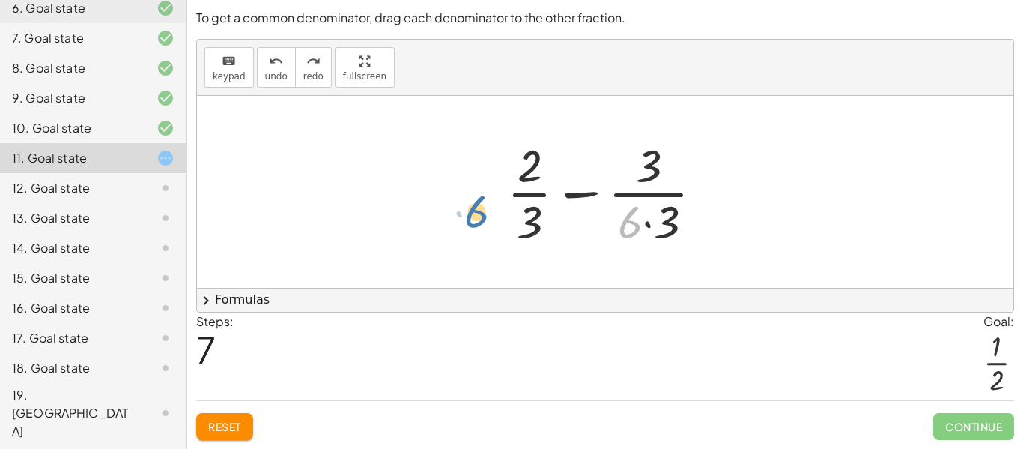
drag, startPoint x: 636, startPoint y: 226, endPoint x: 481, endPoint y: 216, distance: 155.4
drag, startPoint x: 481, startPoint y: 216, endPoint x: 488, endPoint y: 220, distance: 8.7
click at [488, 220] on div "+ · 2 · 3 + ( - · 1 · 6 ) + · 2 · 3 − · 1 · 6 + · 2 · · 1 · 3 − · 1 · 6 + · 2 ·…" at bounding box center [605, 192] width 817 height 192
click at [217, 430] on span "Reset" at bounding box center [224, 426] width 33 height 13
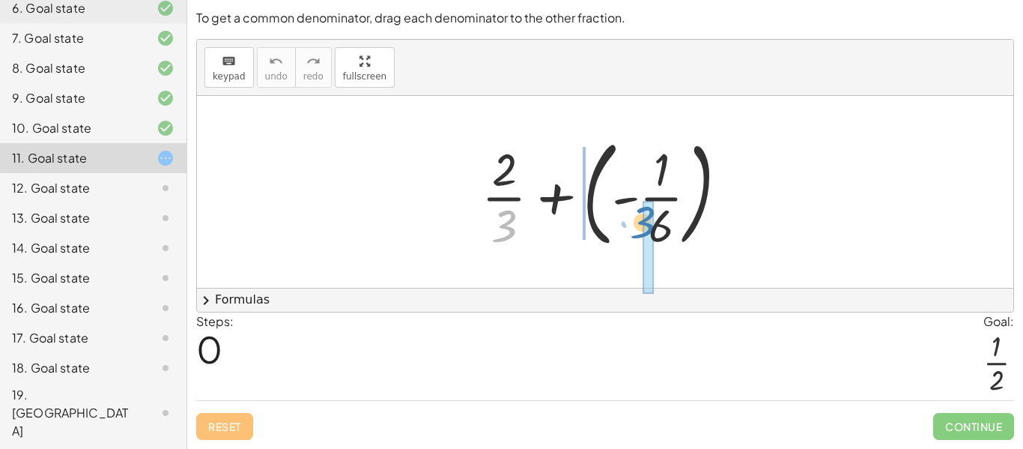
drag, startPoint x: 509, startPoint y: 234, endPoint x: 650, endPoint y: 231, distance: 141.6
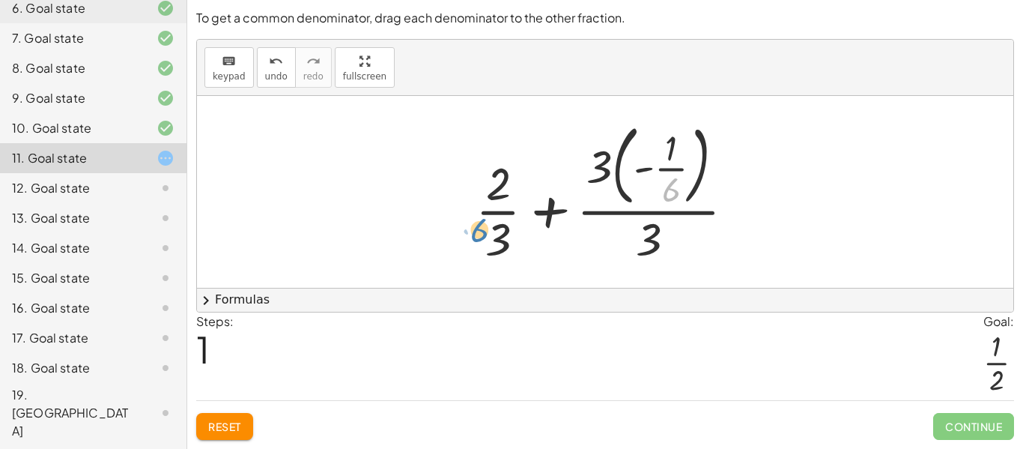
drag, startPoint x: 675, startPoint y: 191, endPoint x: 483, endPoint y: 231, distance: 195.8
click at [483, 231] on div at bounding box center [611, 191] width 286 height 151
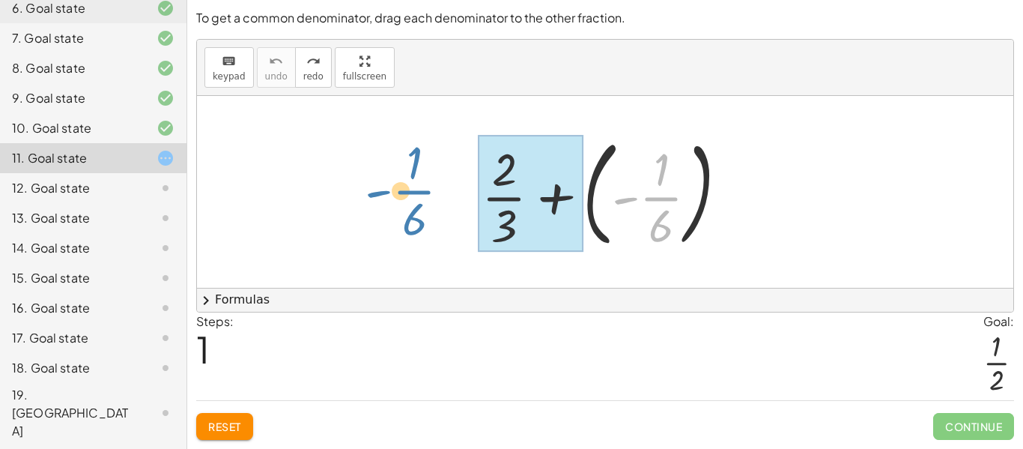
drag, startPoint x: 657, startPoint y: 197, endPoint x: 410, endPoint y: 190, distance: 247.3
drag, startPoint x: 670, startPoint y: 202, endPoint x: 464, endPoint y: 200, distance: 205.3
drag, startPoint x: 661, startPoint y: 203, endPoint x: 541, endPoint y: 204, distance: 119.9
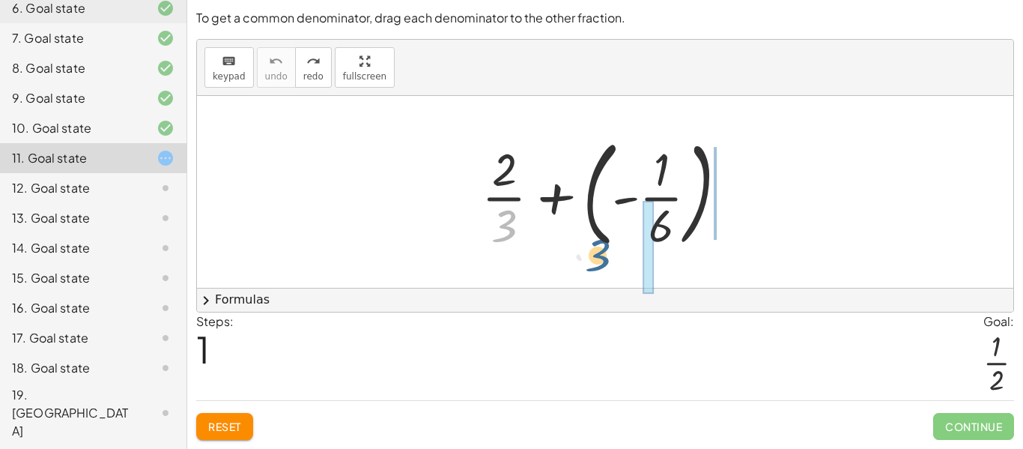
drag, startPoint x: 497, startPoint y: 220, endPoint x: 670, endPoint y: 246, distance: 175.0
click at [670, 246] on div at bounding box center [610, 192] width 273 height 124
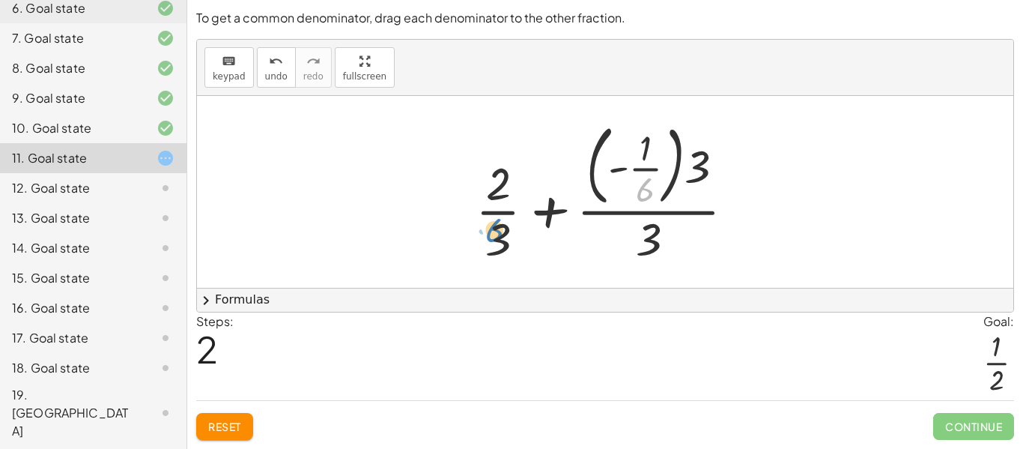
drag, startPoint x: 632, startPoint y: 181, endPoint x: 484, endPoint y: 231, distance: 156.4
click at [484, 231] on div at bounding box center [611, 191] width 286 height 151
drag, startPoint x: 644, startPoint y: 197, endPoint x: 503, endPoint y: 249, distance: 150.3
click at [503, 249] on div at bounding box center [611, 191] width 286 height 151
click at [679, 184] on div at bounding box center [611, 191] width 286 height 151
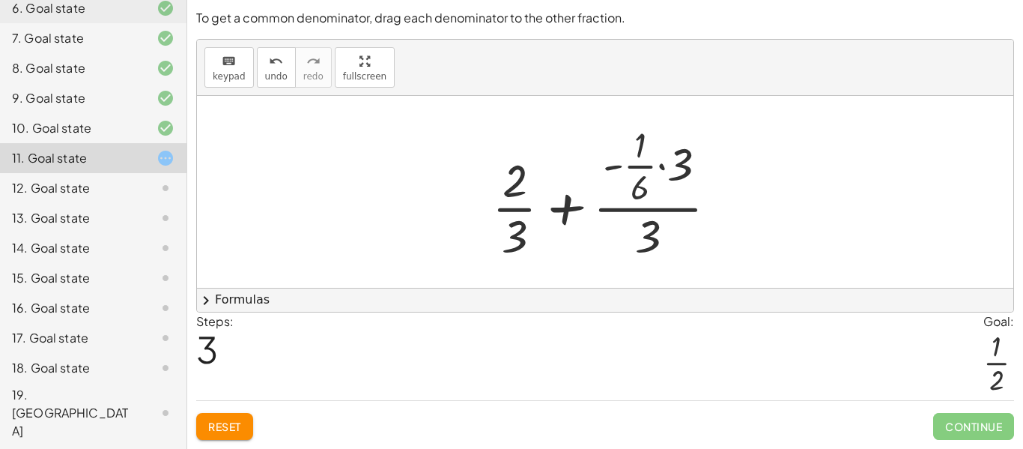
click at [642, 188] on div at bounding box center [611, 192] width 252 height 145
drag, startPoint x: 642, startPoint y: 188, endPoint x: 542, endPoint y: 225, distance: 107.1
click at [542, 225] on div at bounding box center [611, 192] width 252 height 145
drag, startPoint x: 641, startPoint y: 186, endPoint x: 524, endPoint y: 228, distance: 124.4
click at [524, 228] on div at bounding box center [611, 192] width 252 height 145
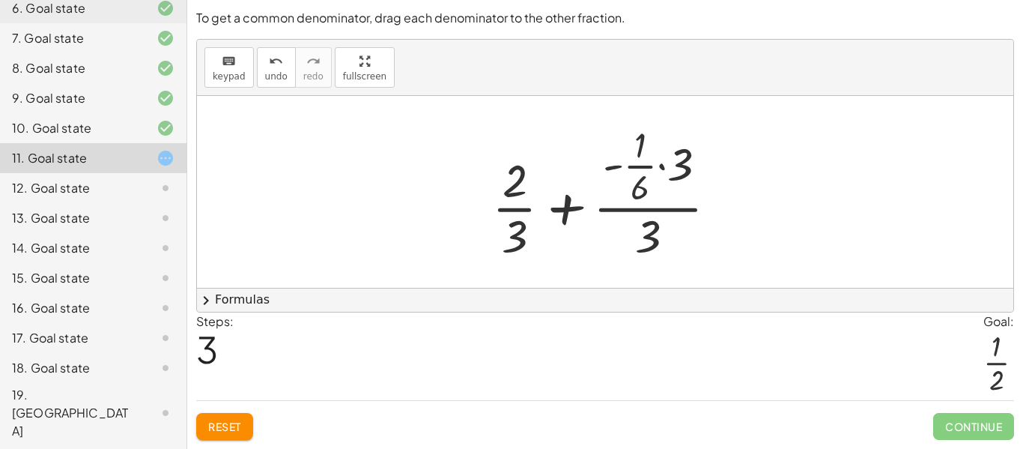
click at [644, 227] on div at bounding box center [611, 192] width 252 height 145
click at [651, 234] on div at bounding box center [611, 192] width 252 height 145
click at [681, 156] on div at bounding box center [611, 192] width 252 height 145
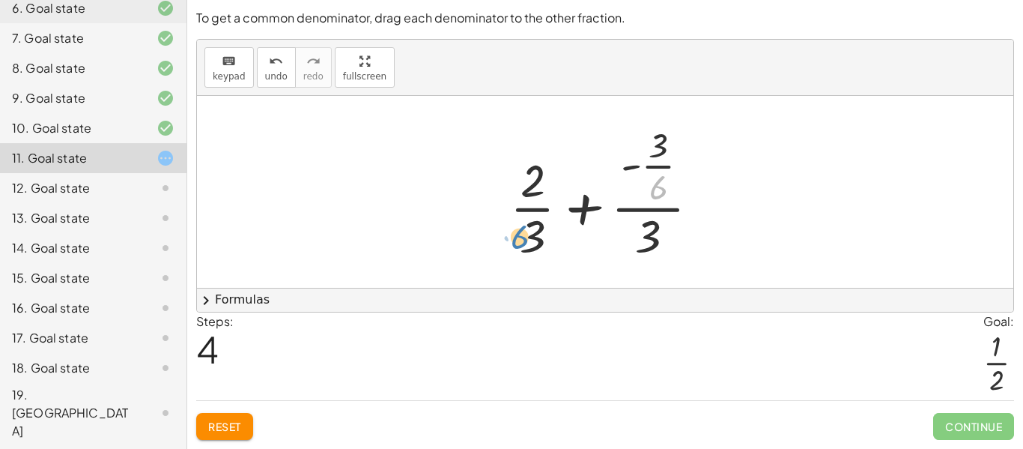
drag, startPoint x: 659, startPoint y: 196, endPoint x: 529, endPoint y: 249, distance: 140.8
click at [529, 249] on div at bounding box center [611, 192] width 217 height 145
click at [650, 247] on div at bounding box center [611, 192] width 217 height 145
click at [661, 189] on div at bounding box center [611, 192] width 217 height 145
click at [657, 149] on div at bounding box center [611, 192] width 216 height 145
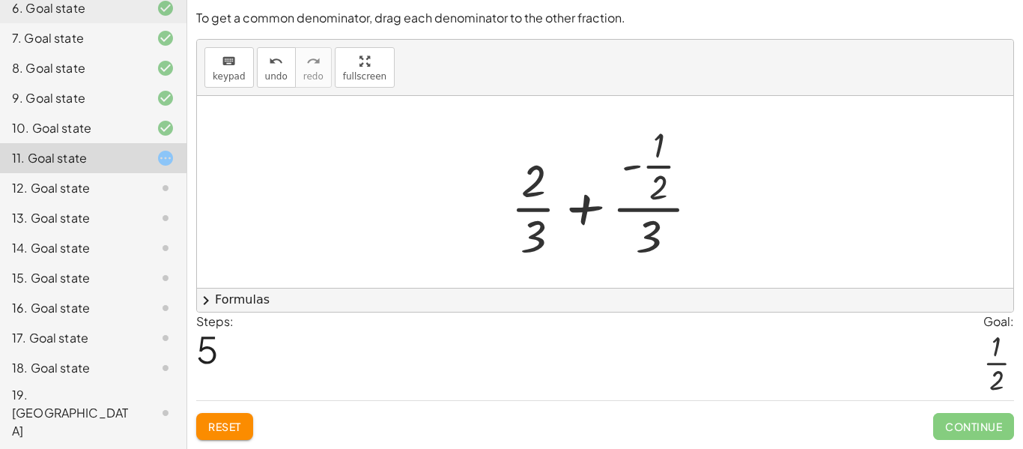
click at [656, 187] on div at bounding box center [611, 192] width 216 height 145
drag, startPoint x: 655, startPoint y: 229, endPoint x: 641, endPoint y: 276, distance: 48.4
click at [647, 184] on div at bounding box center [611, 192] width 216 height 145
click at [641, 276] on div "+ · 2 · 3 + ( - · 1 · 6 ) + · 2 · 3 + · ( - · 1 · 6 ) · 3 · 3 + · 2 · 3 + · - ·…" at bounding box center [605, 192] width 817 height 192
click at [222, 432] on span "Reset" at bounding box center [224, 426] width 33 height 13
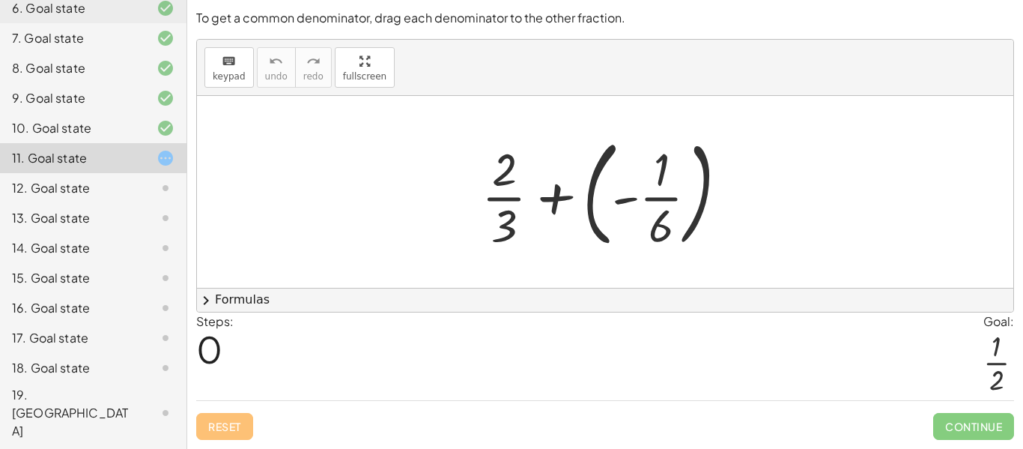
click at [502, 193] on div at bounding box center [610, 192] width 273 height 124
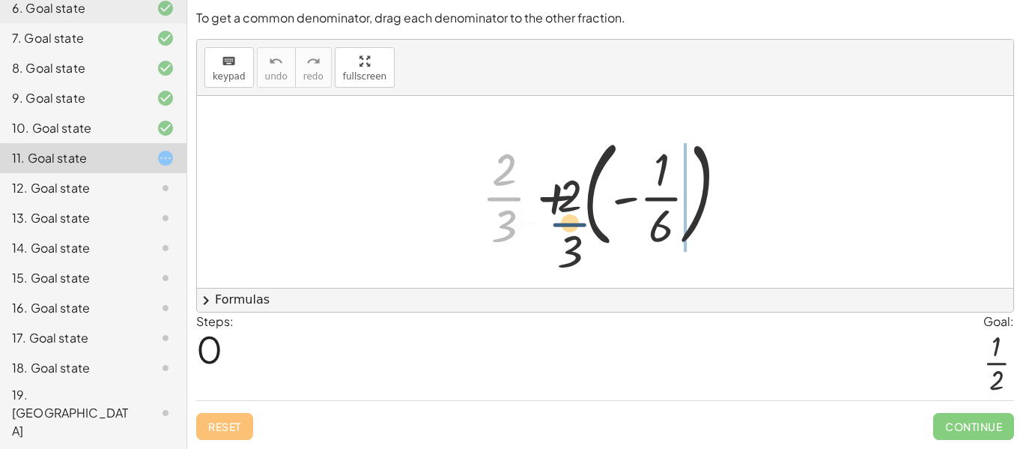
drag, startPoint x: 502, startPoint y: 193, endPoint x: 703, endPoint y: 231, distance: 204.4
click at [703, 231] on div at bounding box center [610, 192] width 273 height 124
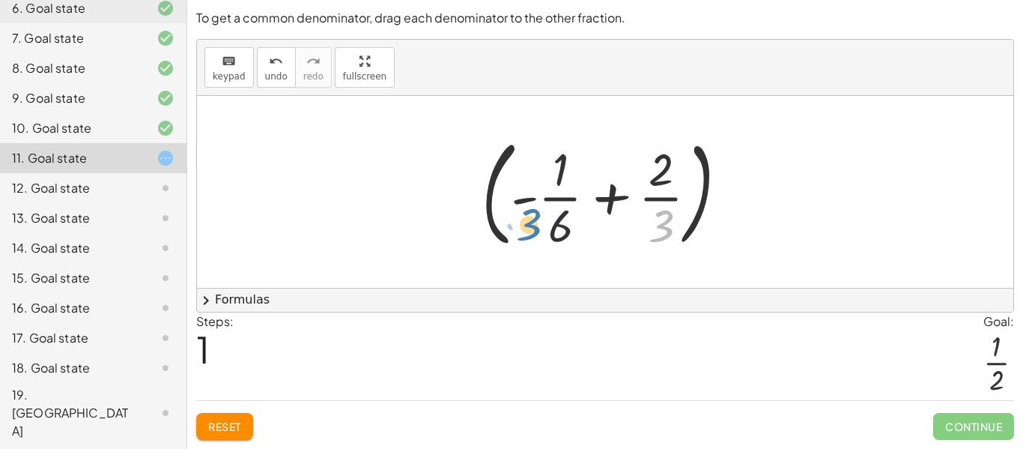
drag, startPoint x: 655, startPoint y: 230, endPoint x: 523, endPoint y: 228, distance: 132.6
click at [523, 228] on div at bounding box center [610, 192] width 273 height 124
drag, startPoint x: 671, startPoint y: 238, endPoint x: 696, endPoint y: 228, distance: 26.6
click at [696, 228] on div at bounding box center [610, 192] width 273 height 124
drag, startPoint x: 554, startPoint y: 222, endPoint x: 670, endPoint y: 212, distance: 115.8
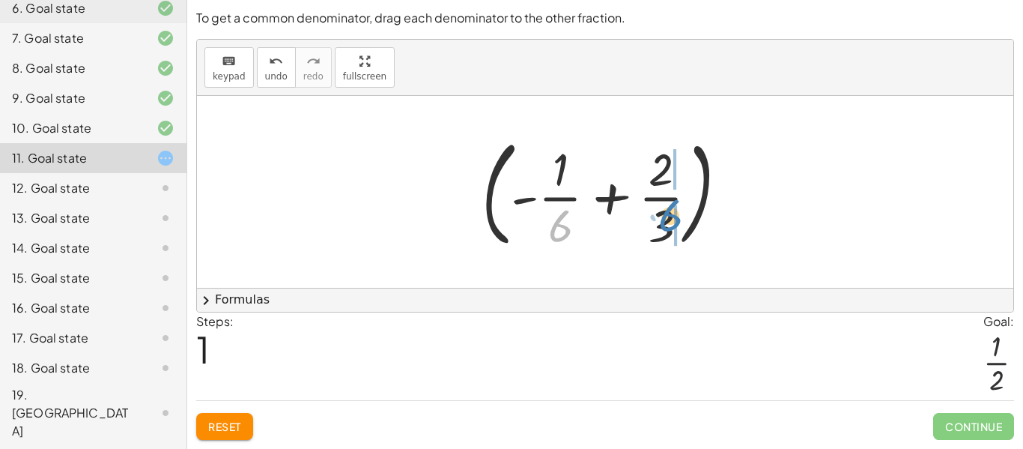
click at [670, 212] on div at bounding box center [610, 192] width 273 height 124
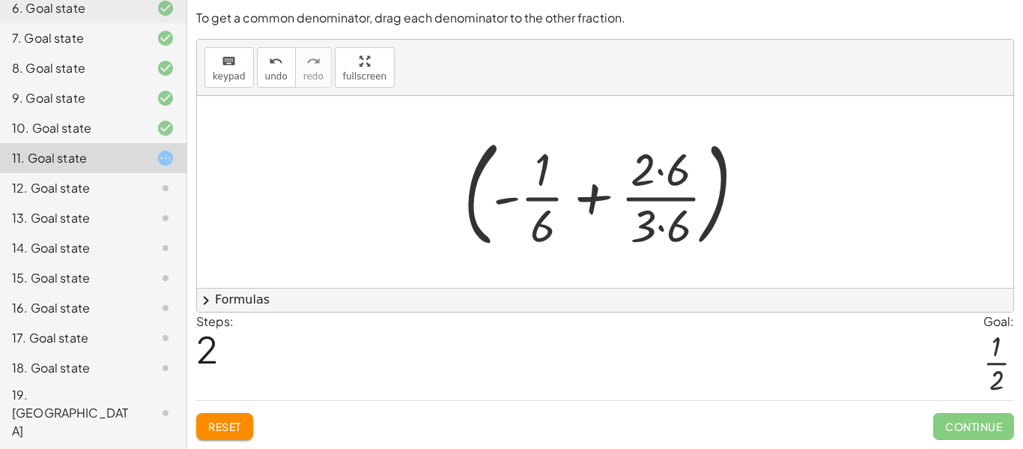
click at [670, 212] on div at bounding box center [610, 192] width 309 height 124
drag, startPoint x: 643, startPoint y: 224, endPoint x: 554, endPoint y: 222, distance: 88.4
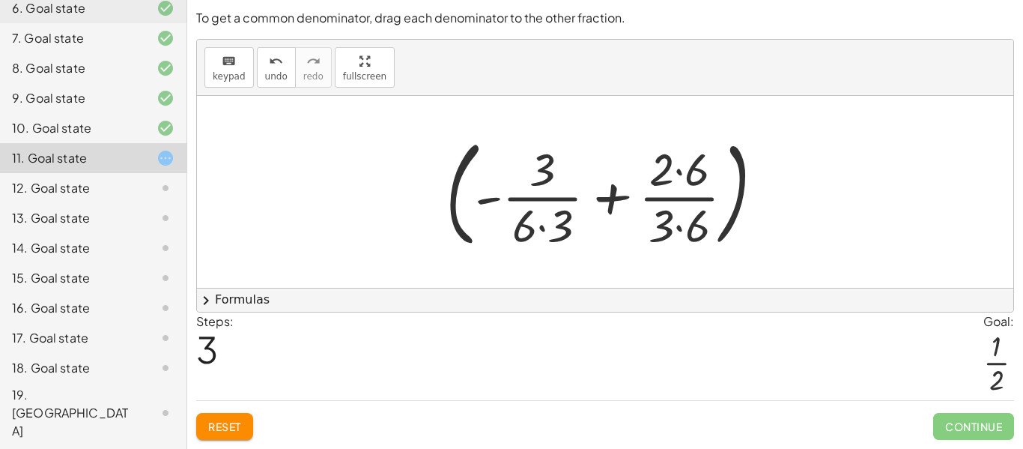
click at [692, 174] on div at bounding box center [610, 192] width 345 height 124
click at [679, 209] on div at bounding box center [610, 192] width 345 height 124
click at [665, 228] on div at bounding box center [610, 192] width 345 height 124
click at [688, 232] on div at bounding box center [610, 192] width 345 height 124
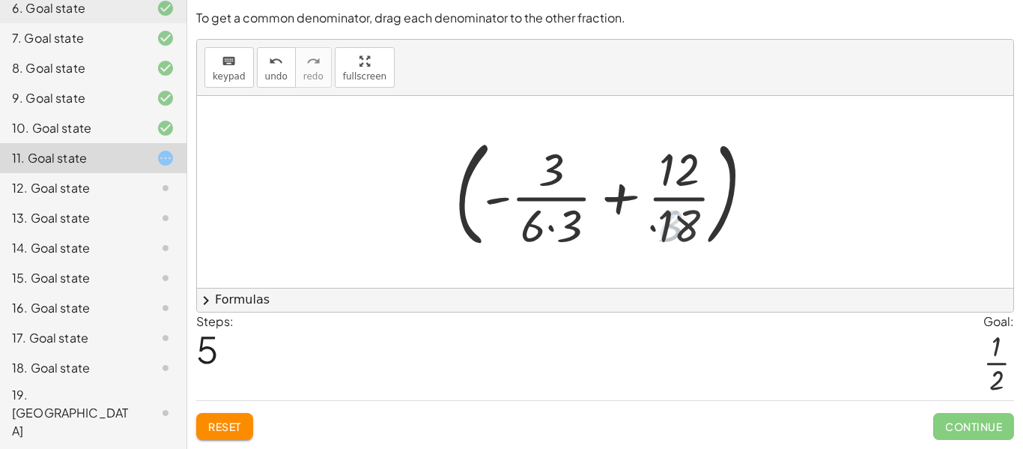
click at [548, 232] on div at bounding box center [610, 192] width 327 height 124
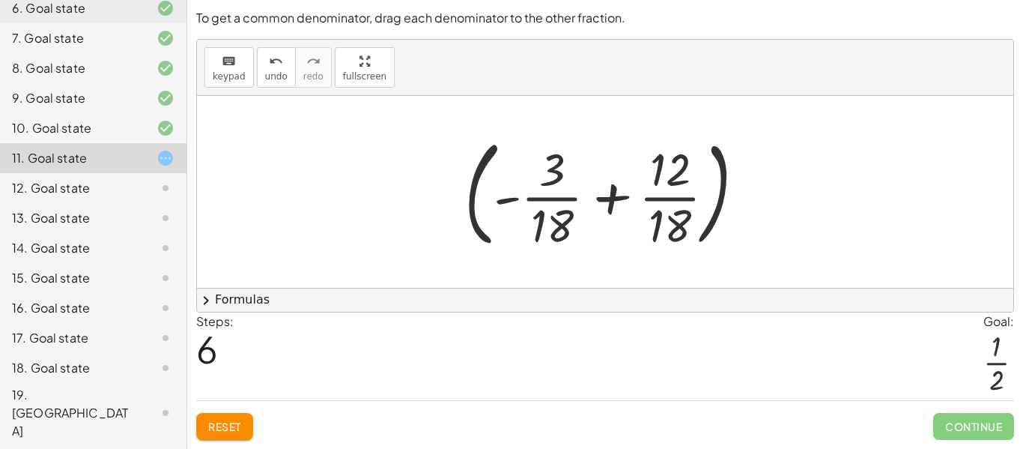
click at [614, 210] on div at bounding box center [611, 192] width 308 height 124
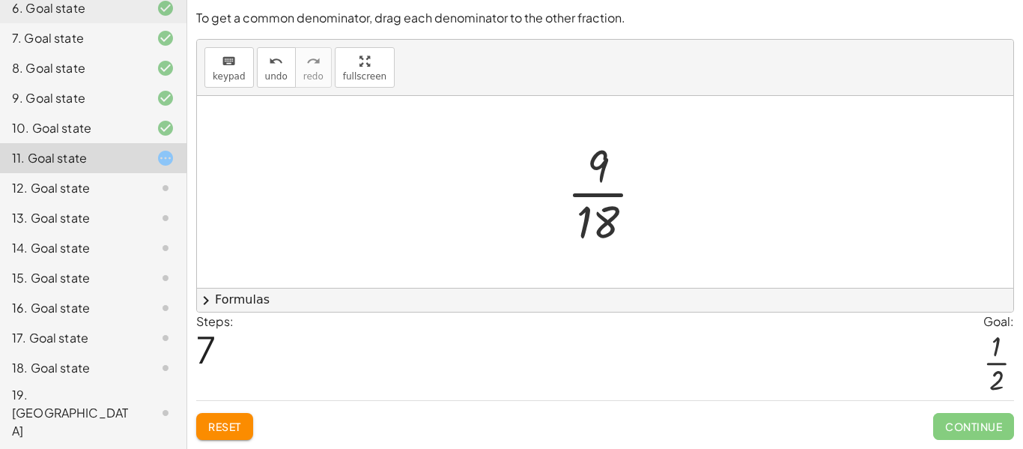
click at [605, 205] on div at bounding box center [611, 191] width 103 height 115
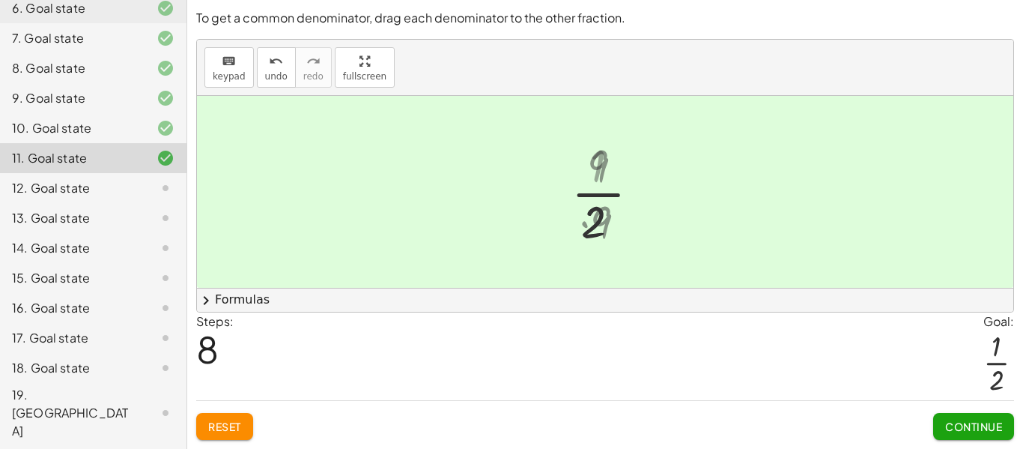
click at [608, 245] on div at bounding box center [611, 191] width 85 height 115
click at [976, 420] on span "Continue" at bounding box center [973, 426] width 57 height 13
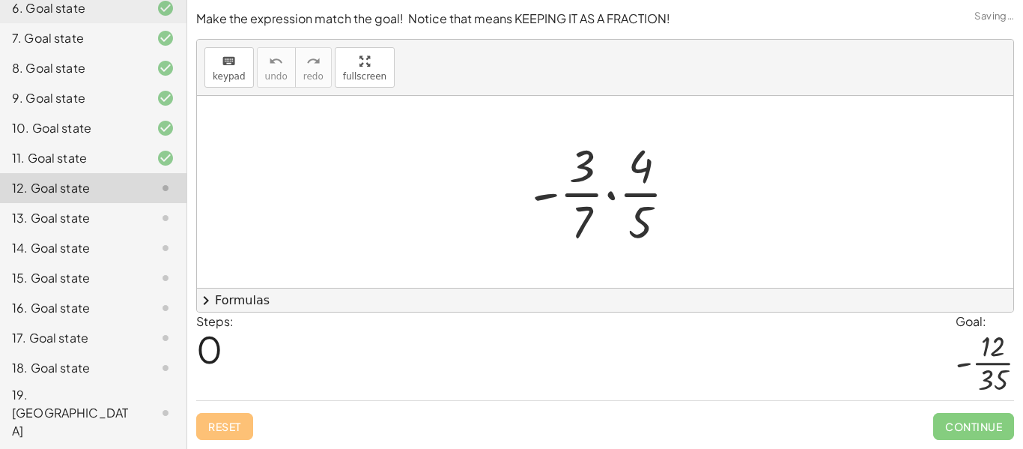
scroll to position [0, 0]
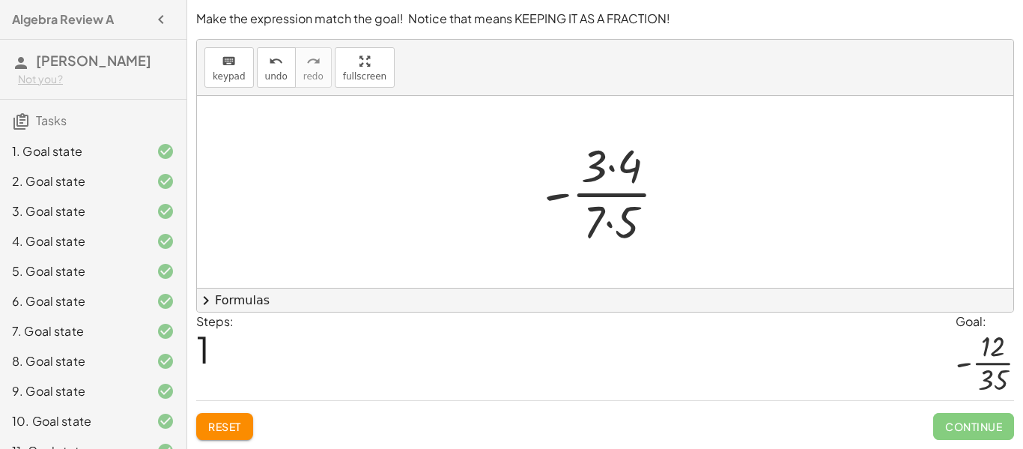
click at [612, 225] on div at bounding box center [610, 191] width 149 height 115
click at [611, 172] on div at bounding box center [610, 191] width 149 height 115
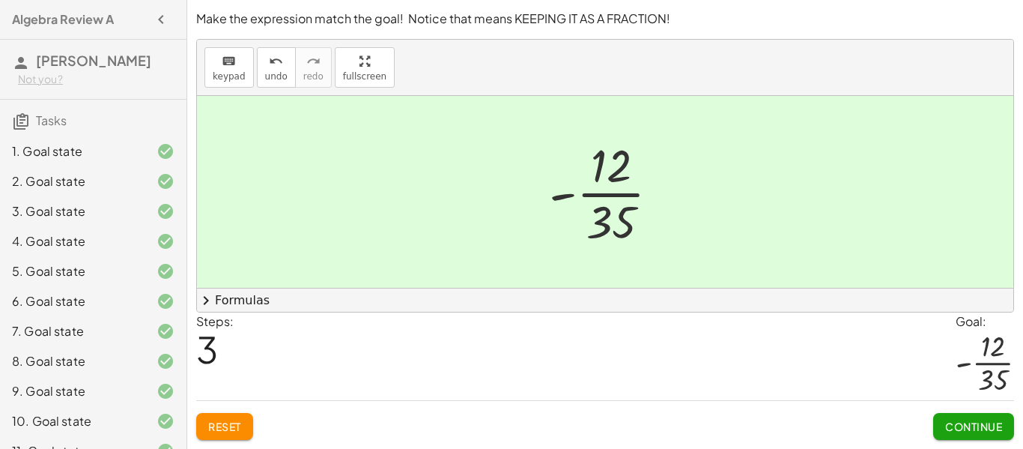
click at [612, 190] on div at bounding box center [611, 191] width 138 height 115
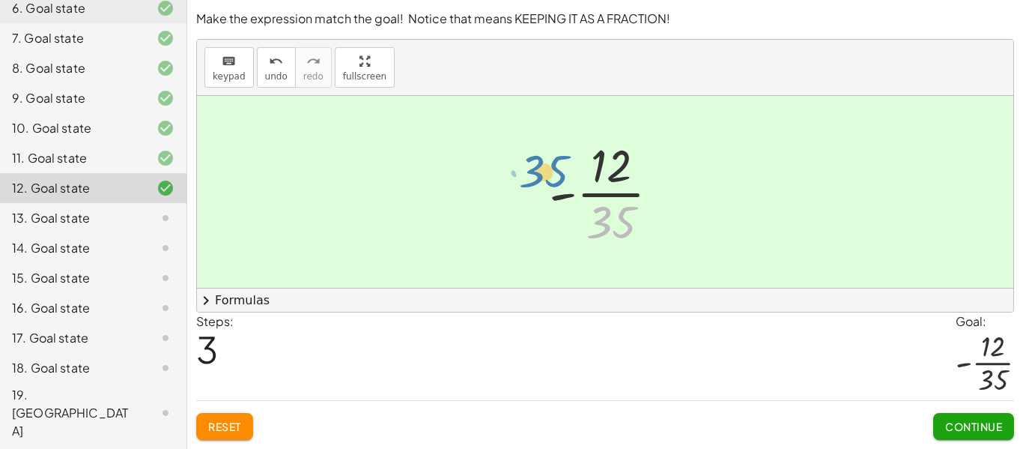
drag, startPoint x: 602, startPoint y: 228, endPoint x: 527, endPoint y: 181, distance: 88.9
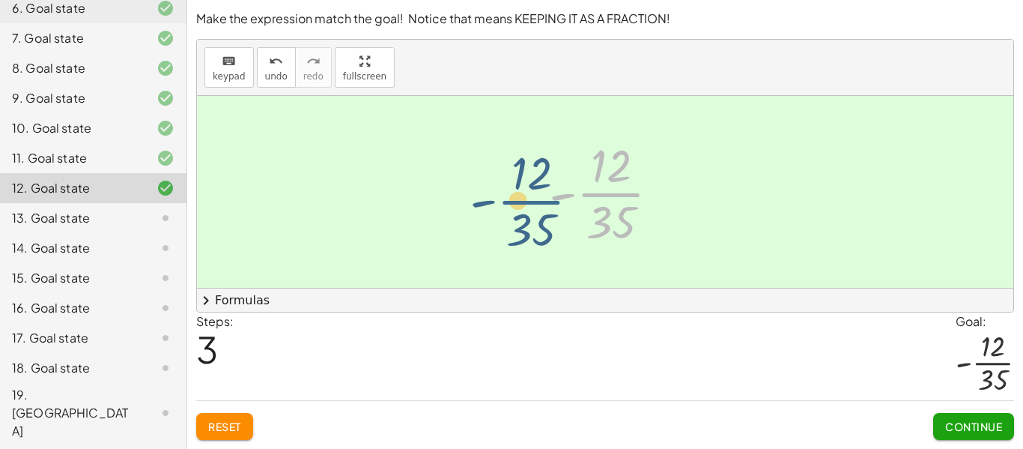
drag, startPoint x: 609, startPoint y: 193, endPoint x: 528, endPoint y: 201, distance: 81.3
click at [528, 201] on div "· - · 3 · 7 · · 4 · 5 - · 3 · 4 · 7 · 5 - · 3 · 4 · 35 - · 12 · 35 - · · 35 12" at bounding box center [605, 191] width 157 height 123
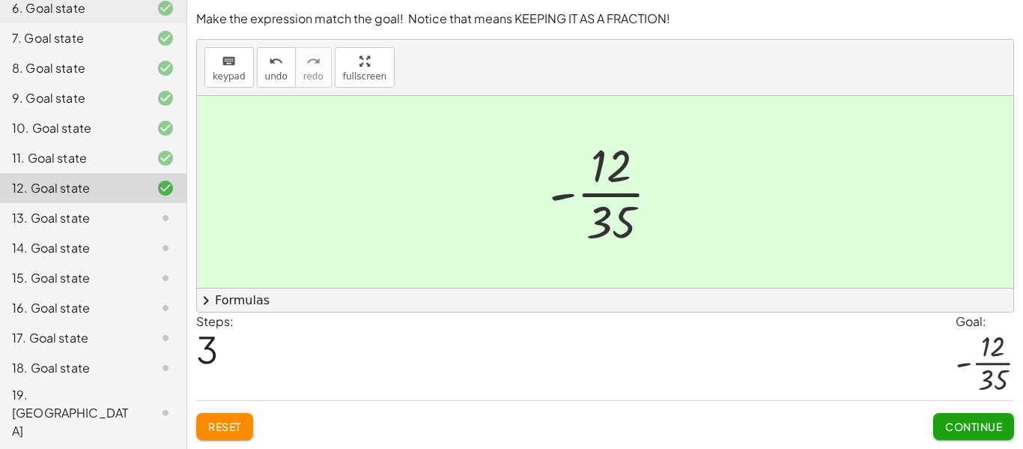
click at [965, 434] on button "Continue" at bounding box center [973, 426] width 81 height 27
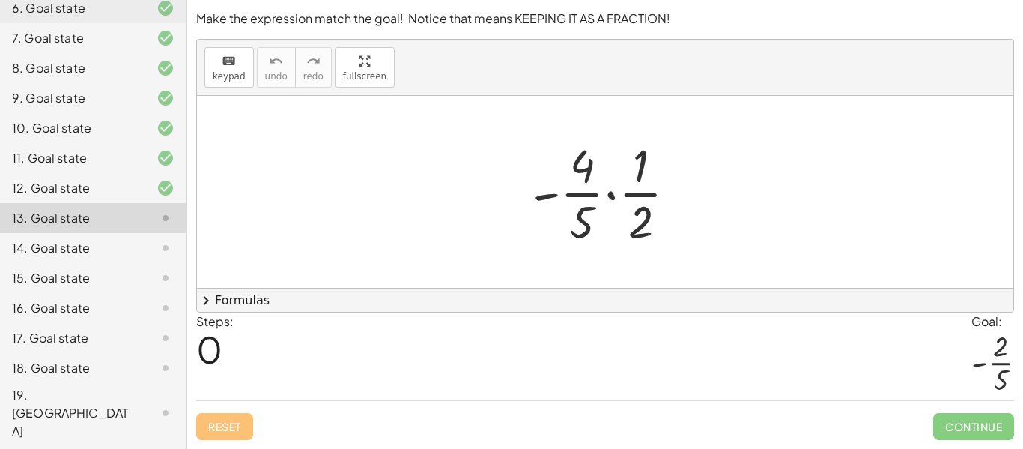
click at [590, 228] on div at bounding box center [611, 191] width 172 height 115
click at [611, 199] on div at bounding box center [611, 191] width 172 height 115
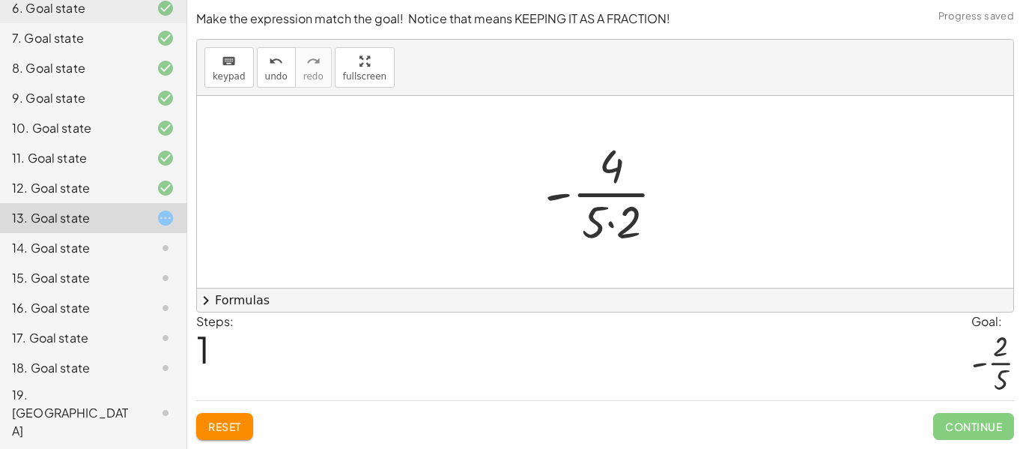
click at [612, 222] on div at bounding box center [611, 191] width 148 height 115
drag, startPoint x: 621, startPoint y: 216, endPoint x: 666, endPoint y: 167, distance: 66.3
click at [666, 167] on div at bounding box center [611, 191] width 126 height 115
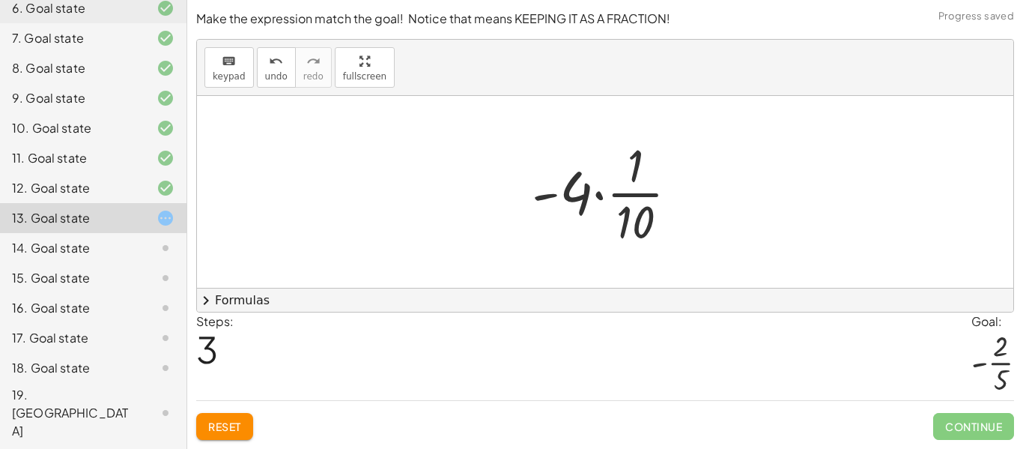
click at [599, 196] on div at bounding box center [611, 191] width 174 height 115
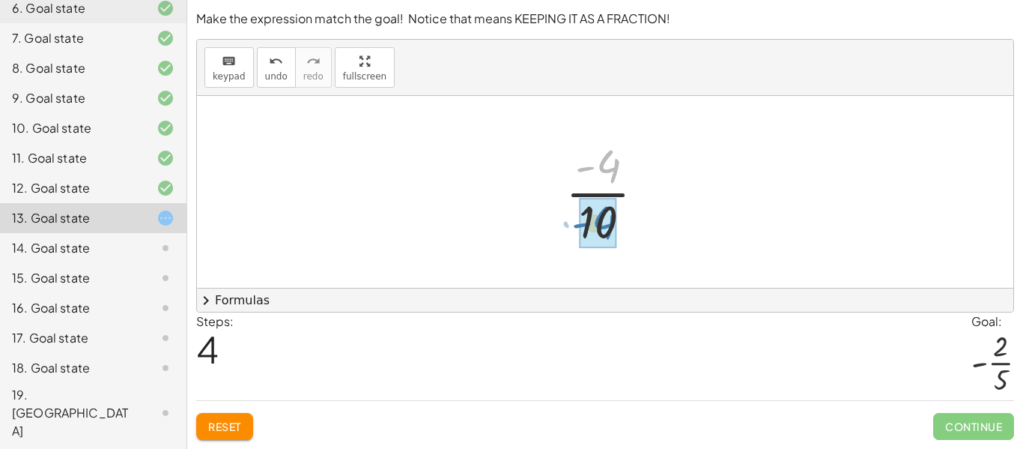
drag, startPoint x: 606, startPoint y: 176, endPoint x: 602, endPoint y: 232, distance: 56.3
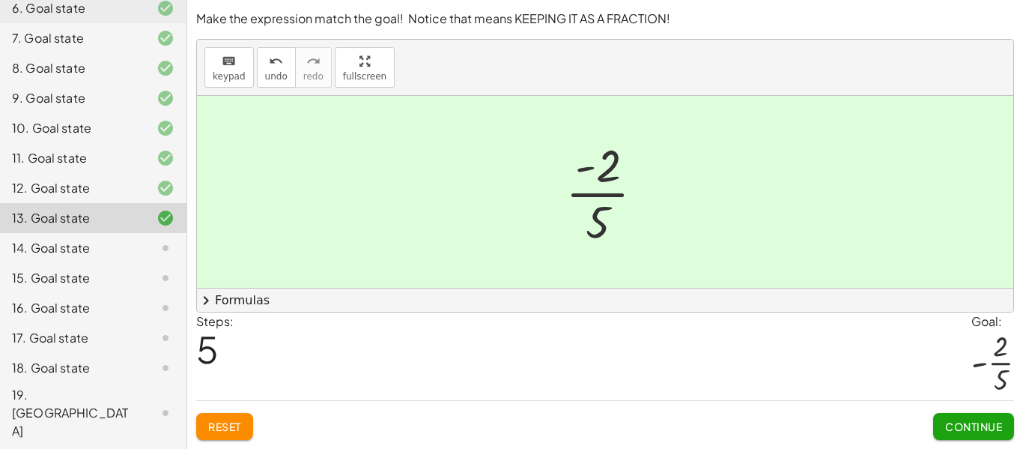
click at [977, 433] on button "Continue" at bounding box center [973, 426] width 81 height 27
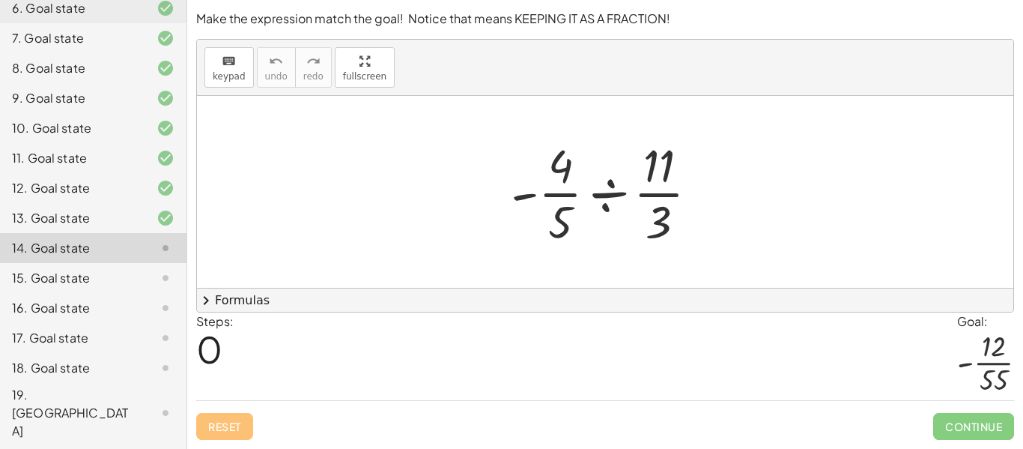
click at [611, 187] on div at bounding box center [610, 191] width 214 height 115
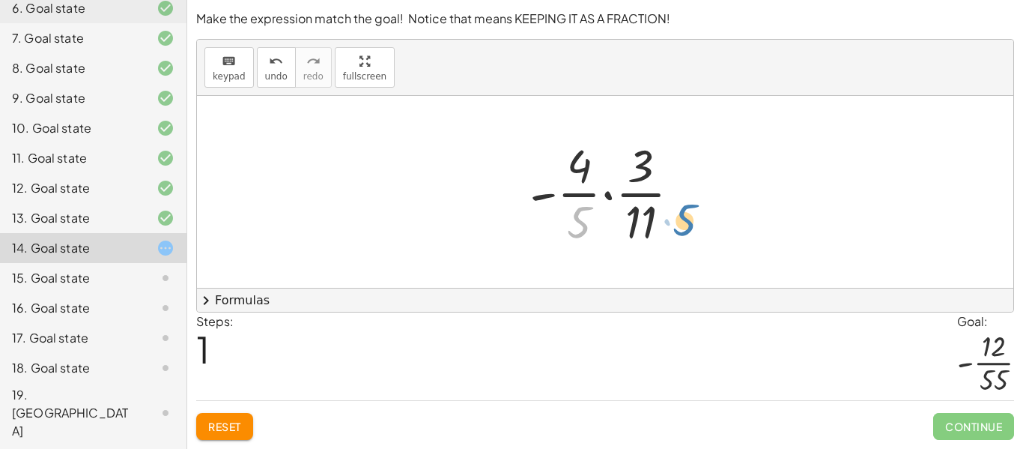
drag, startPoint x: 585, startPoint y: 213, endPoint x: 691, endPoint y: 211, distance: 105.6
click at [691, 211] on div at bounding box center [611, 191] width 178 height 115
drag, startPoint x: 580, startPoint y: 217, endPoint x: 653, endPoint y: 216, distance: 72.7
click at [653, 216] on div at bounding box center [611, 191] width 178 height 115
